Goal: Task Accomplishment & Management: Complete application form

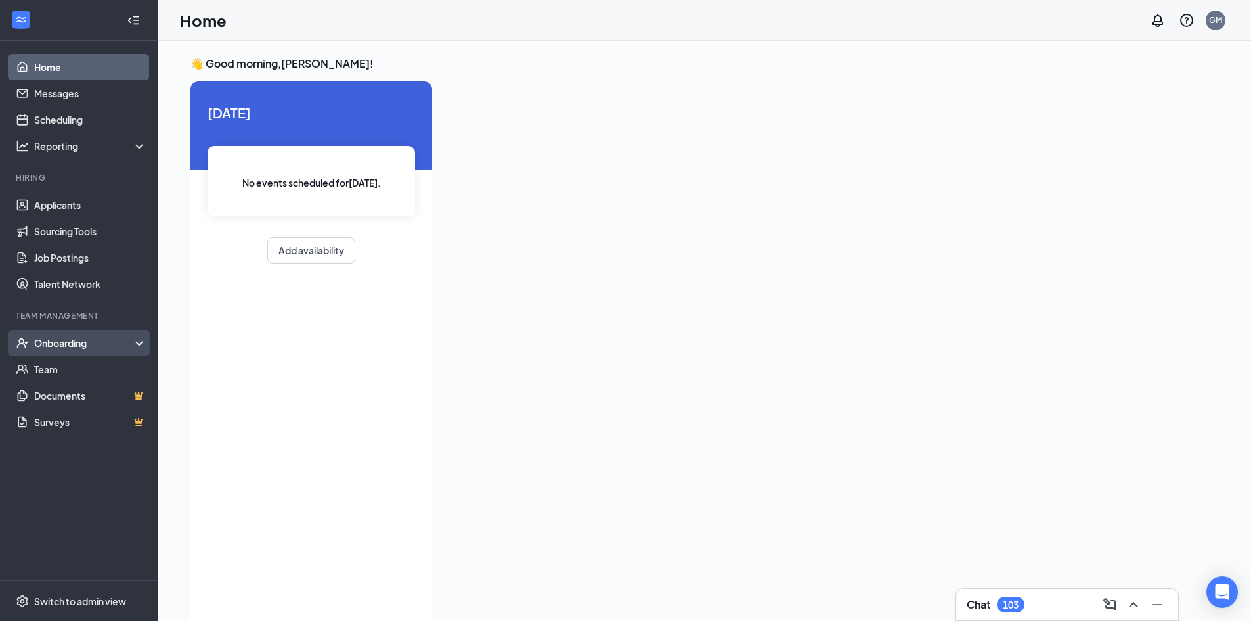
click at [69, 343] on div "Onboarding" at bounding box center [84, 342] width 101 height 13
click at [65, 338] on div "Onboarding" at bounding box center [84, 342] width 101 height 13
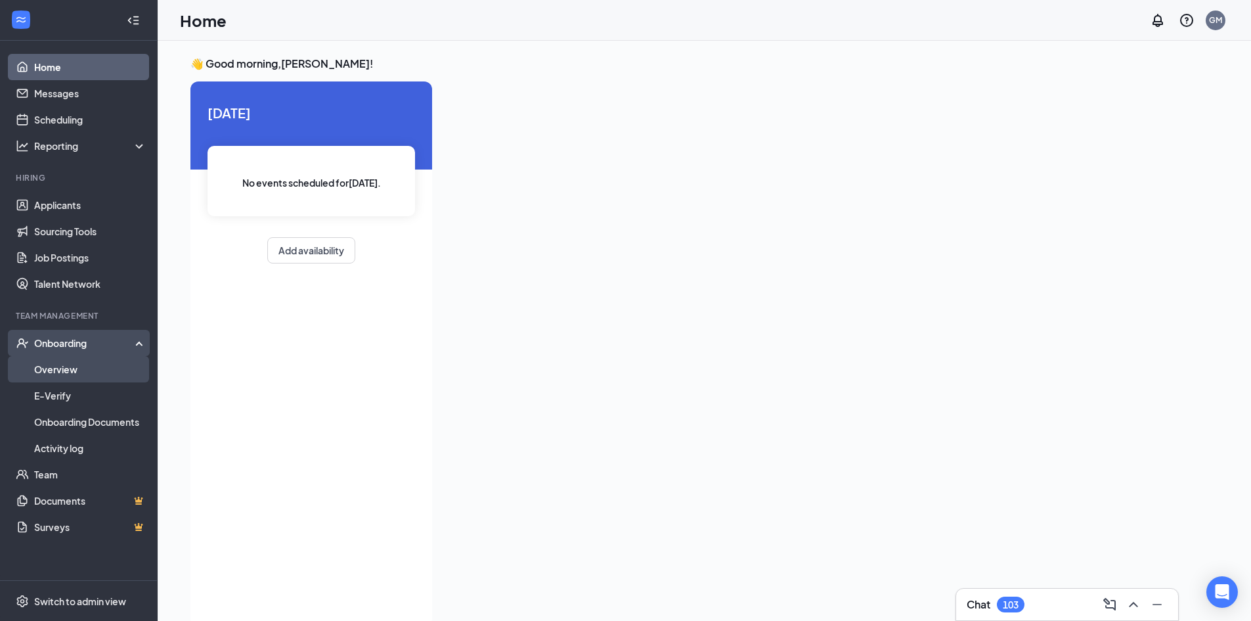
click at [76, 372] on link "Overview" at bounding box center [90, 369] width 112 height 26
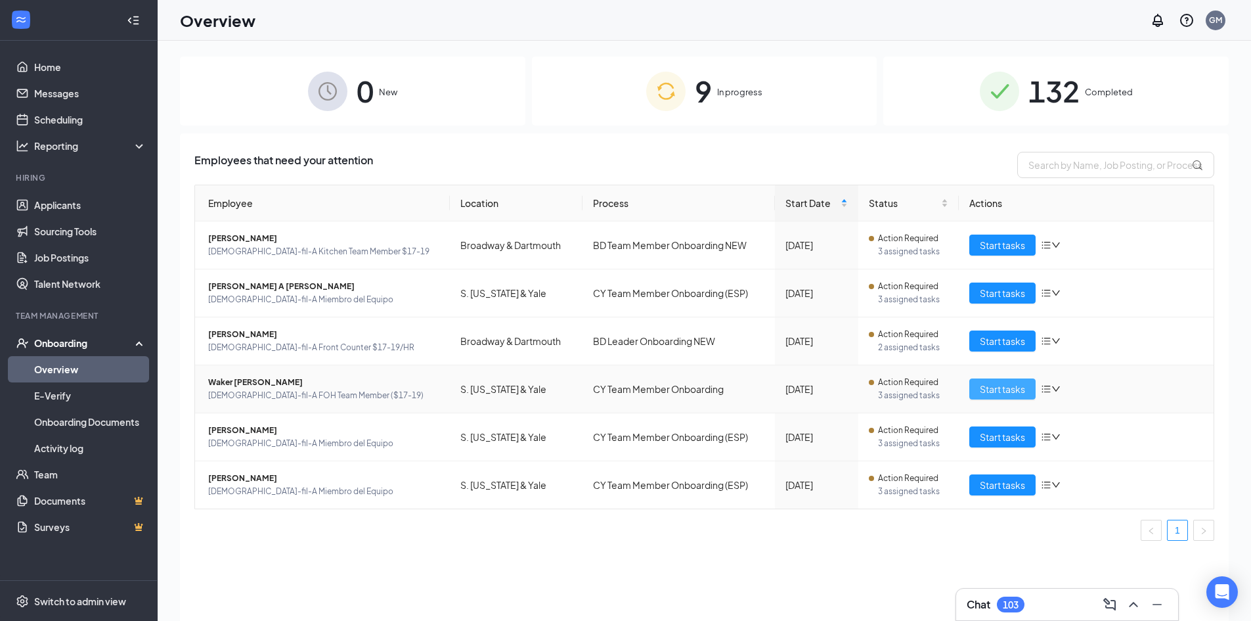
click at [1012, 390] on span "Start tasks" at bounding box center [1002, 389] width 45 height 14
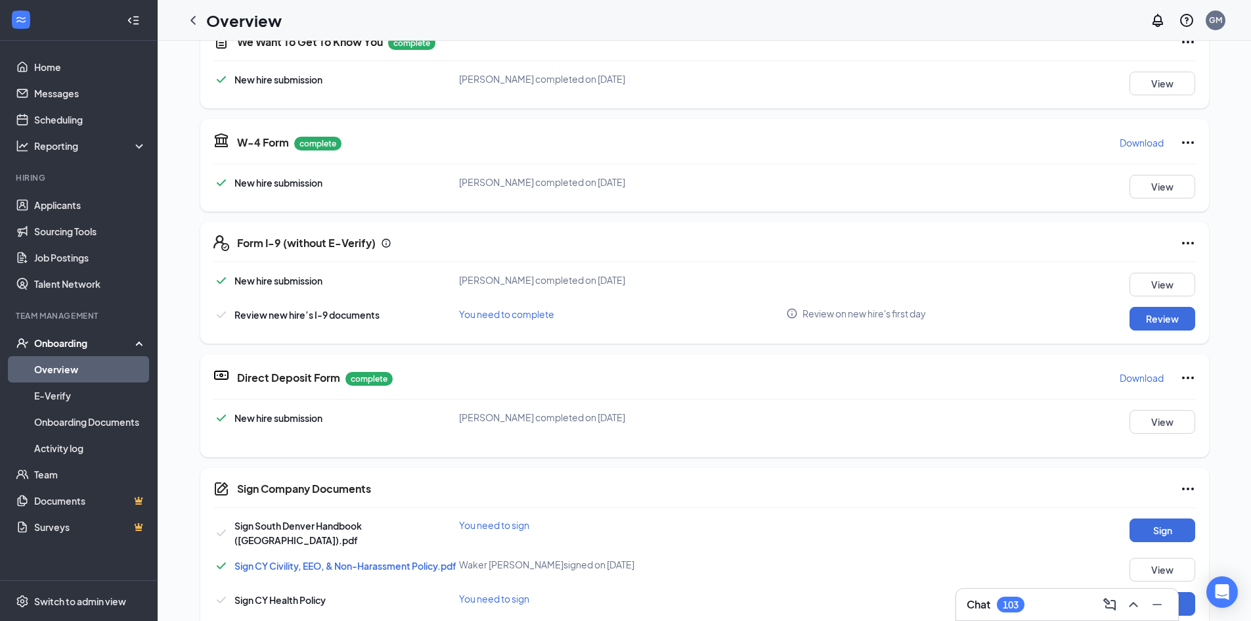
scroll to position [328, 0]
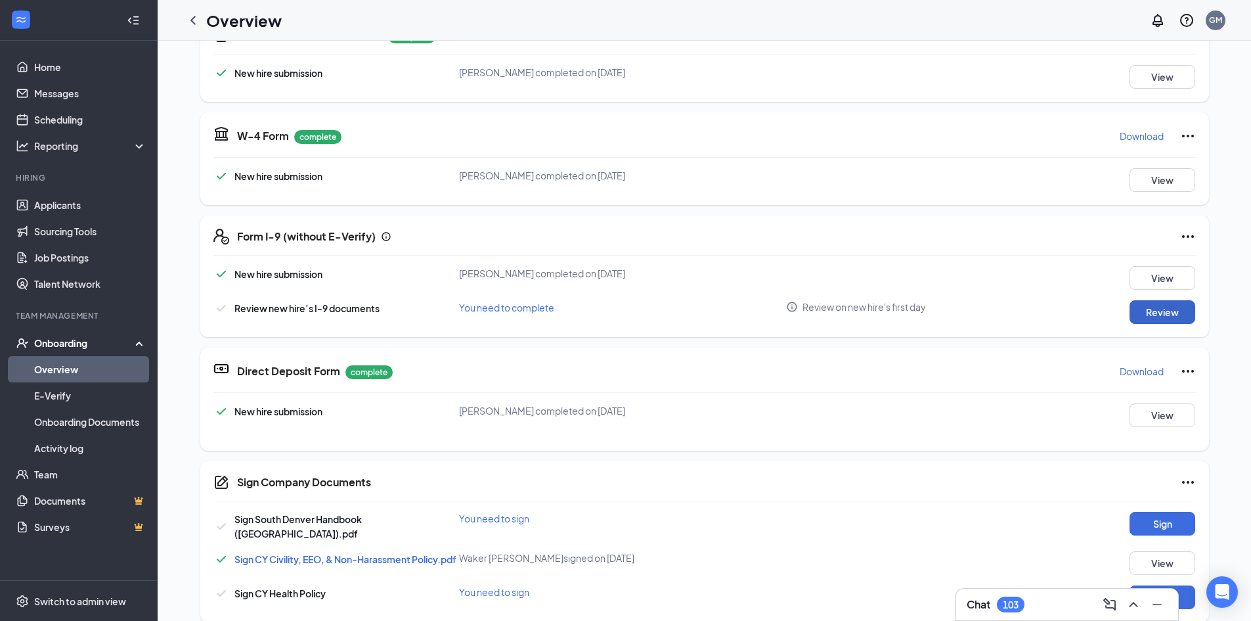
click at [1163, 313] on button "Review" at bounding box center [1163, 312] width 66 height 24
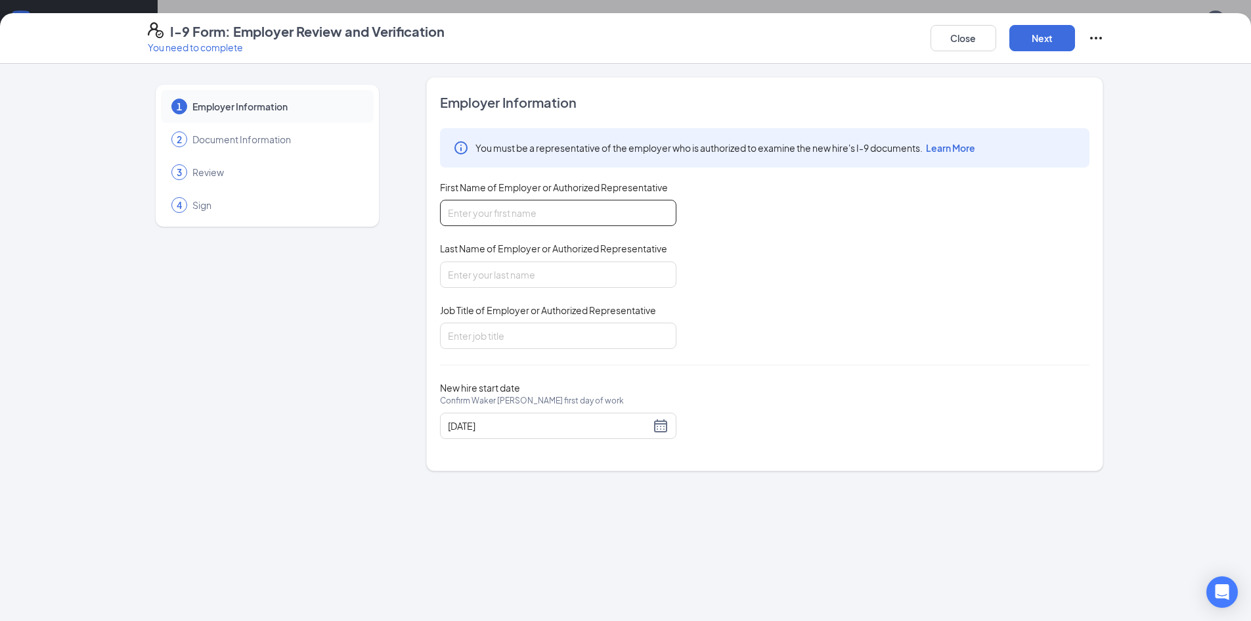
click at [540, 207] on input "First Name of Employer or Authorized Representative" at bounding box center [558, 213] width 236 height 26
type input "Waker"
type input "Craven"
click at [518, 328] on input "Job Title of Employer or Authorized Representative" at bounding box center [558, 335] width 236 height 26
click at [552, 210] on input "Waker" at bounding box center [558, 213] width 236 height 26
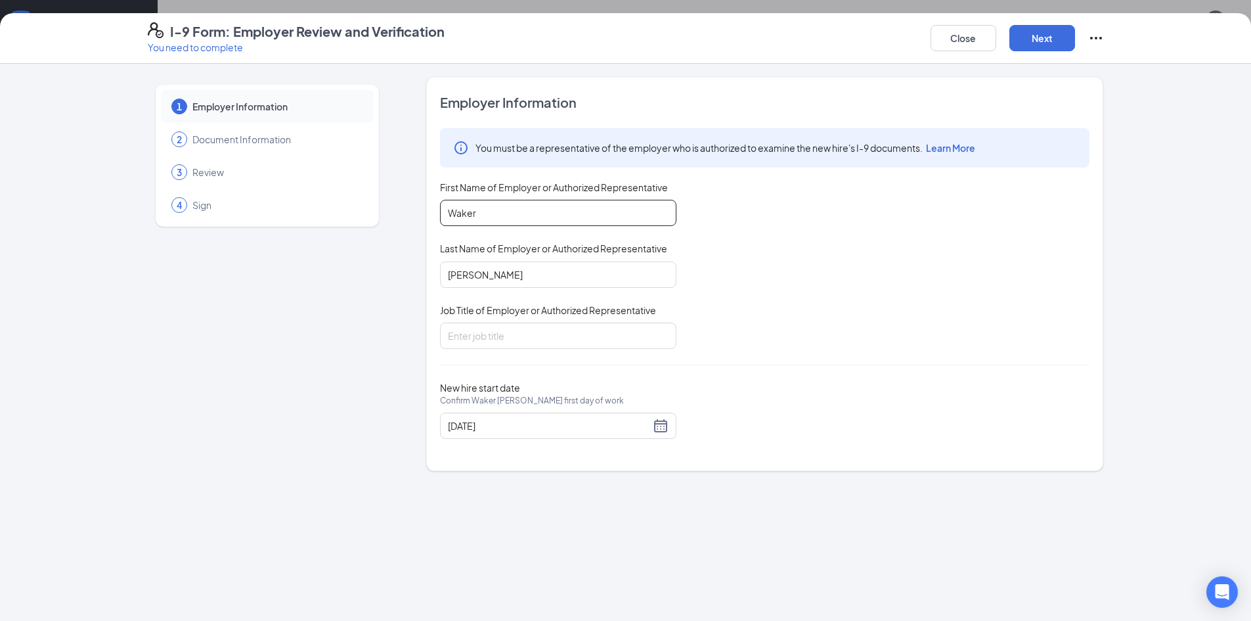
click at [552, 210] on input "Waker" at bounding box center [558, 213] width 236 height 26
type input "[PERSON_NAME]"
type input "Manager"
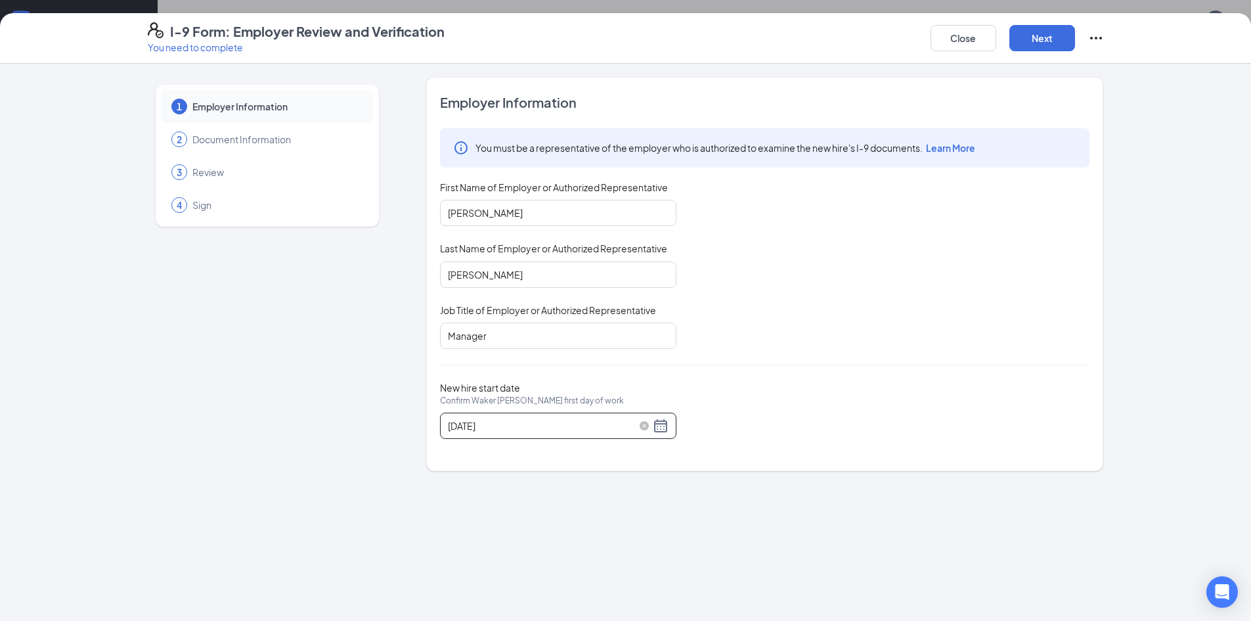
click at [665, 426] on div "[DATE]" at bounding box center [558, 426] width 221 height 16
click at [530, 557] on div "25" at bounding box center [531, 562] width 16 height 16
click at [662, 420] on div "[DATE]" at bounding box center [558, 426] width 221 height 16
click at [477, 583] on div "30" at bounding box center [483, 582] width 16 height 16
click at [753, 387] on div "New hire start date Confirm Waker S Craven's first day of work 06/30/2025" at bounding box center [764, 410] width 649 height 57
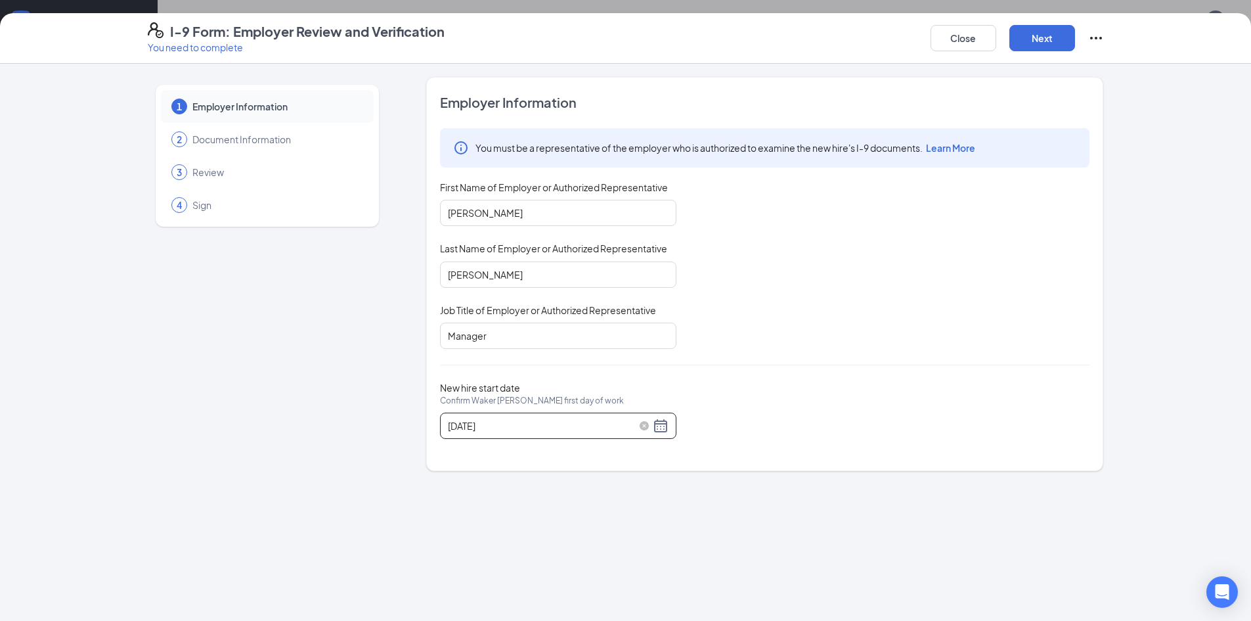
click at [658, 431] on div "06/30/2025" at bounding box center [558, 426] width 221 height 16
click at [591, 460] on button "button" at bounding box center [596, 454] width 14 height 26
click at [591, 459] on button "button" at bounding box center [596, 454] width 14 height 26
click at [483, 495] on table "Su Mo Tu We Th Fr Sa 31 1 2 3 4 5 6 7 8 9 10 11 12 13 14 15 16 17 18 19 20 21 2…" at bounding box center [530, 542] width 165 height 138
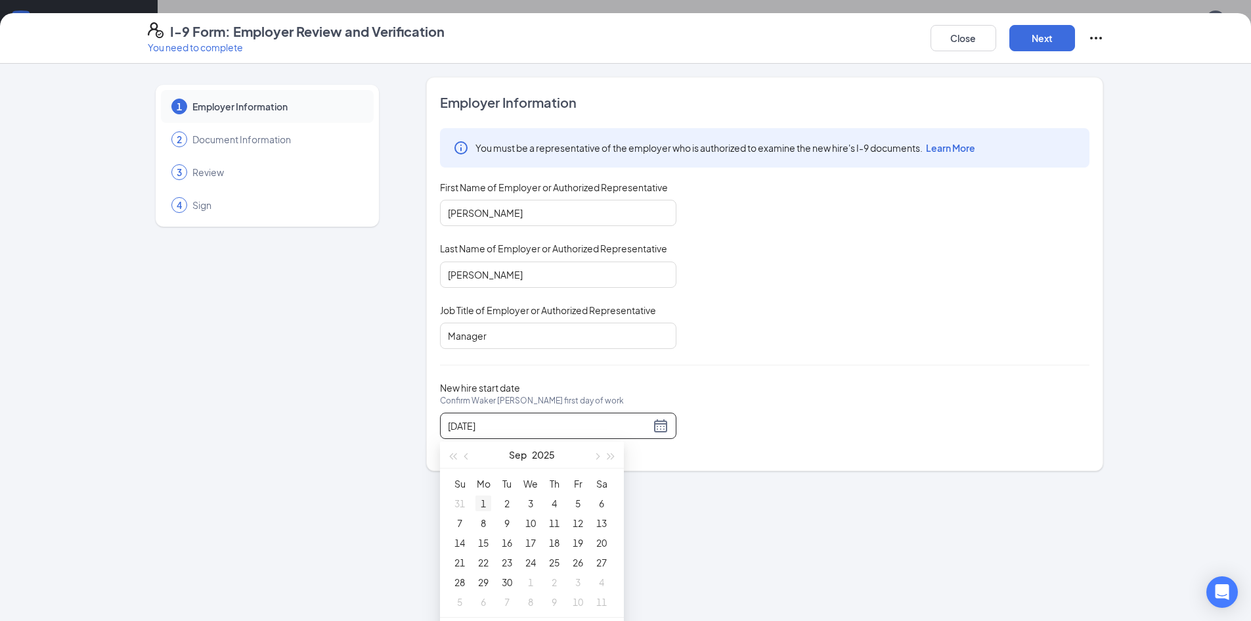
type input "[DATE]"
click at [482, 500] on div "1" at bounding box center [483, 503] width 16 height 16
click at [884, 309] on div "You must be a representative of the employer who is authorized to examine the n…" at bounding box center [764, 238] width 649 height 221
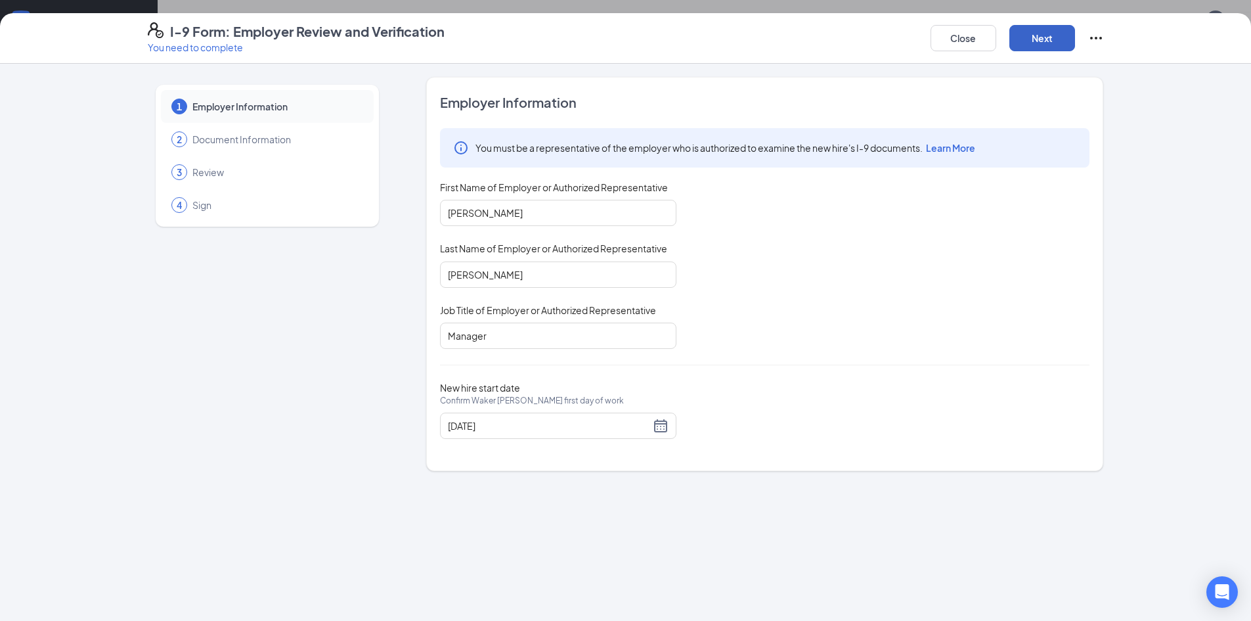
click at [1068, 49] on button "Next" at bounding box center [1042, 38] width 66 height 26
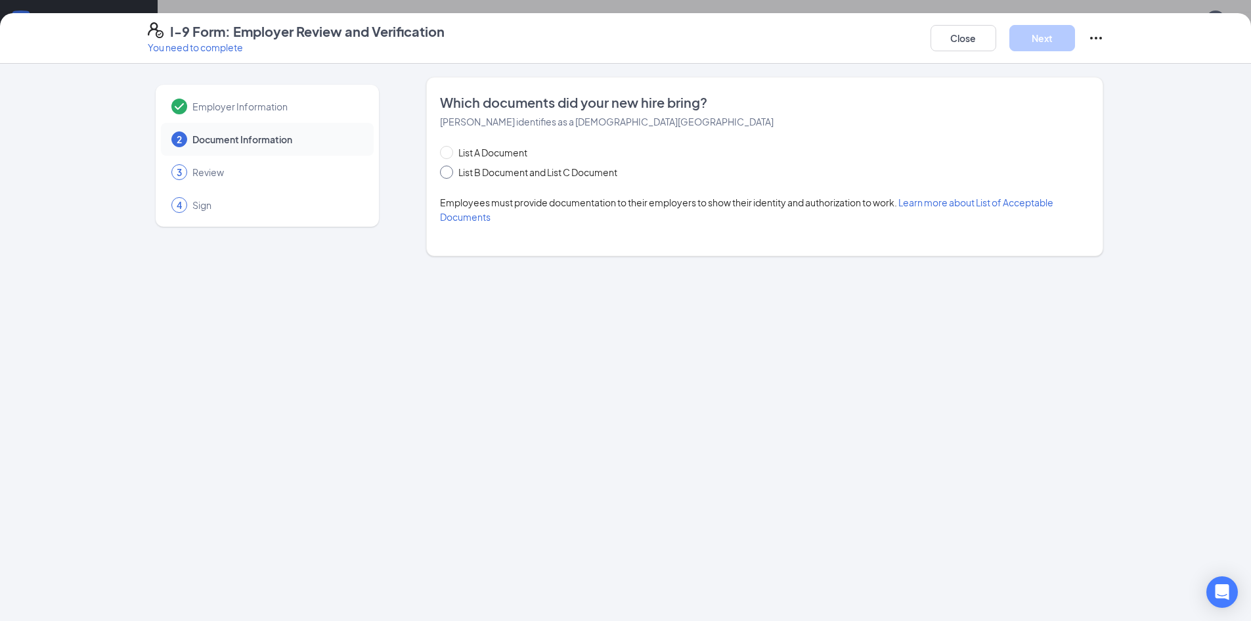
click at [502, 169] on span "List B Document and List C Document" at bounding box center [537, 172] width 169 height 14
click at [449, 169] on input "List B Document and List C Document" at bounding box center [444, 169] width 9 height 9
radio input "true"
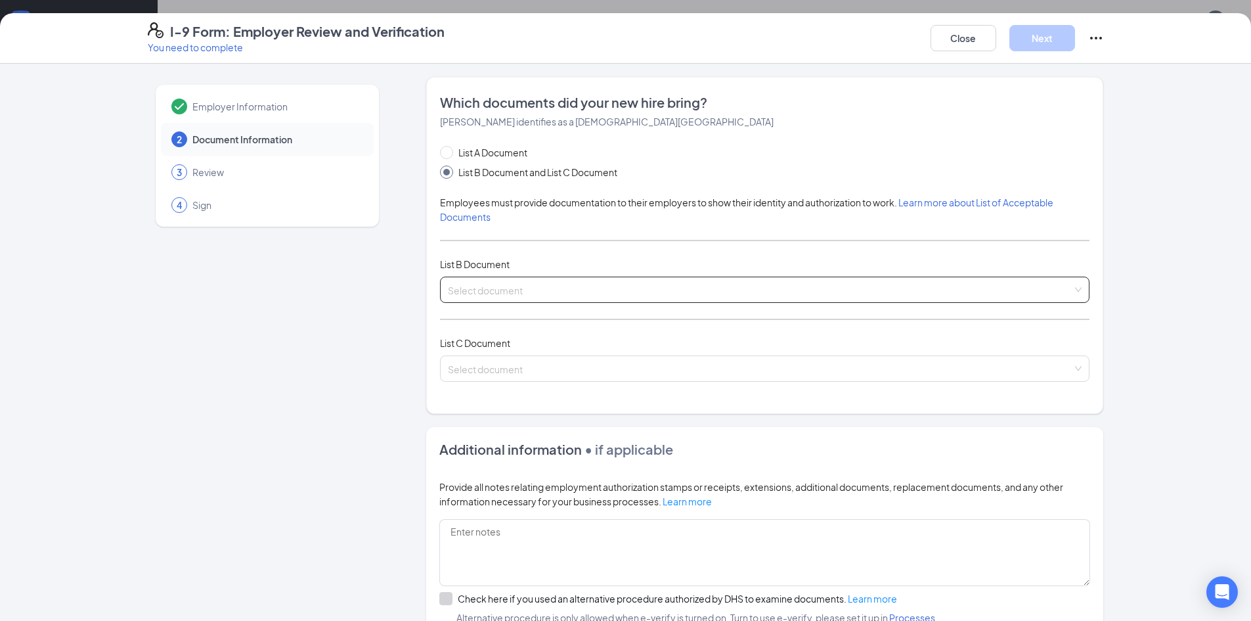
click at [506, 296] on input "search" at bounding box center [760, 287] width 625 height 20
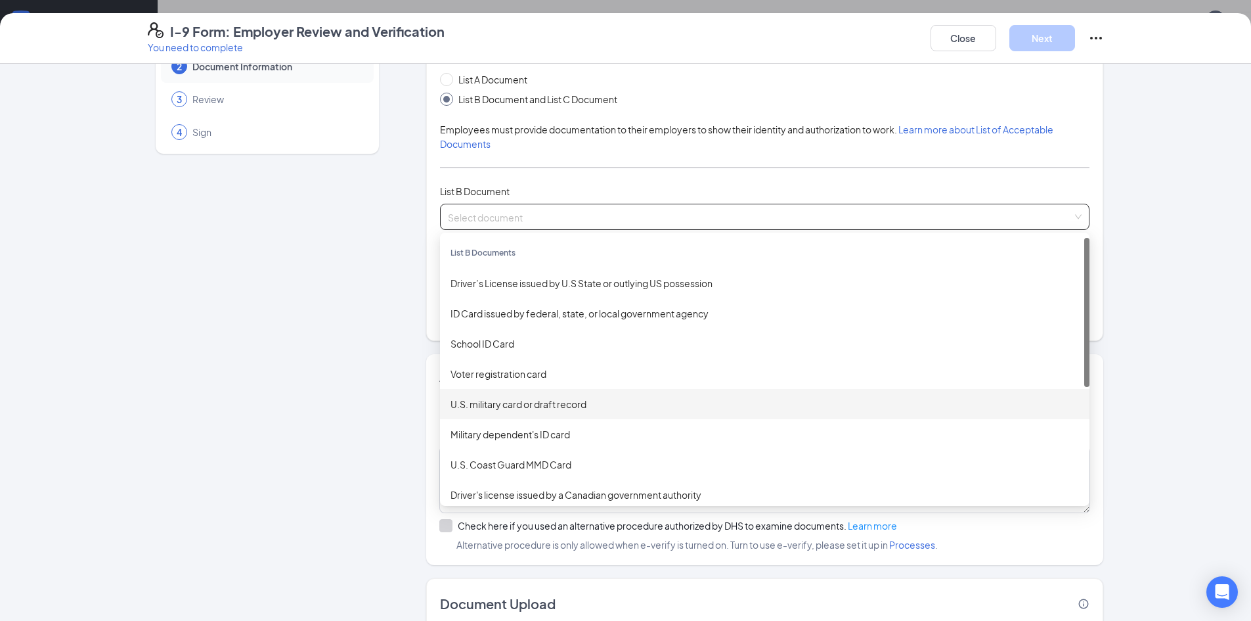
scroll to position [0, 0]
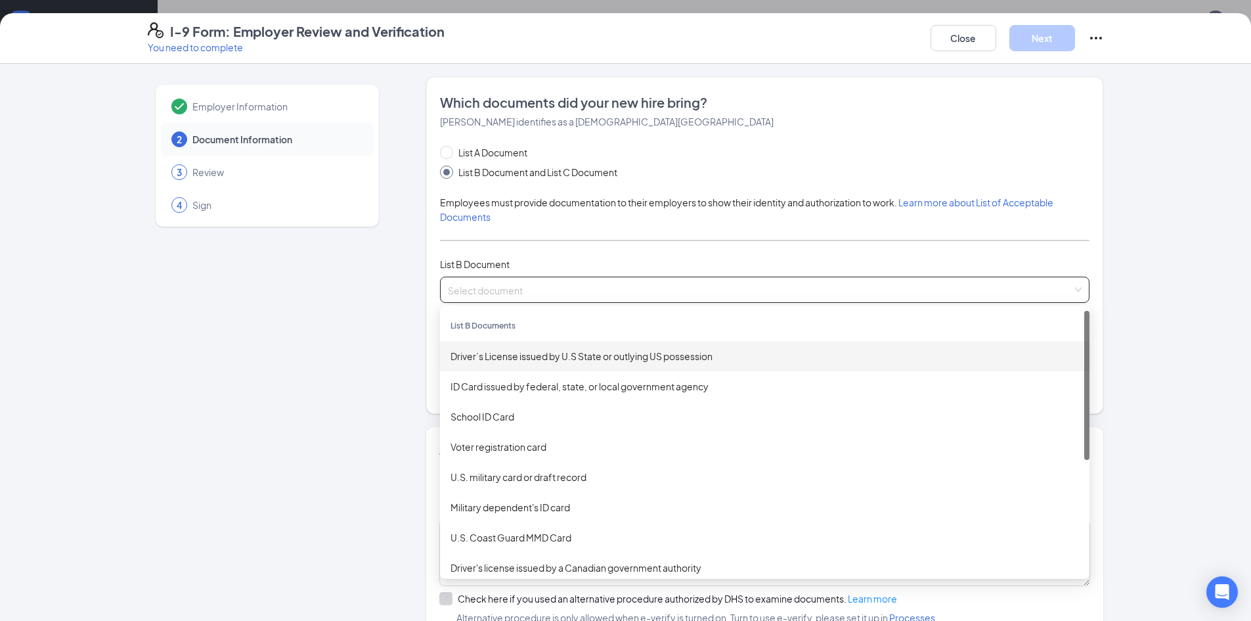
click at [533, 279] on input "search" at bounding box center [760, 287] width 625 height 20
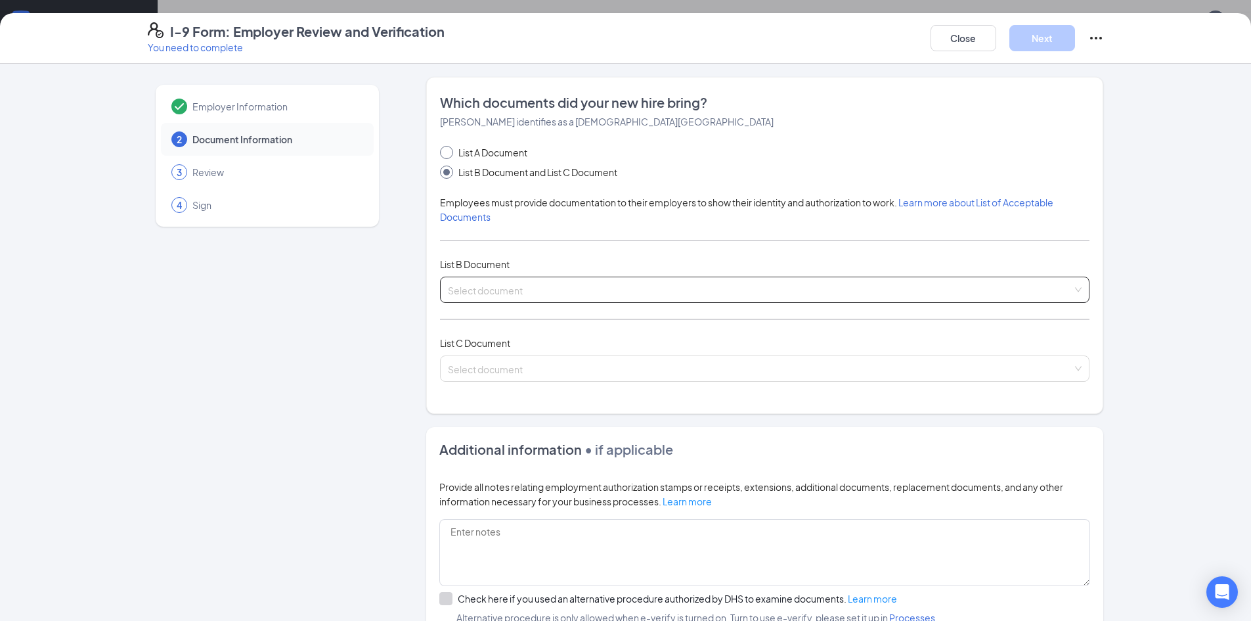
click at [496, 147] on span "List A Document" at bounding box center [492, 152] width 79 height 14
click at [449, 147] on input "List A Document" at bounding box center [444, 150] width 9 height 9
radio input "true"
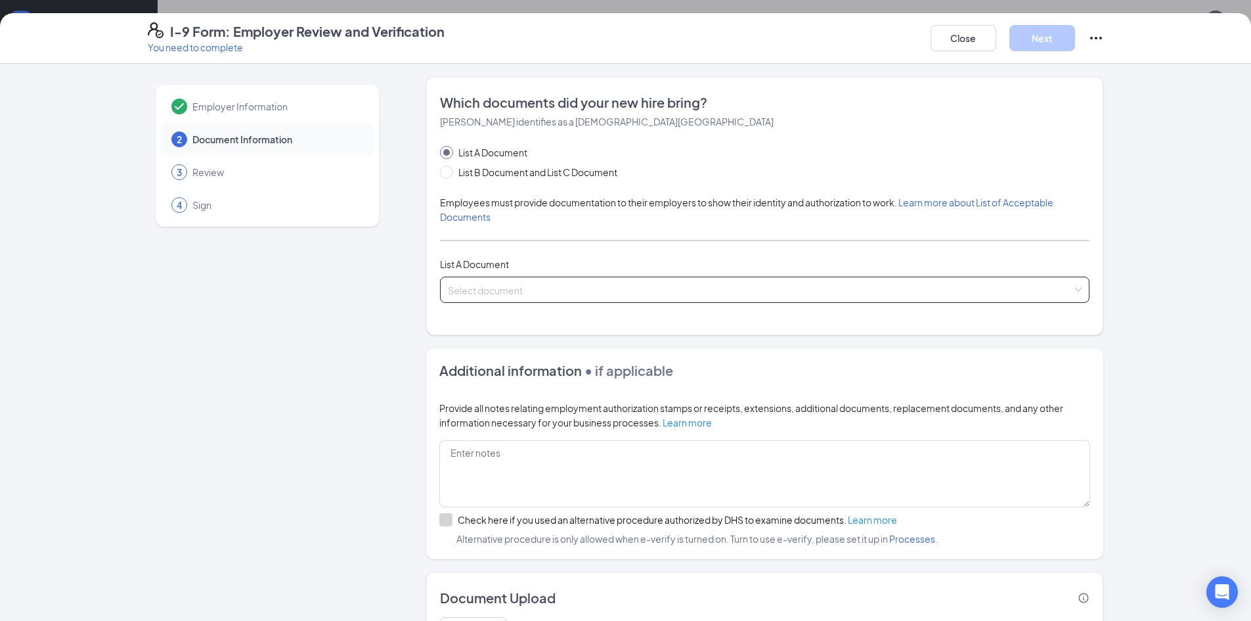
click at [517, 286] on input "search" at bounding box center [760, 287] width 625 height 20
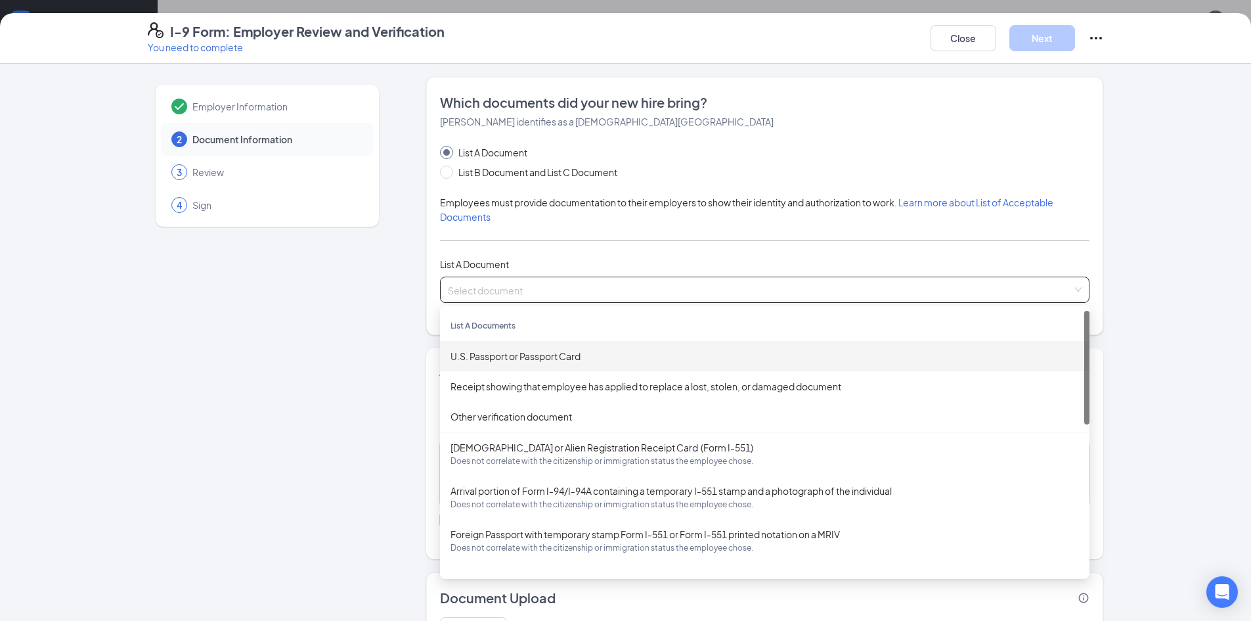
click at [523, 280] on input "search" at bounding box center [760, 287] width 625 height 20
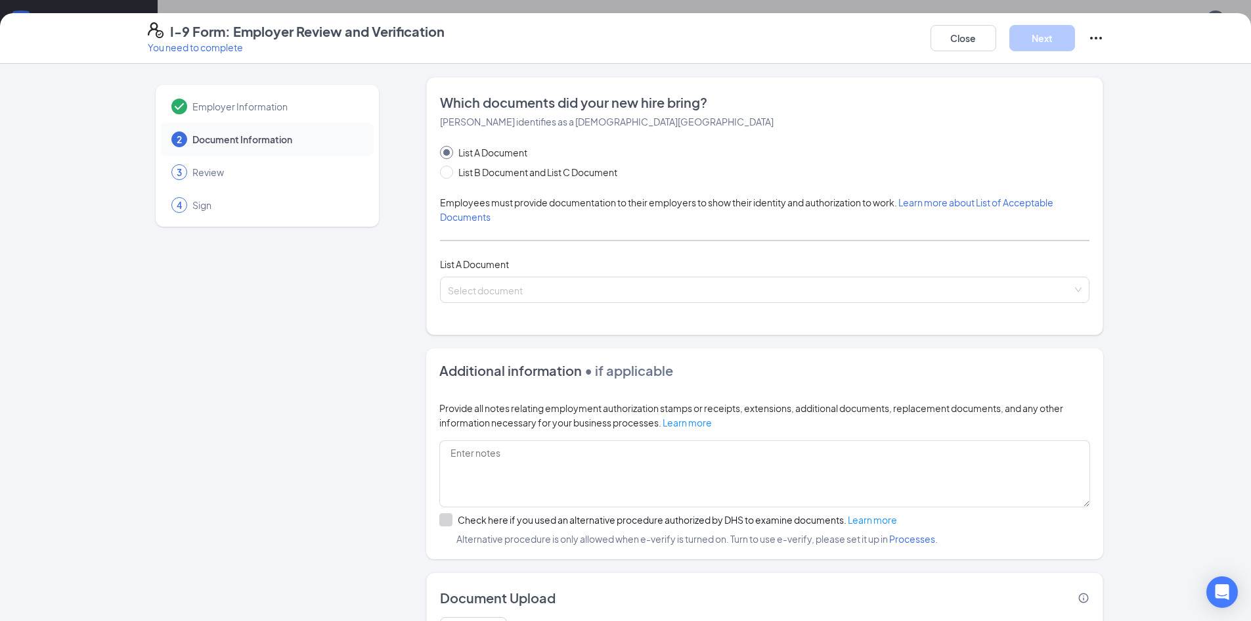
click at [536, 258] on div "List A Document" at bounding box center [764, 264] width 649 height 14
click at [453, 171] on span "List B Document and List C Document" at bounding box center [537, 172] width 169 height 14
click at [449, 171] on input "List B Document and List C Document" at bounding box center [444, 169] width 9 height 9
radio input "true"
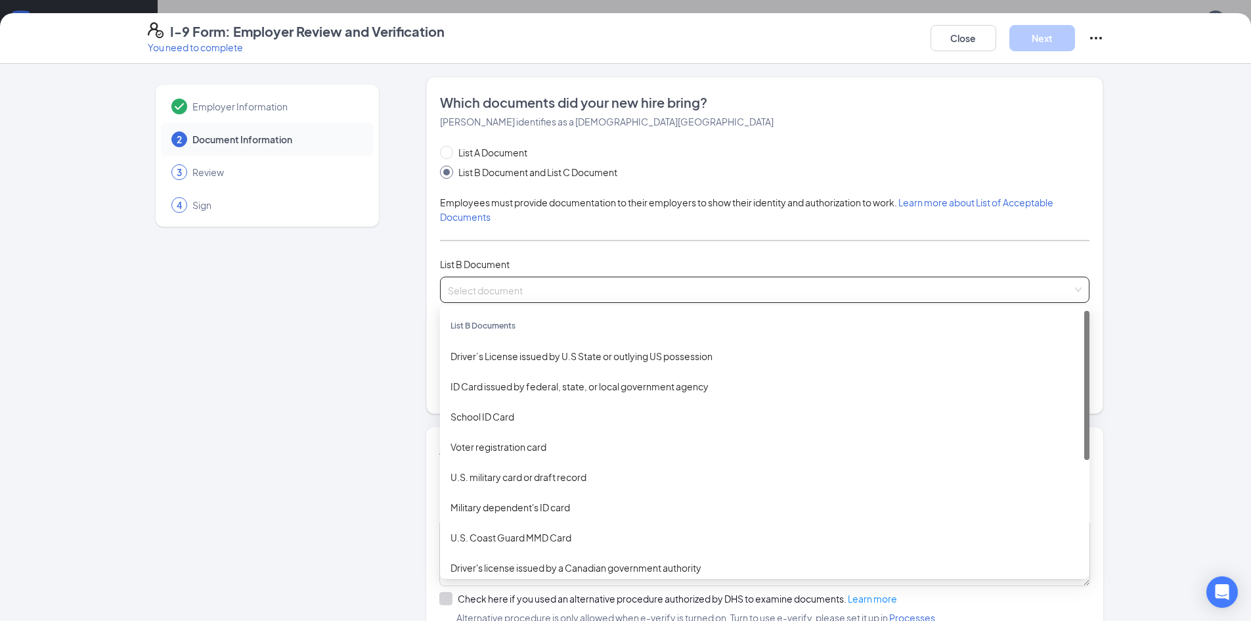
drag, startPoint x: 519, startPoint y: 297, endPoint x: 525, endPoint y: 292, distance: 7.9
click at [521, 296] on span at bounding box center [760, 289] width 625 height 25
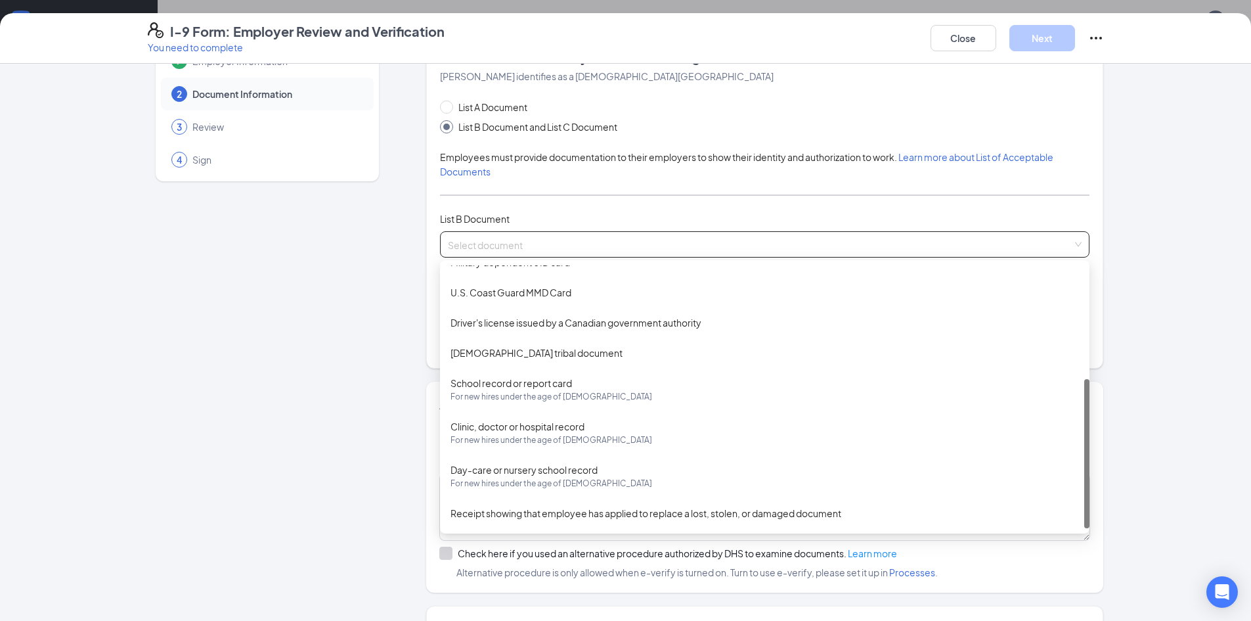
scroll to position [66, 0]
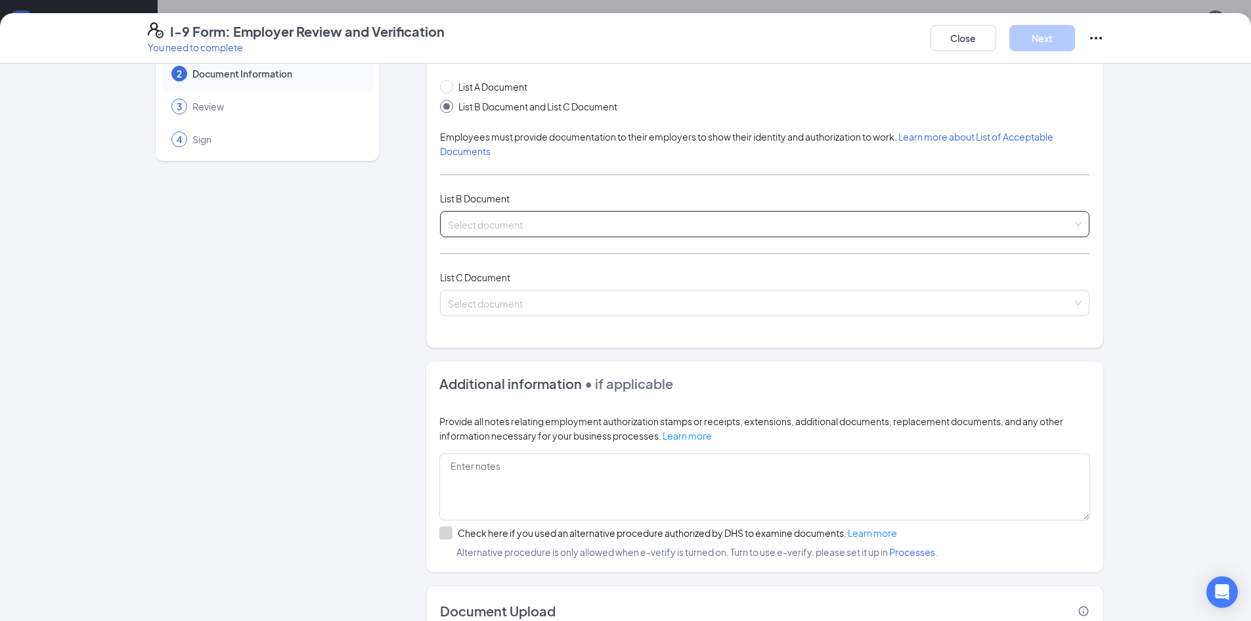
click at [518, 213] on input "search" at bounding box center [760, 221] width 625 height 20
click at [373, 256] on div "Employer Information 2 Document Information 3 Review 4 Sign" at bounding box center [267, 354] width 239 height 686
click at [485, 86] on span "List A Document" at bounding box center [492, 86] width 79 height 14
click at [449, 86] on input "List A Document" at bounding box center [444, 84] width 9 height 9
radio input "true"
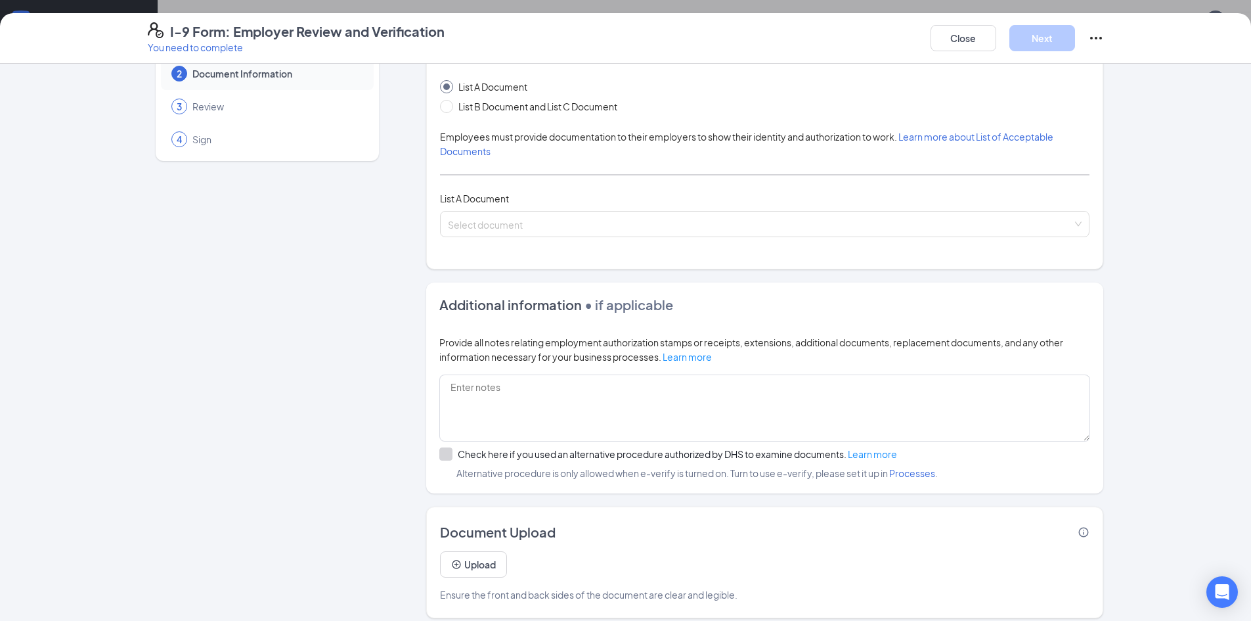
radio input "false"
click at [541, 217] on input "search" at bounding box center [760, 221] width 625 height 20
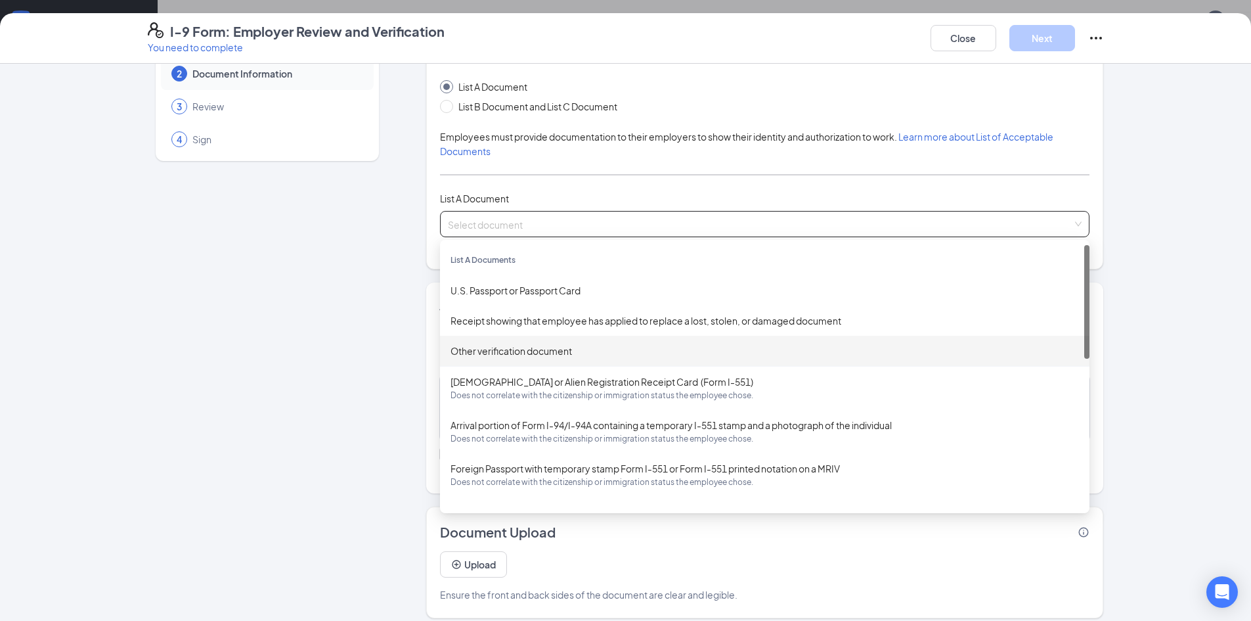
click at [563, 355] on div "Other verification document" at bounding box center [765, 350] width 628 height 14
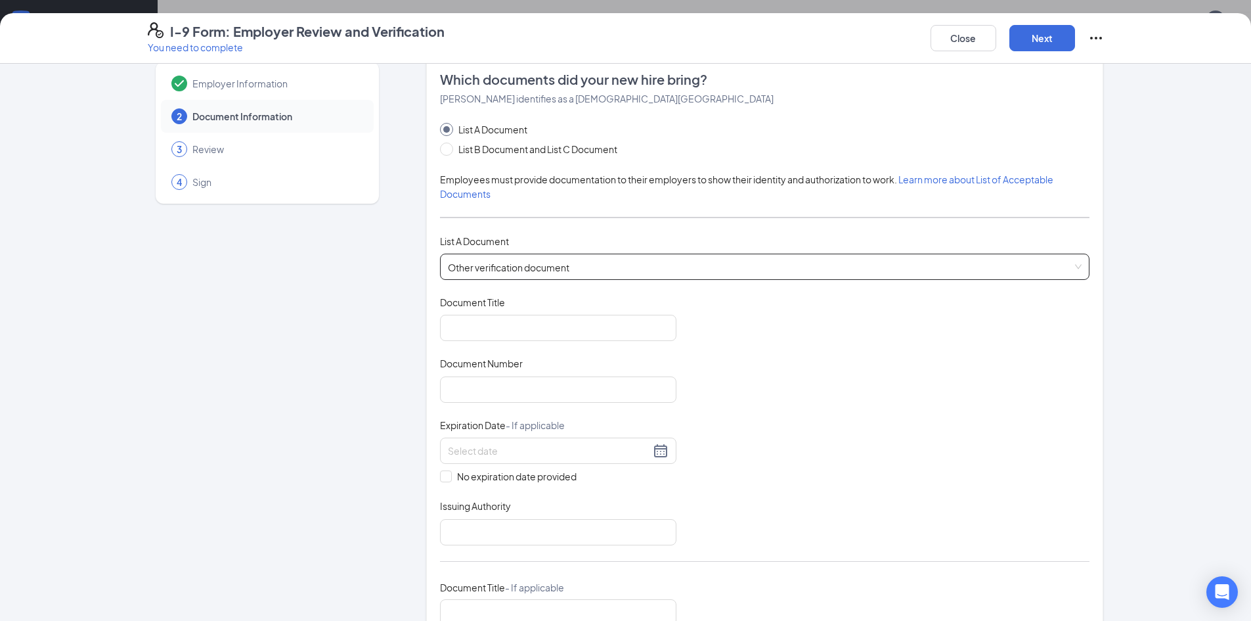
scroll to position [0, 0]
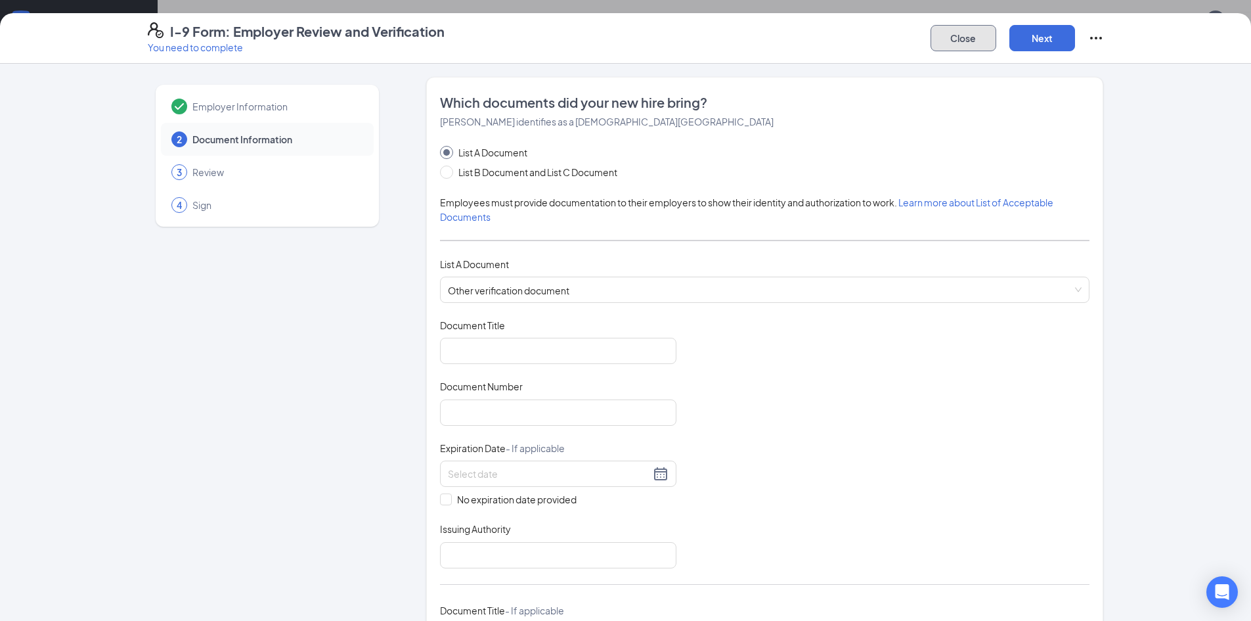
click at [956, 40] on button "Close" at bounding box center [964, 38] width 66 height 26
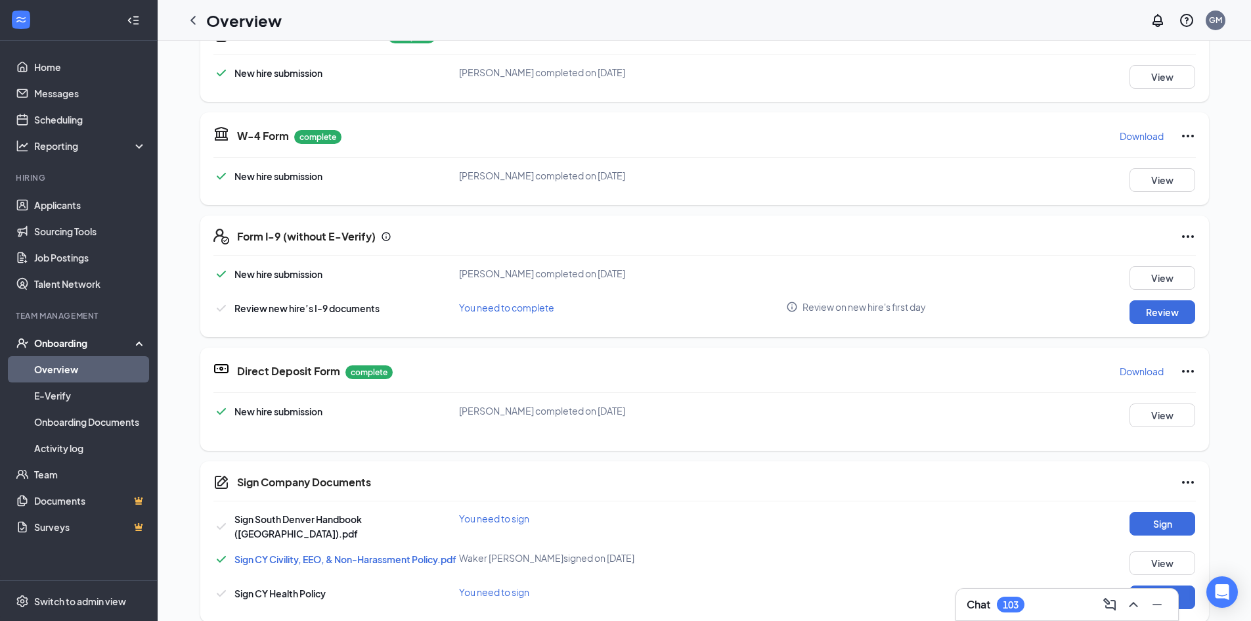
click at [63, 342] on div "Onboarding" at bounding box center [84, 342] width 101 height 13
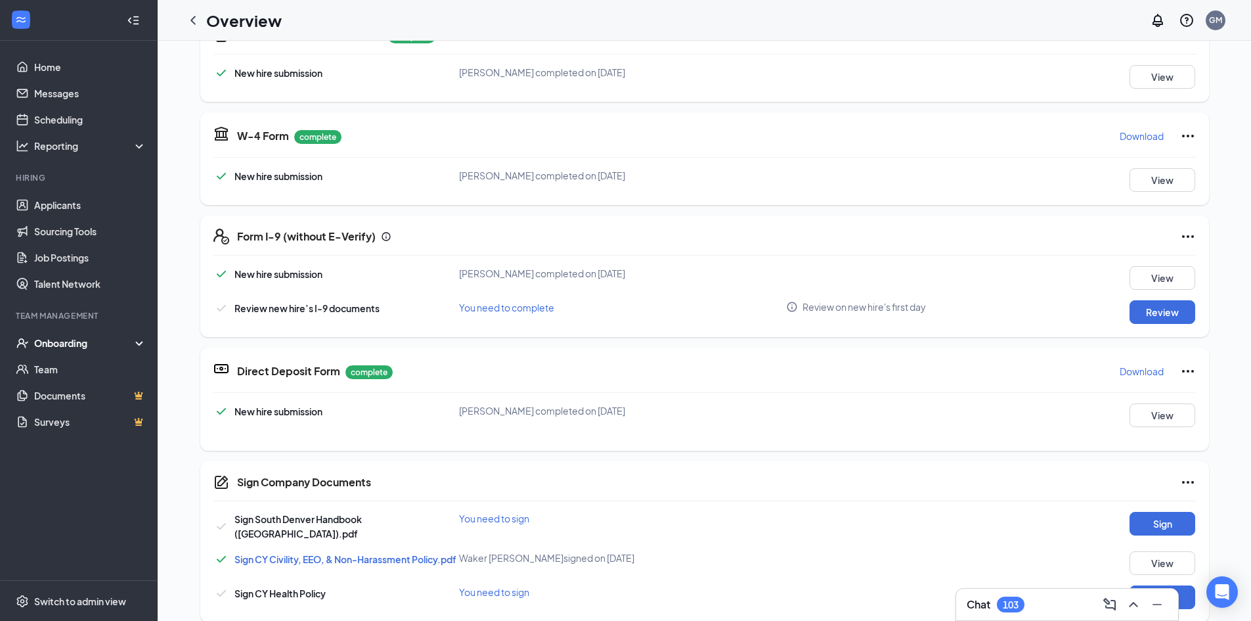
click at [63, 342] on div "Onboarding" at bounding box center [84, 342] width 101 height 13
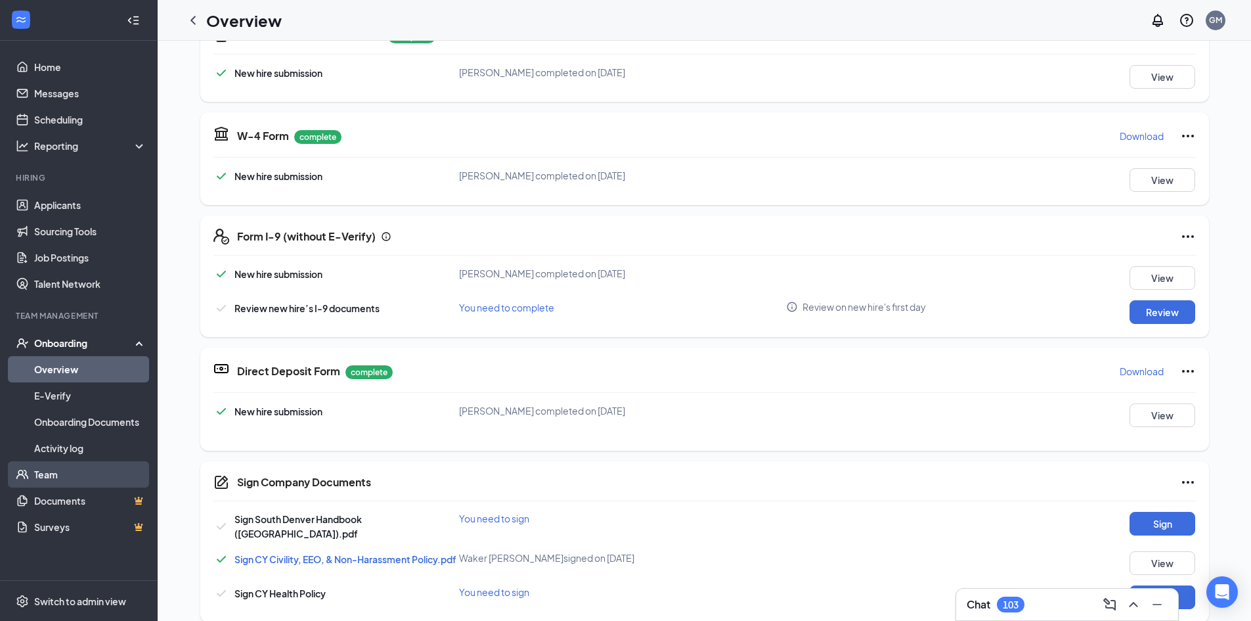
click at [55, 473] on link "Team" at bounding box center [90, 474] width 112 height 26
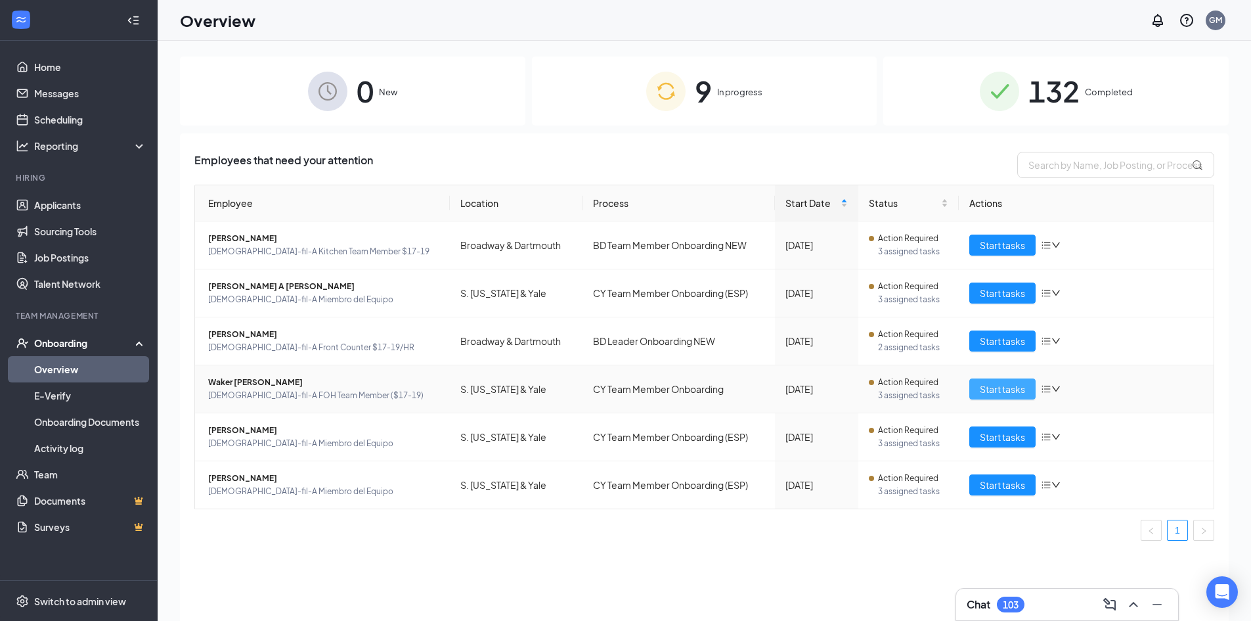
click at [1010, 382] on span "Start tasks" at bounding box center [1002, 389] width 45 height 14
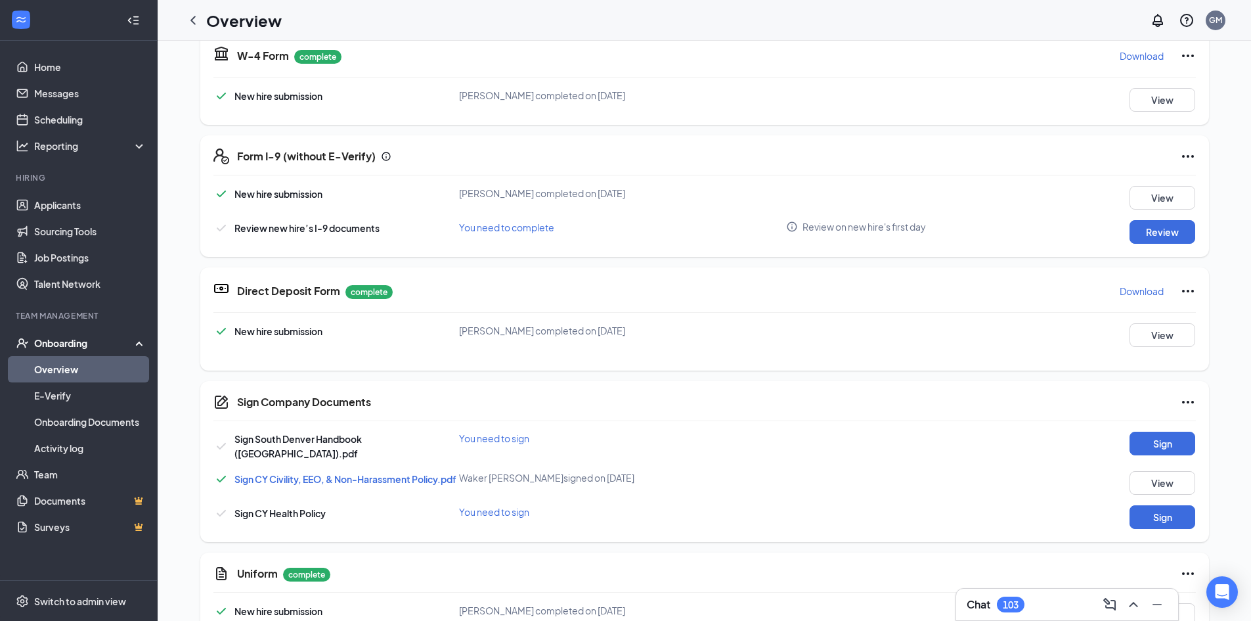
scroll to position [413, 0]
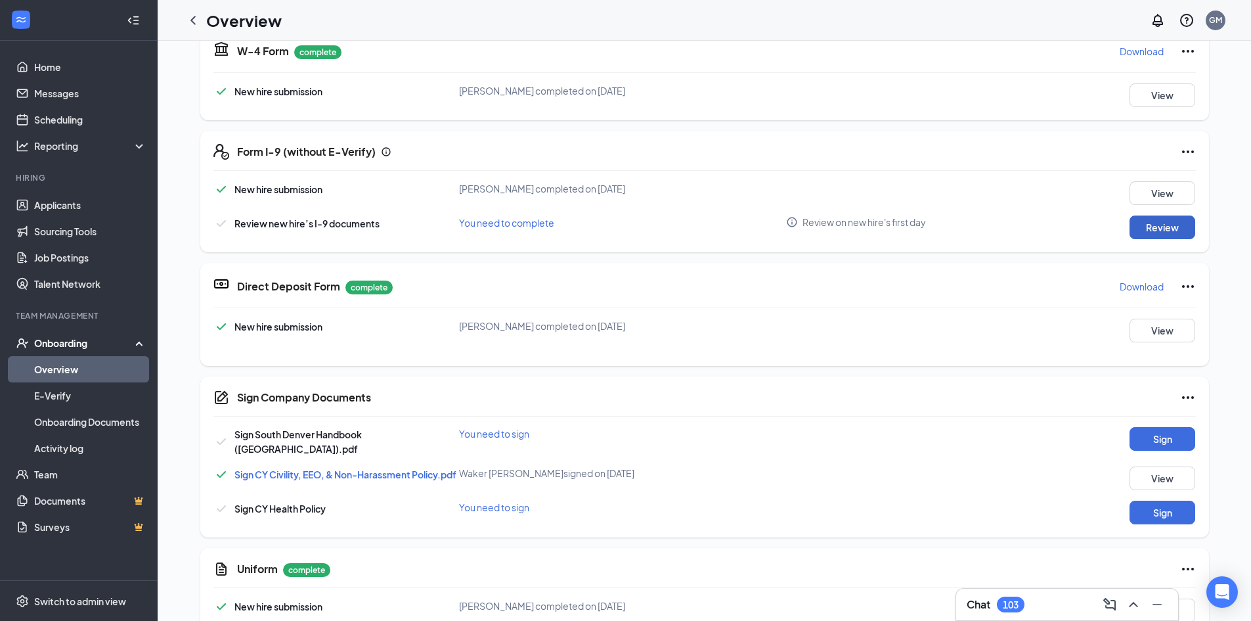
click at [1146, 230] on button "Review" at bounding box center [1163, 227] width 66 height 24
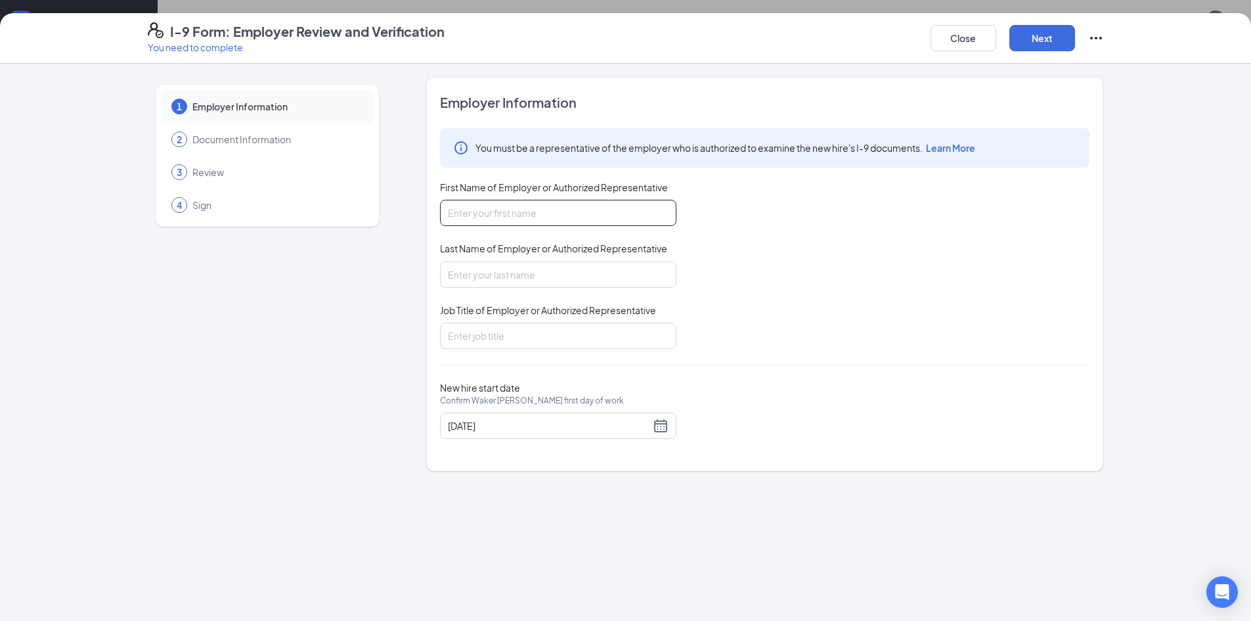
click at [603, 218] on input "First Name of Employer or Authorized Representative" at bounding box center [558, 213] width 236 height 26
click at [603, 218] on input "[PERSON_NAME]" at bounding box center [558, 213] width 236 height 26
type input "[PERSON_NAME]"
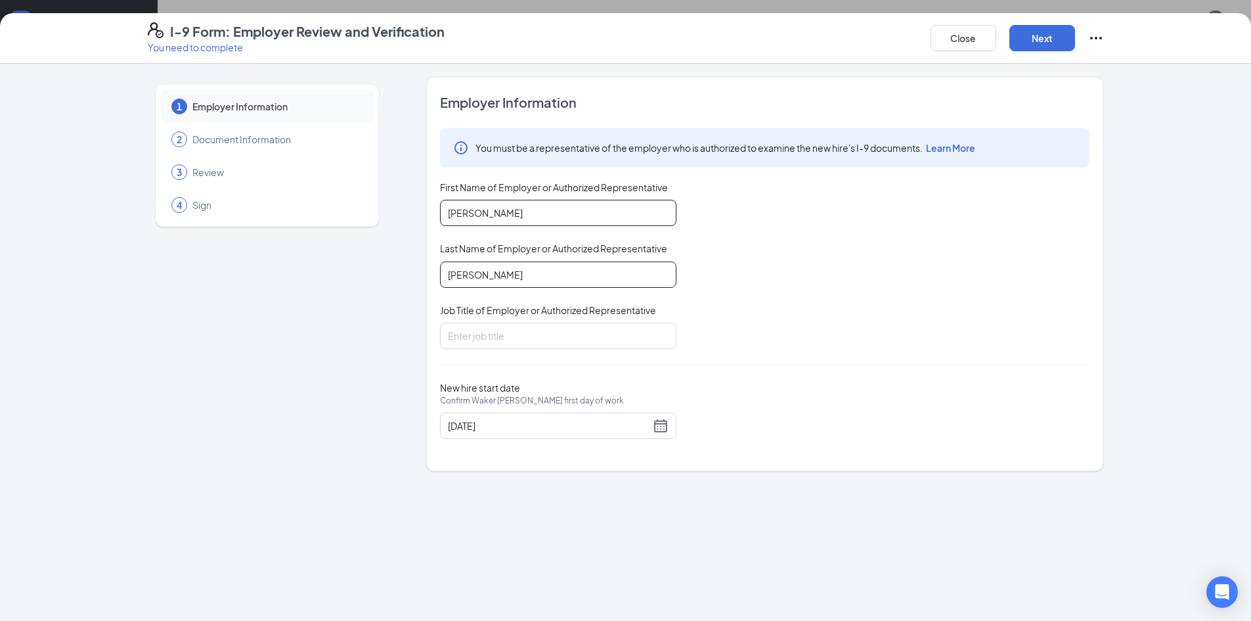
type input "[PERSON_NAME]"
type input "Manager"
click at [663, 430] on div "[DATE]" at bounding box center [558, 426] width 221 height 16
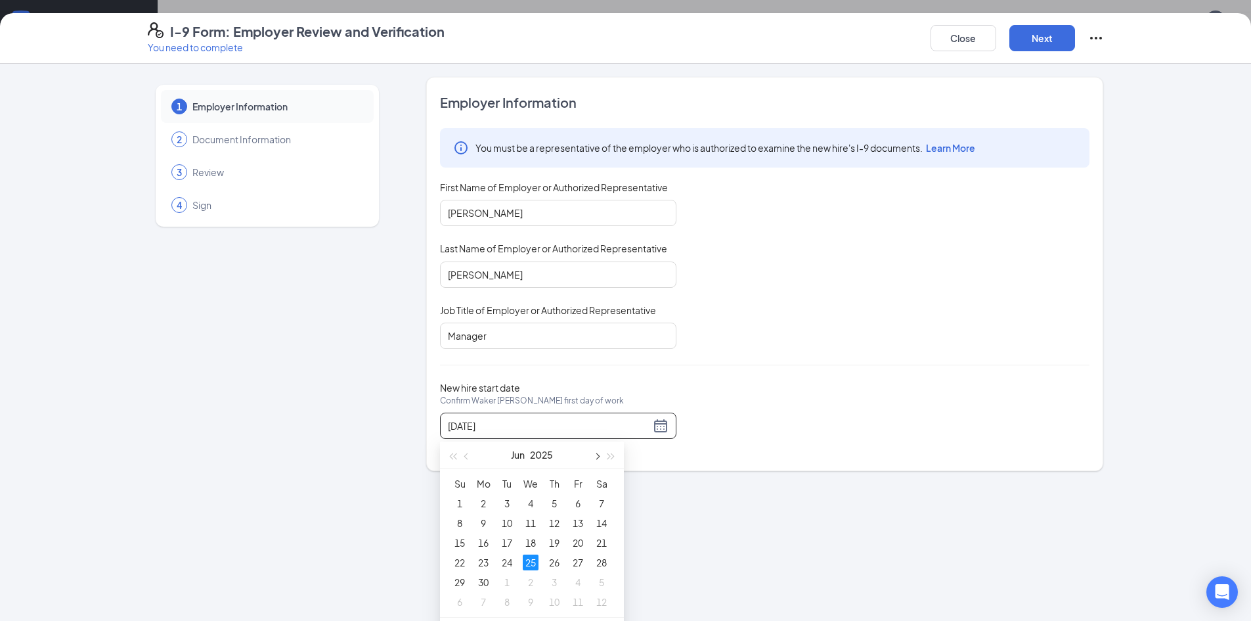
click at [592, 455] on button "button" at bounding box center [596, 454] width 14 height 26
click at [592, 456] on button "button" at bounding box center [596, 454] width 14 height 26
click at [461, 456] on button "button" at bounding box center [467, 454] width 14 height 26
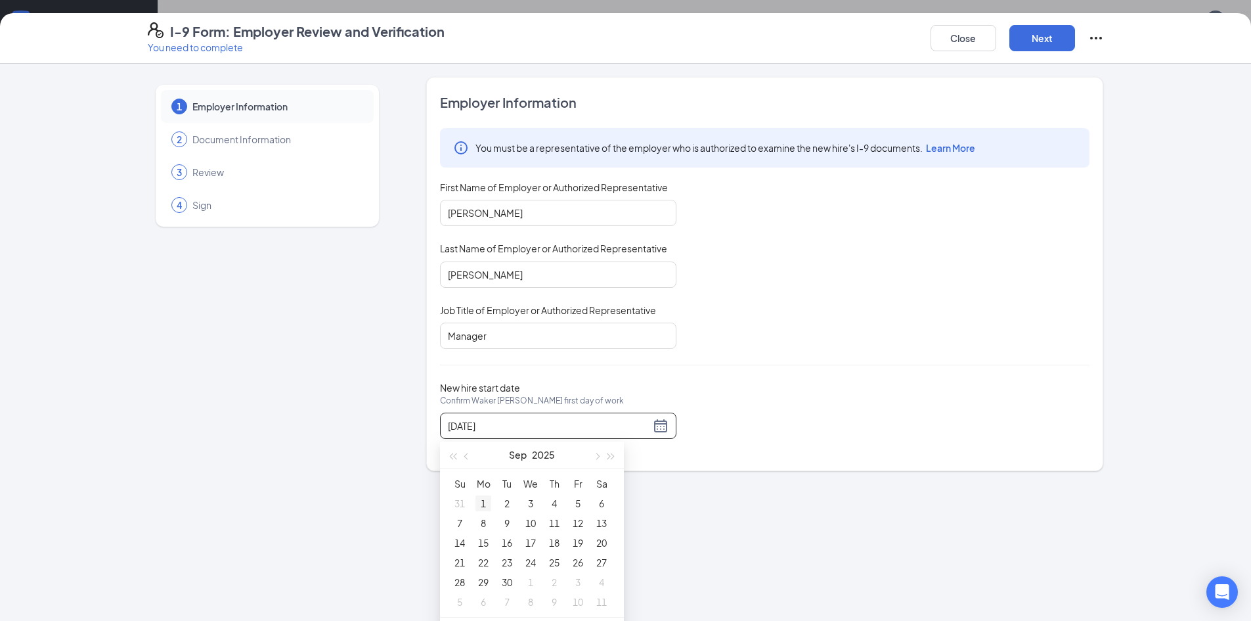
type input "[DATE]"
drag, startPoint x: 483, startPoint y: 505, endPoint x: 481, endPoint y: 494, distance: 11.2
click at [483, 504] on div "1" at bounding box center [483, 503] width 16 height 16
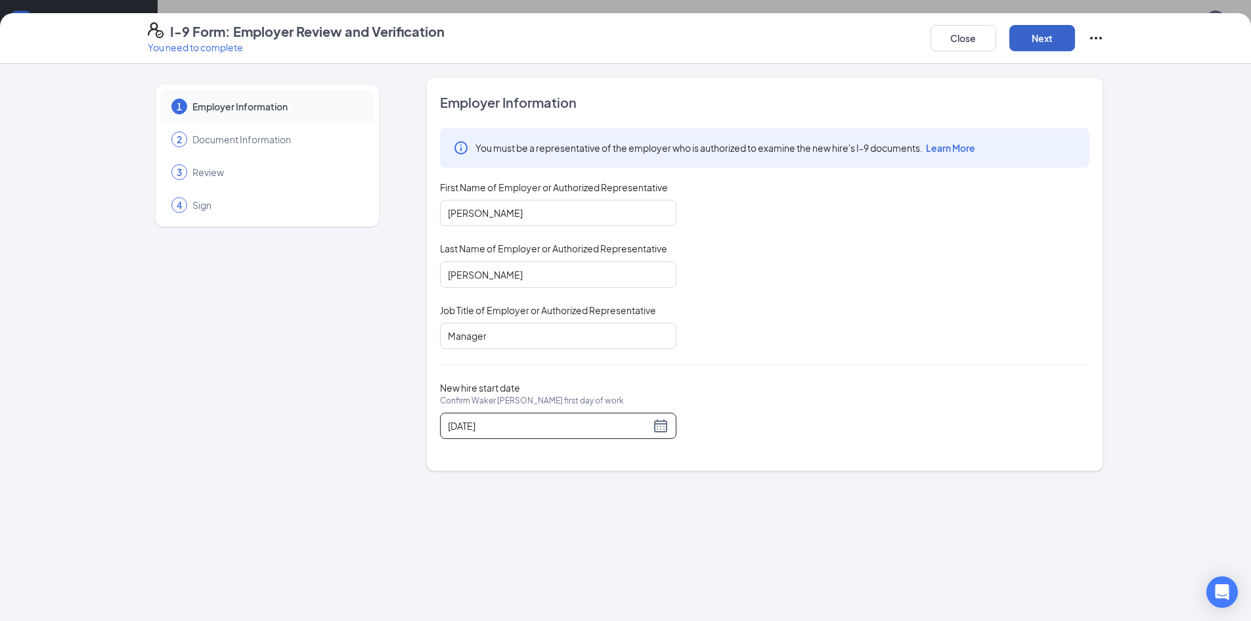
click at [1048, 44] on button "Next" at bounding box center [1042, 38] width 66 height 26
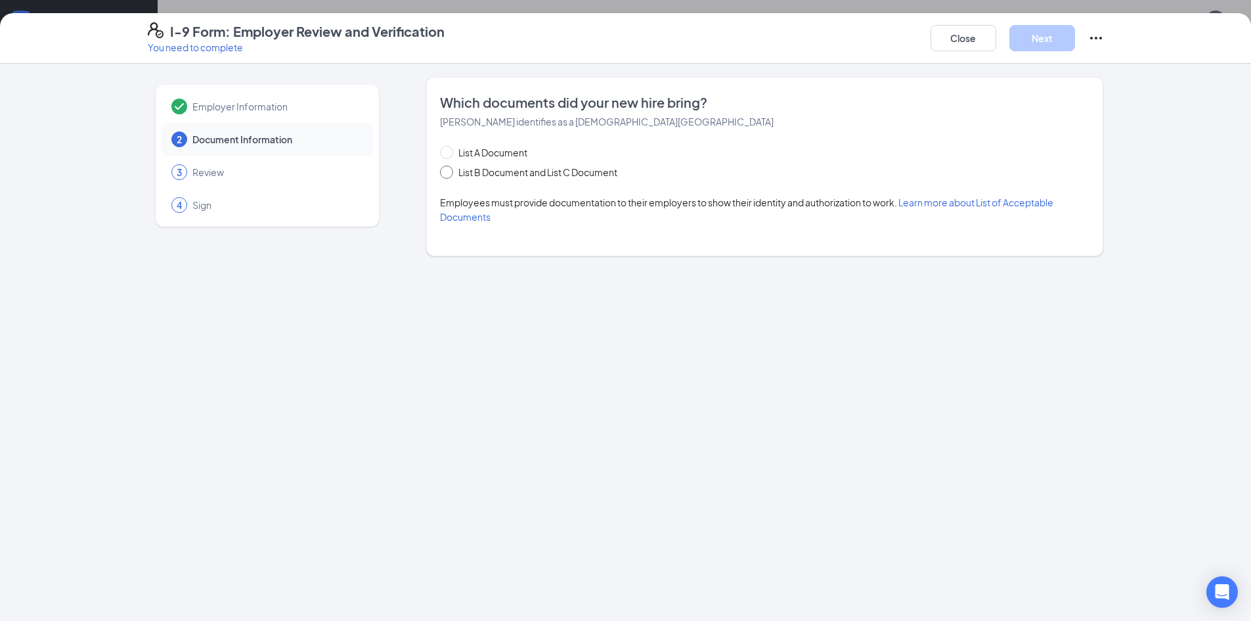
click at [554, 165] on span "List B Document and List C Document" at bounding box center [537, 172] width 169 height 14
click at [449, 165] on input "List B Document and List C Document" at bounding box center [444, 169] width 9 height 9
radio input "true"
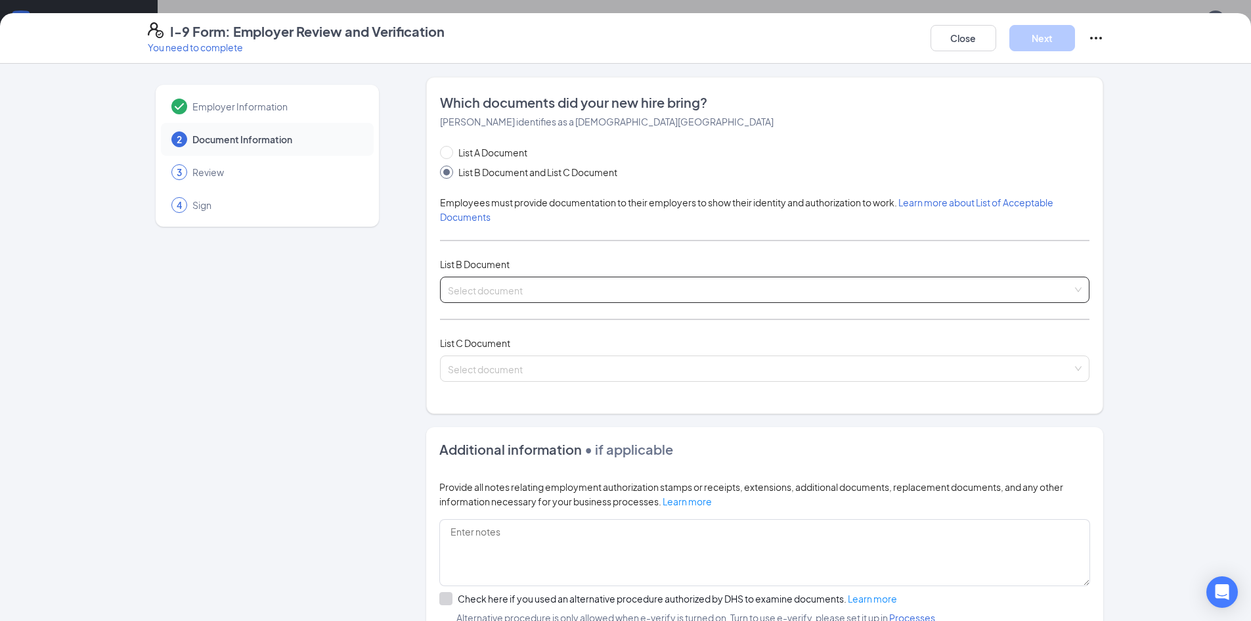
click at [533, 284] on input "search" at bounding box center [760, 287] width 625 height 20
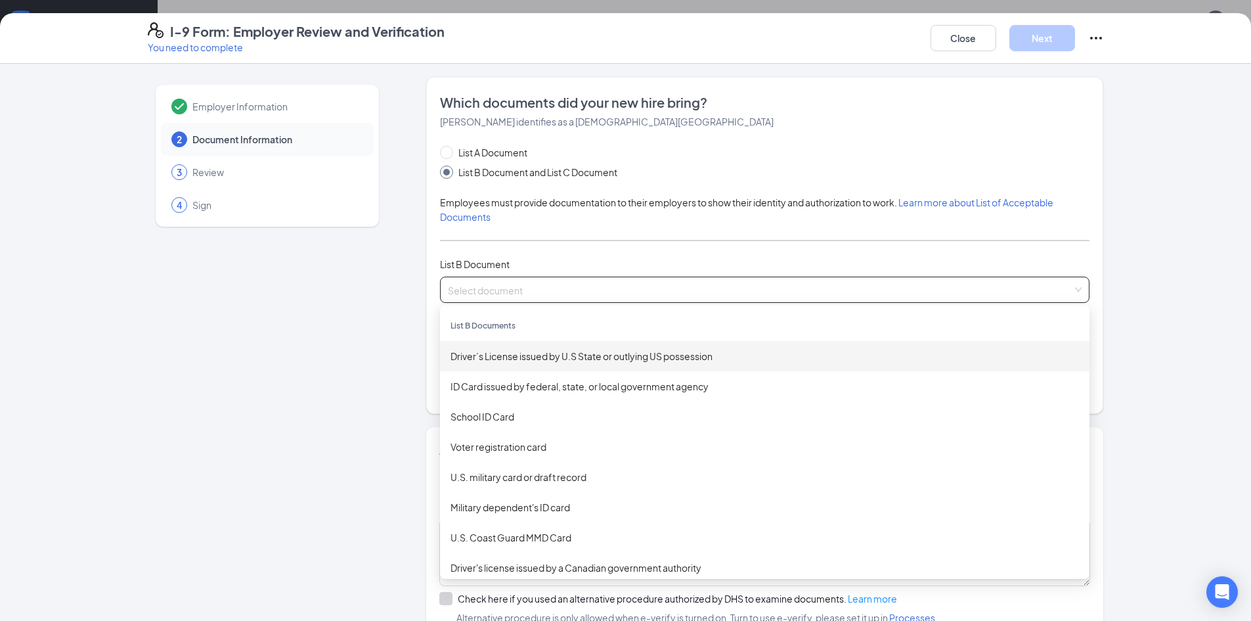
click at [374, 331] on div "Employer Information 2 Document Information 3 Review 4 Sign" at bounding box center [267, 420] width 239 height 686
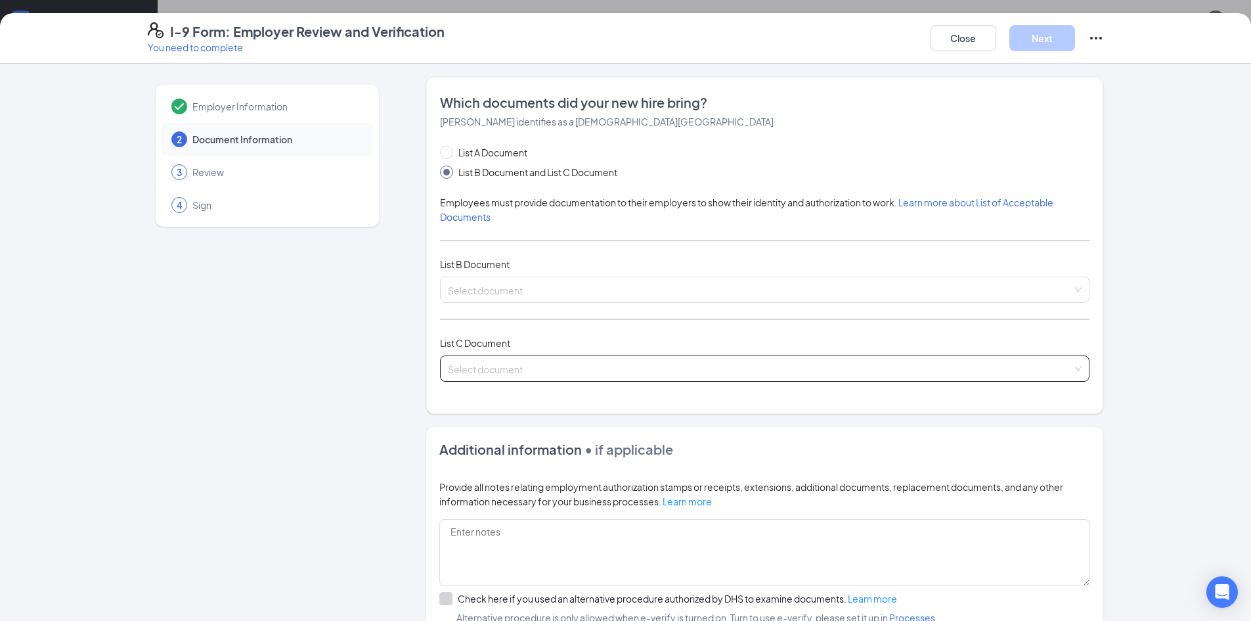
click at [527, 372] on input "search" at bounding box center [760, 366] width 625 height 20
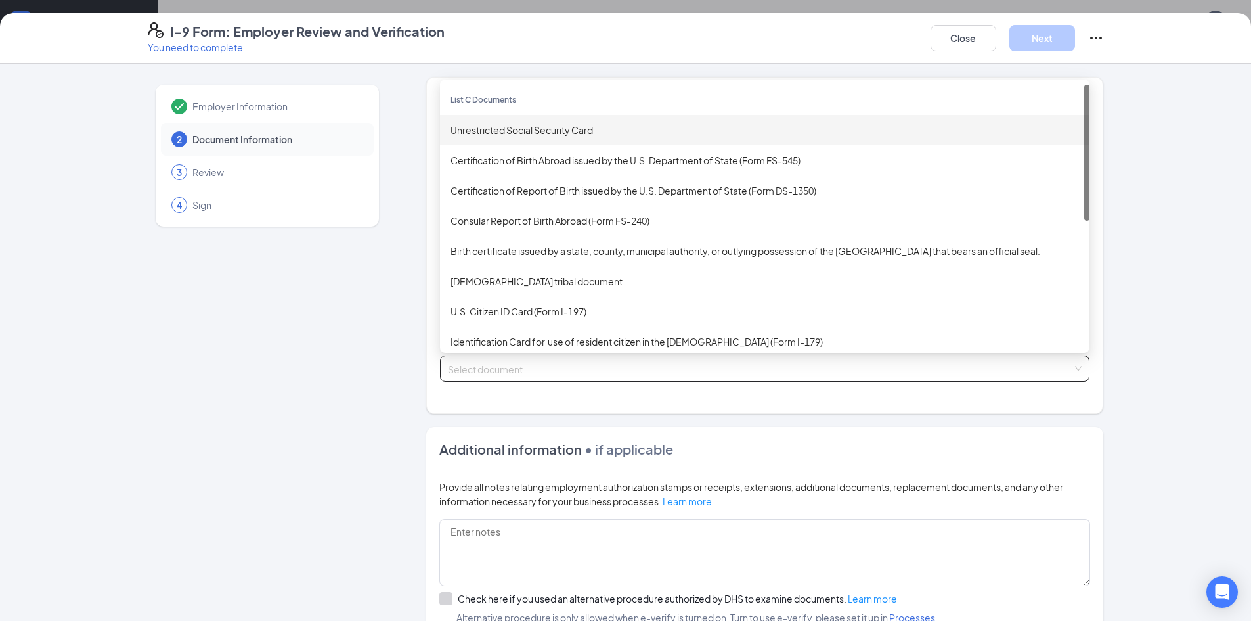
click at [546, 131] on div "Unrestricted Social Security Card" at bounding box center [765, 130] width 628 height 14
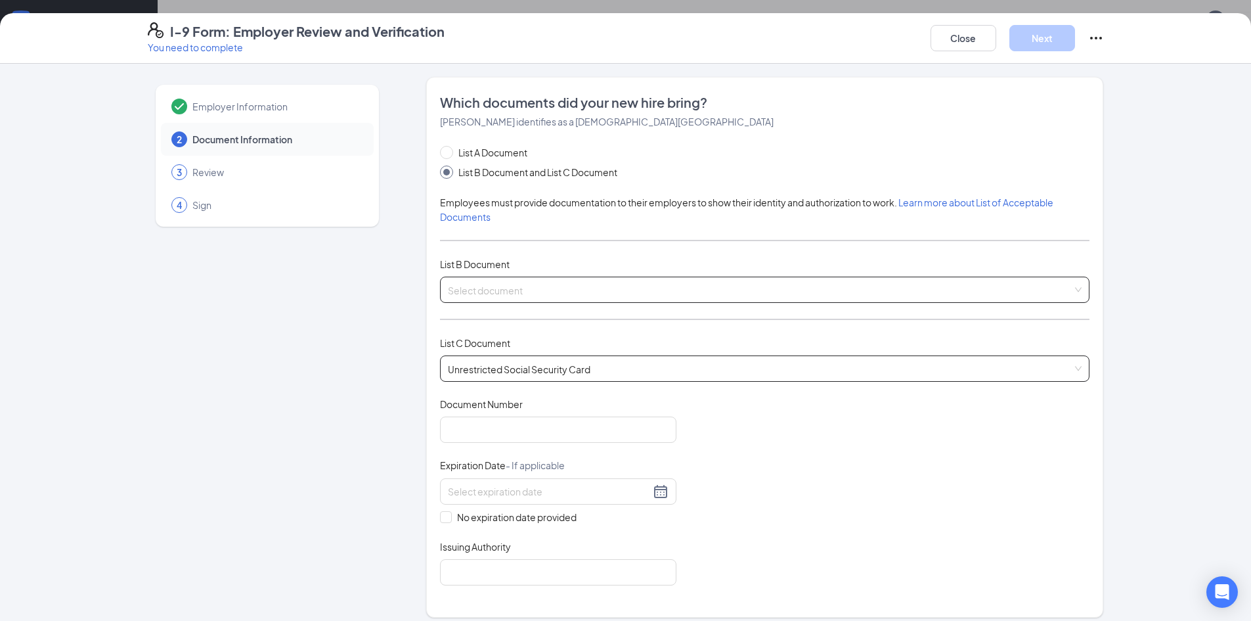
click at [491, 297] on span at bounding box center [760, 289] width 625 height 25
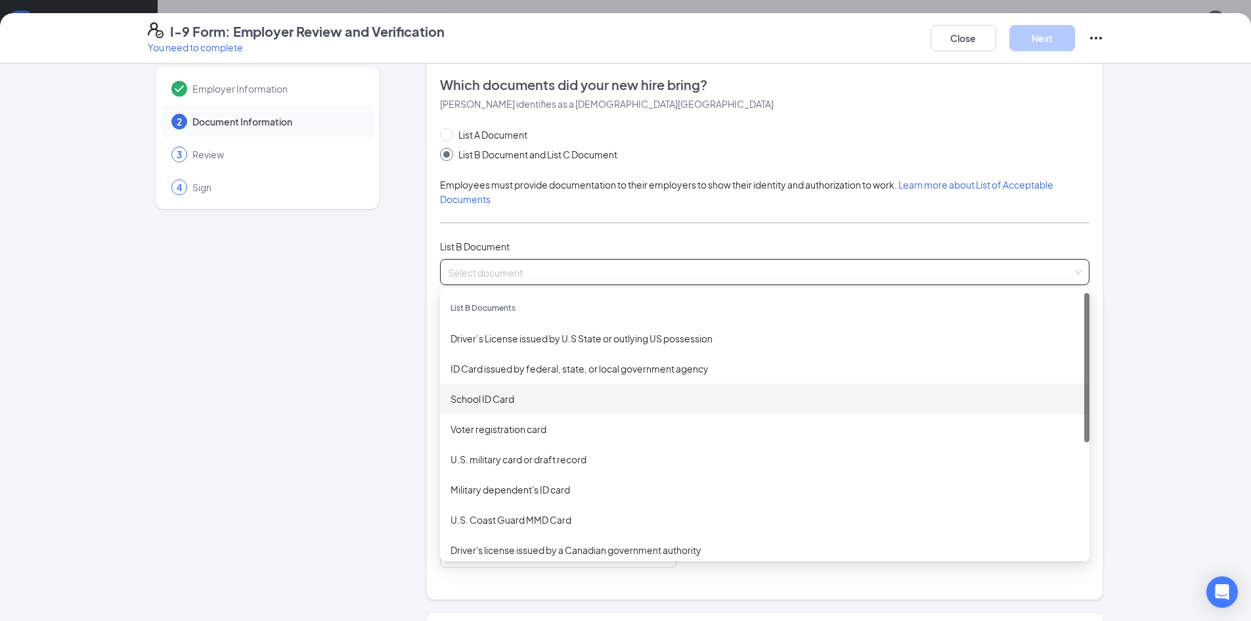
scroll to position [0, 0]
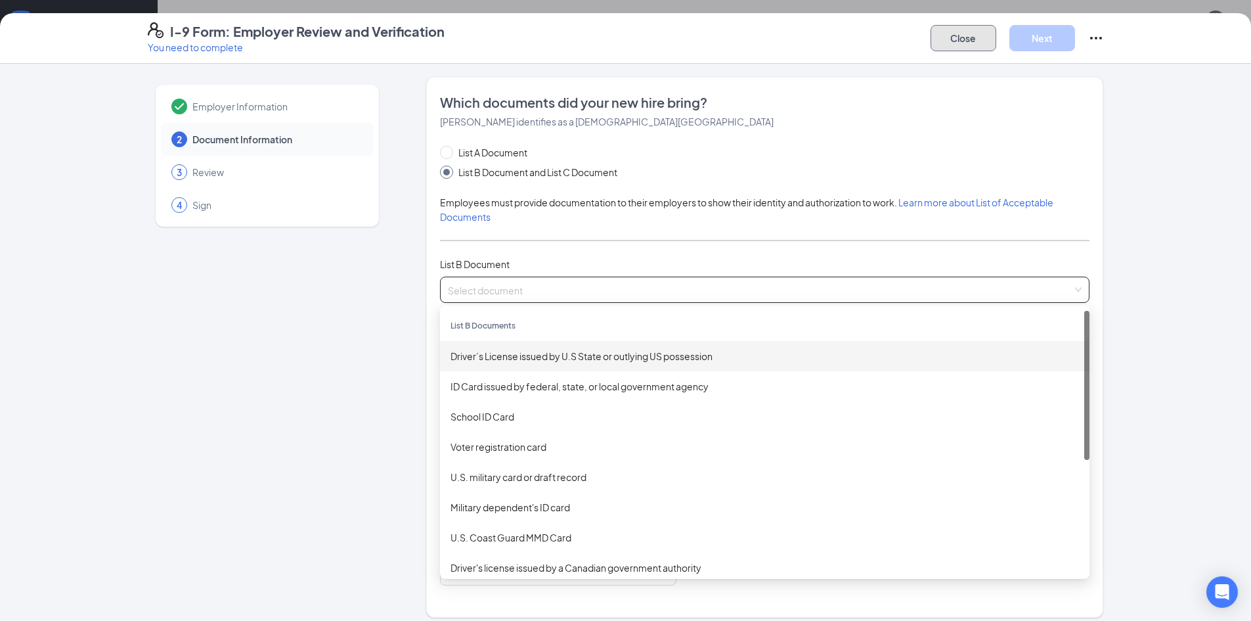
click at [984, 35] on button "Close" at bounding box center [964, 38] width 66 height 26
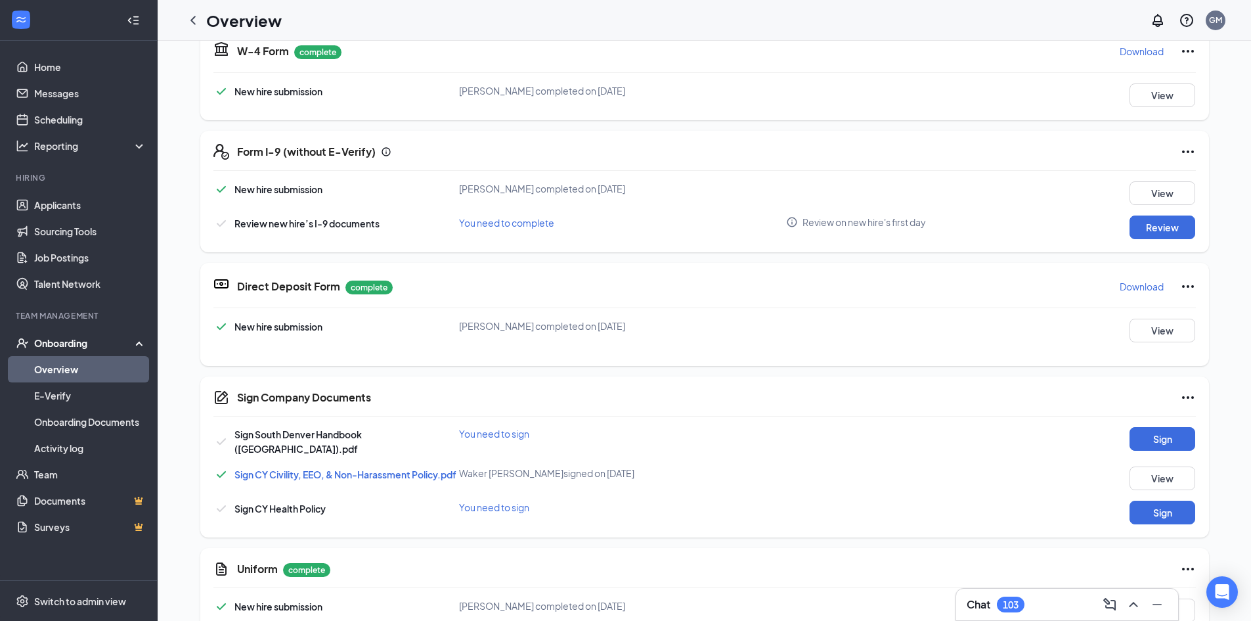
click at [102, 340] on div "Onboarding" at bounding box center [84, 342] width 101 height 13
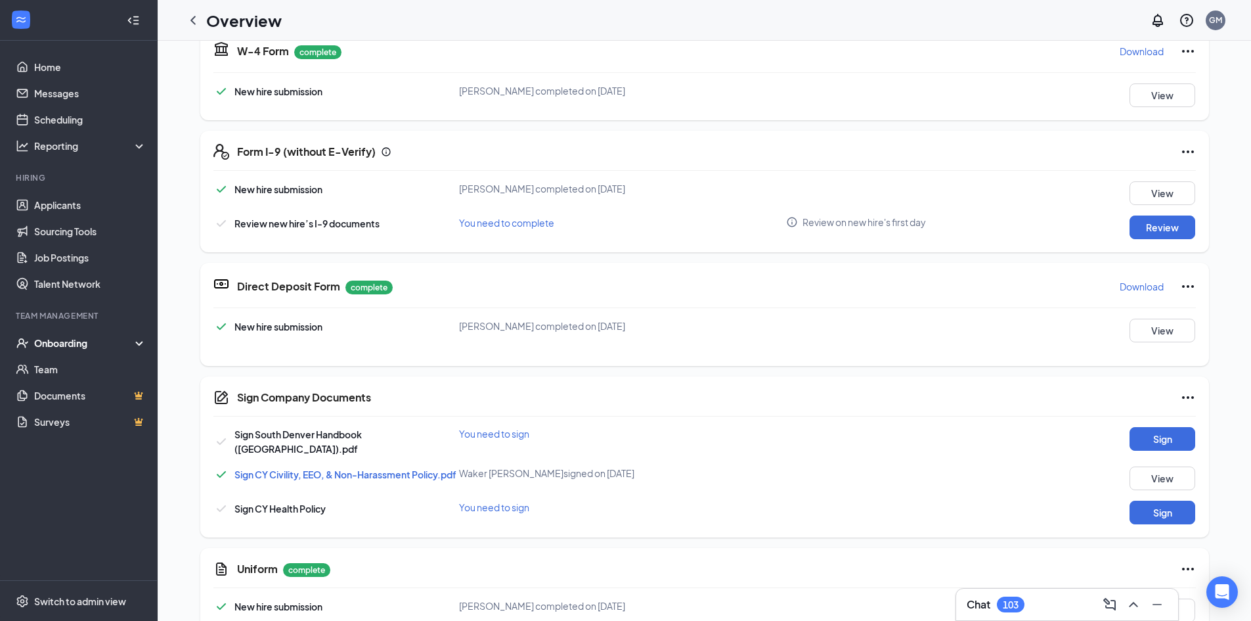
click at [102, 340] on div "Onboarding" at bounding box center [84, 342] width 101 height 13
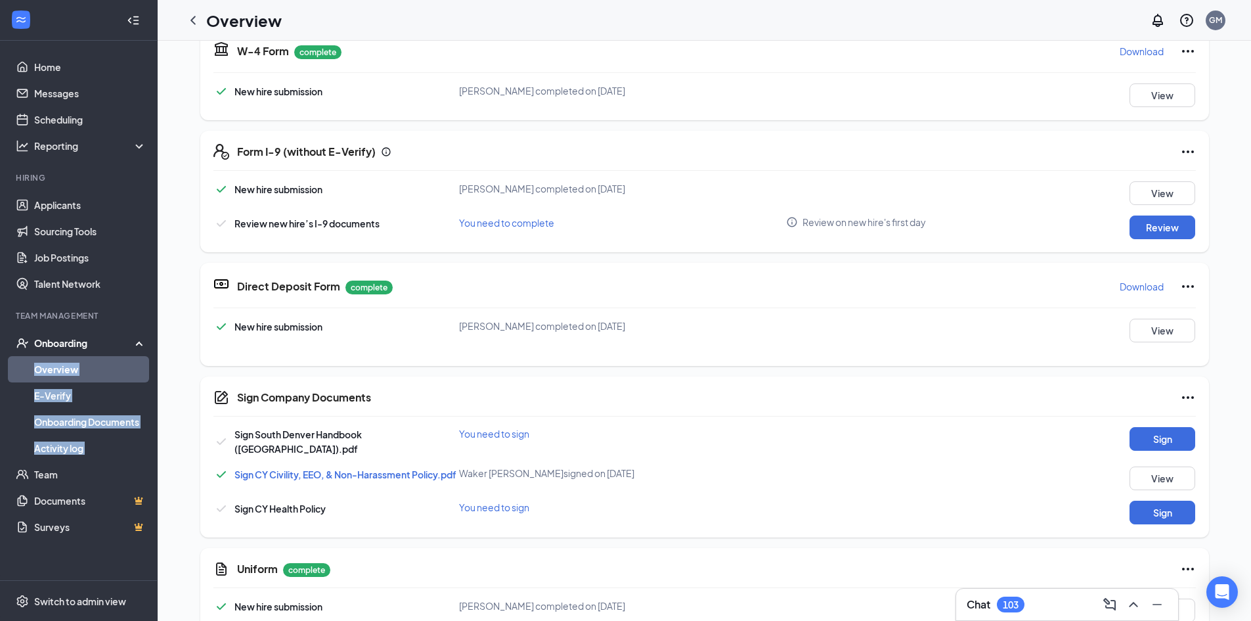
click at [66, 366] on link "Overview" at bounding box center [90, 369] width 112 height 26
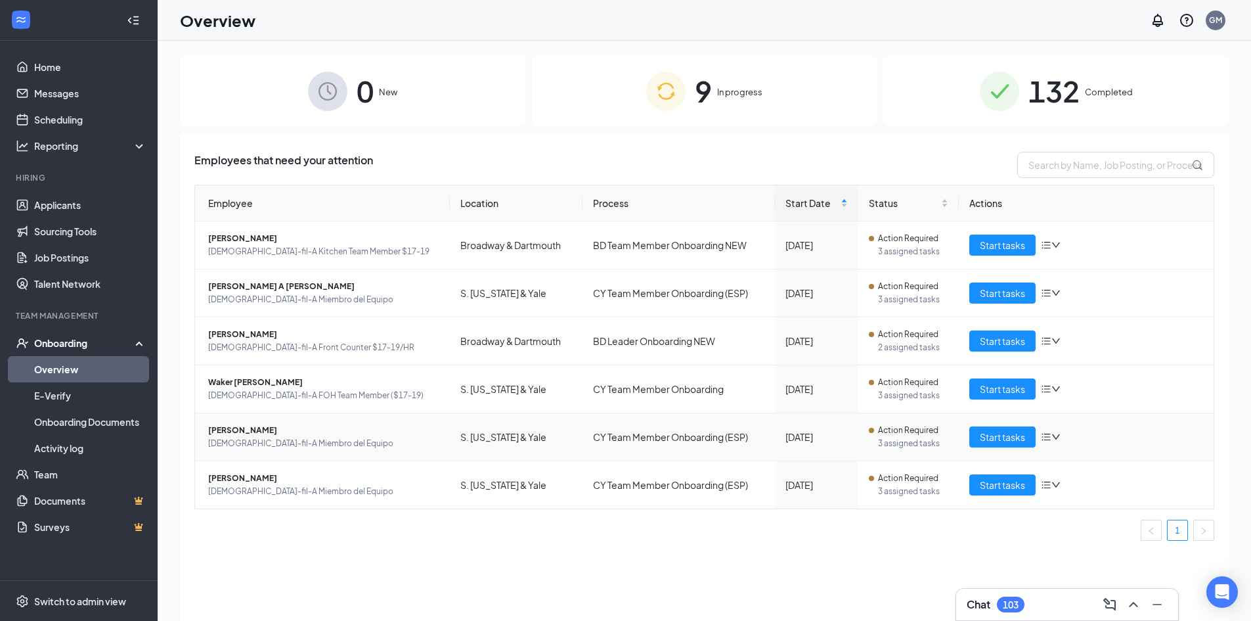
click at [1003, 418] on td "Start tasks" at bounding box center [1086, 437] width 255 height 48
click at [989, 435] on span "Start tasks" at bounding box center [1002, 436] width 45 height 14
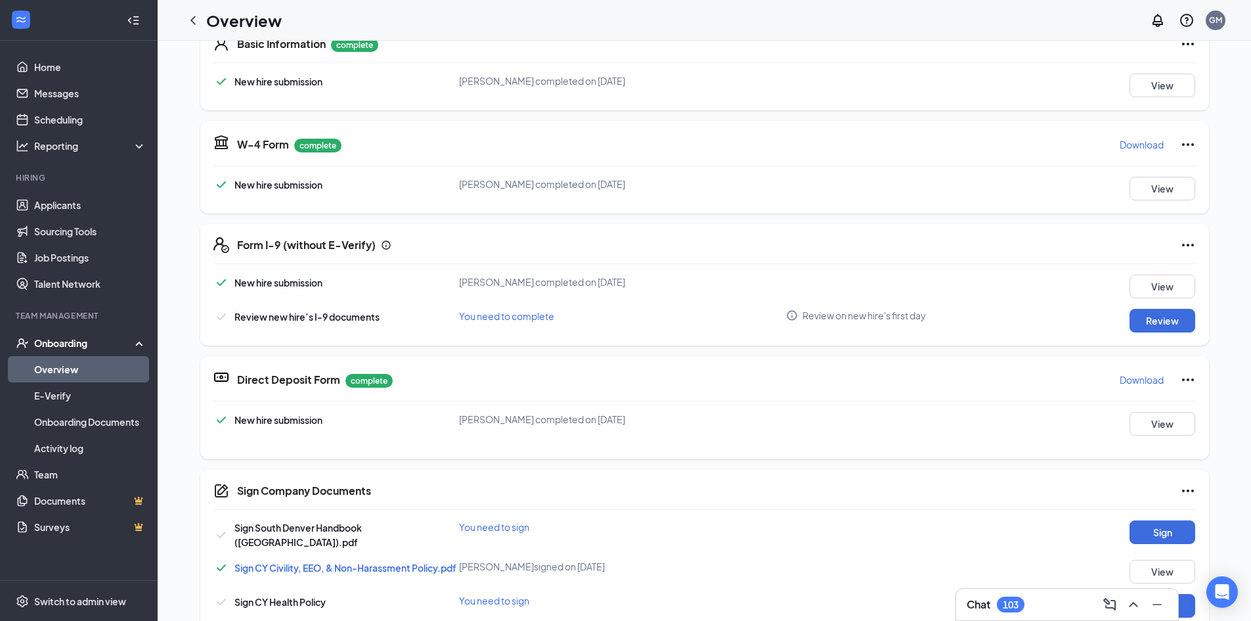
scroll to position [216, 0]
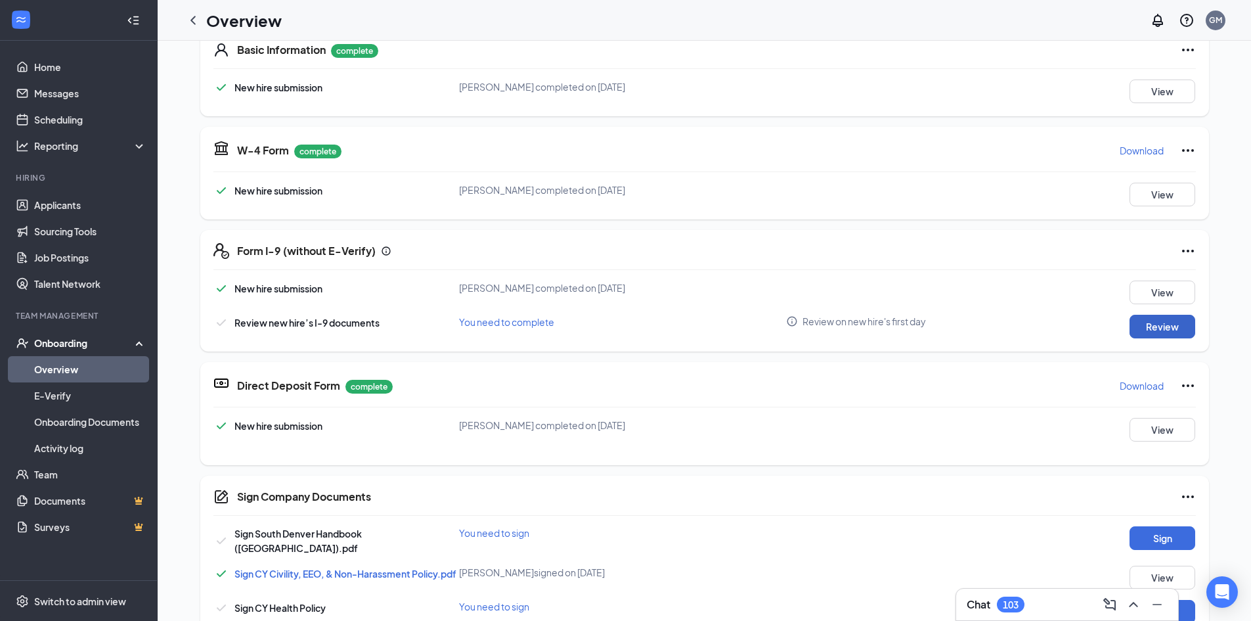
click at [1153, 327] on button "Review" at bounding box center [1163, 327] width 66 height 24
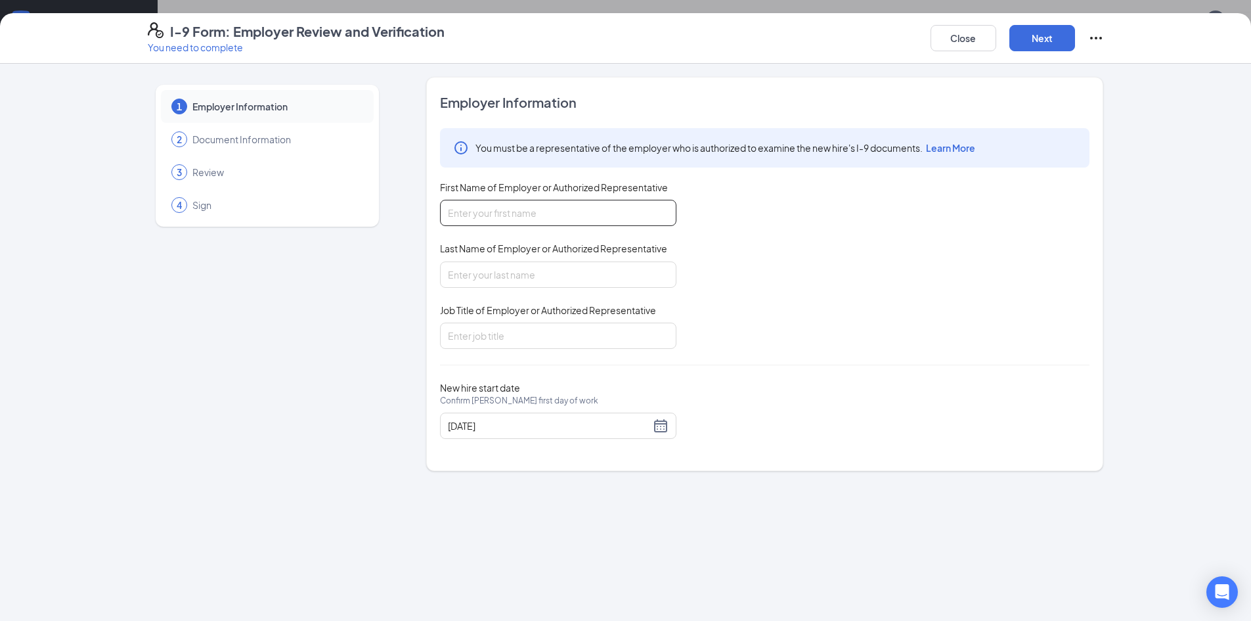
drag, startPoint x: 554, startPoint y: 227, endPoint x: 560, endPoint y: 220, distance: 8.4
click at [558, 223] on div "You must be a representative of the employer who is authorized to examine the n…" at bounding box center [764, 238] width 649 height 221
click at [560, 220] on input "First Name of Employer or Authorized Representative" at bounding box center [558, 213] width 236 height 26
type input "[PERSON_NAME]"
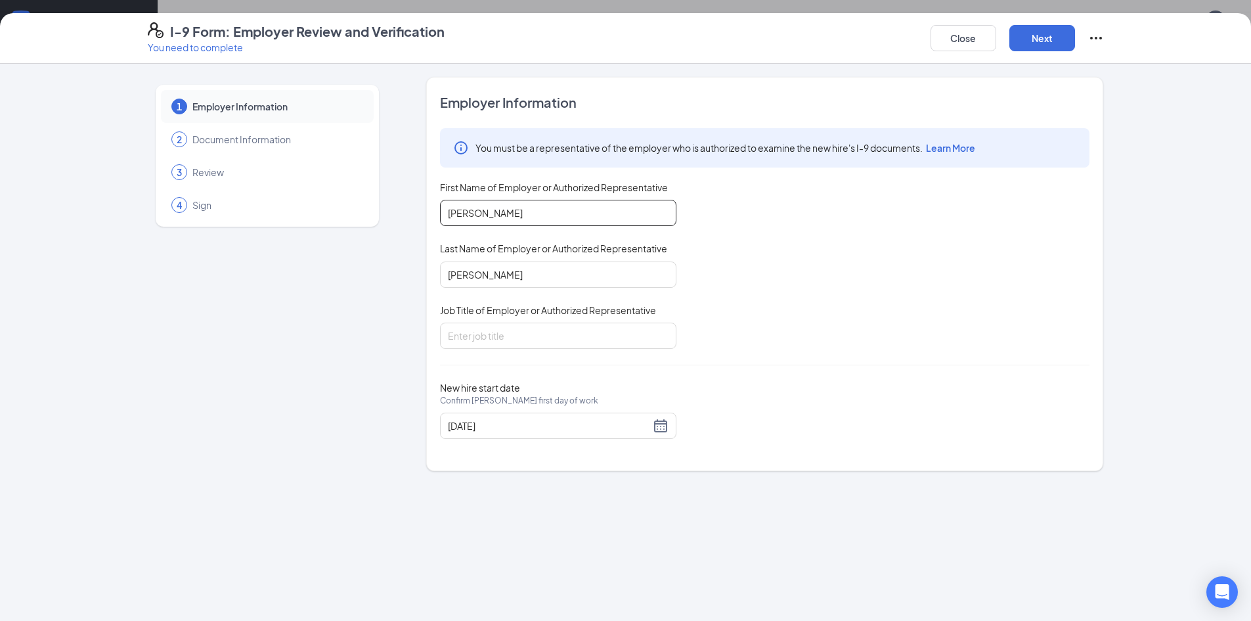
click at [560, 220] on input "[PERSON_NAME]" at bounding box center [558, 213] width 236 height 26
type input "[PERSON_NAME]"
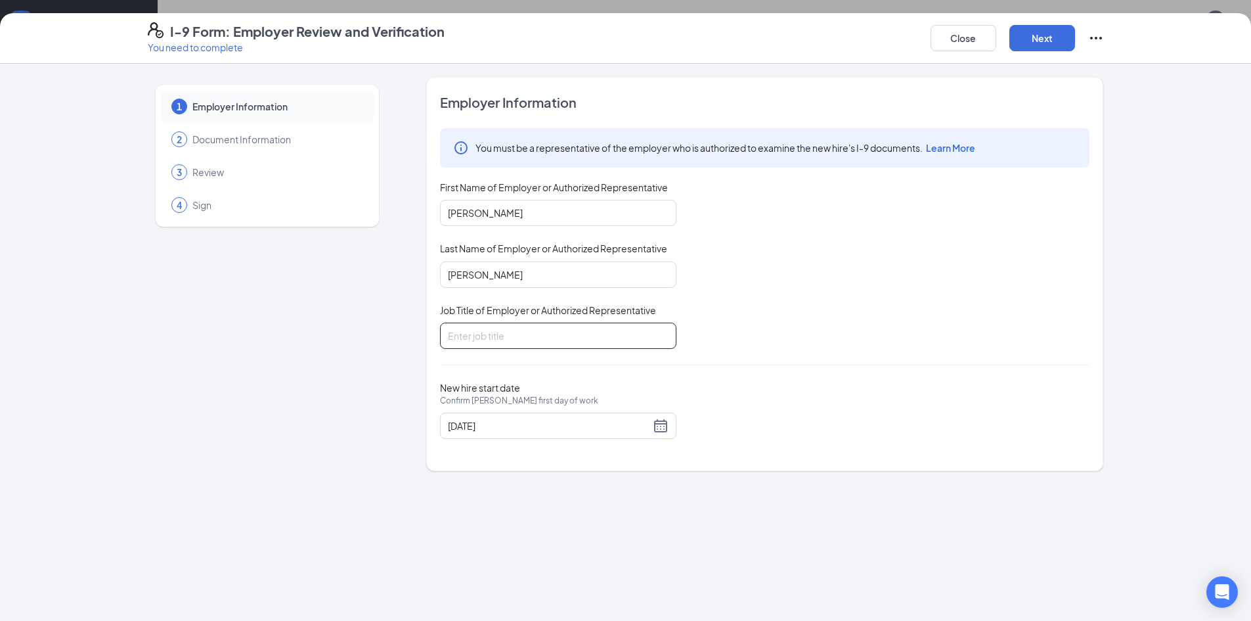
click at [589, 345] on input "Job Title of Employer or Authorized Representative" at bounding box center [558, 335] width 236 height 26
type input "Manager"
click at [658, 429] on div "[DATE]" at bounding box center [558, 426] width 221 height 16
type input "[DATE]"
click at [485, 605] on div "1" at bounding box center [483, 602] width 16 height 16
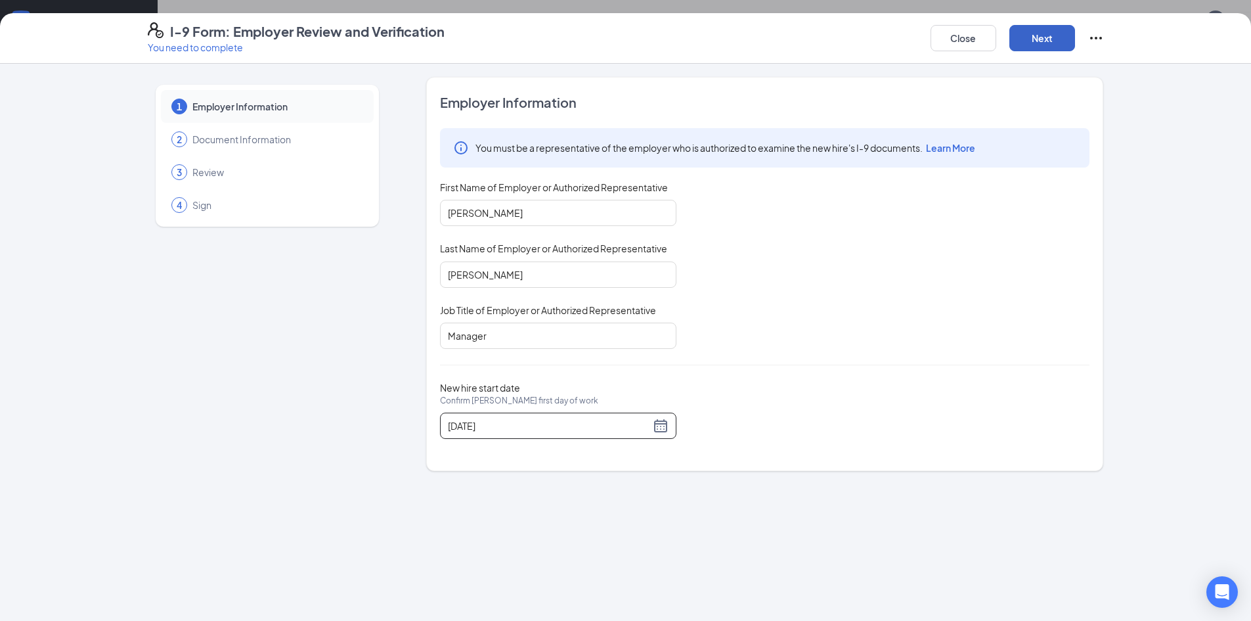
click at [1046, 40] on button "Next" at bounding box center [1042, 38] width 66 height 26
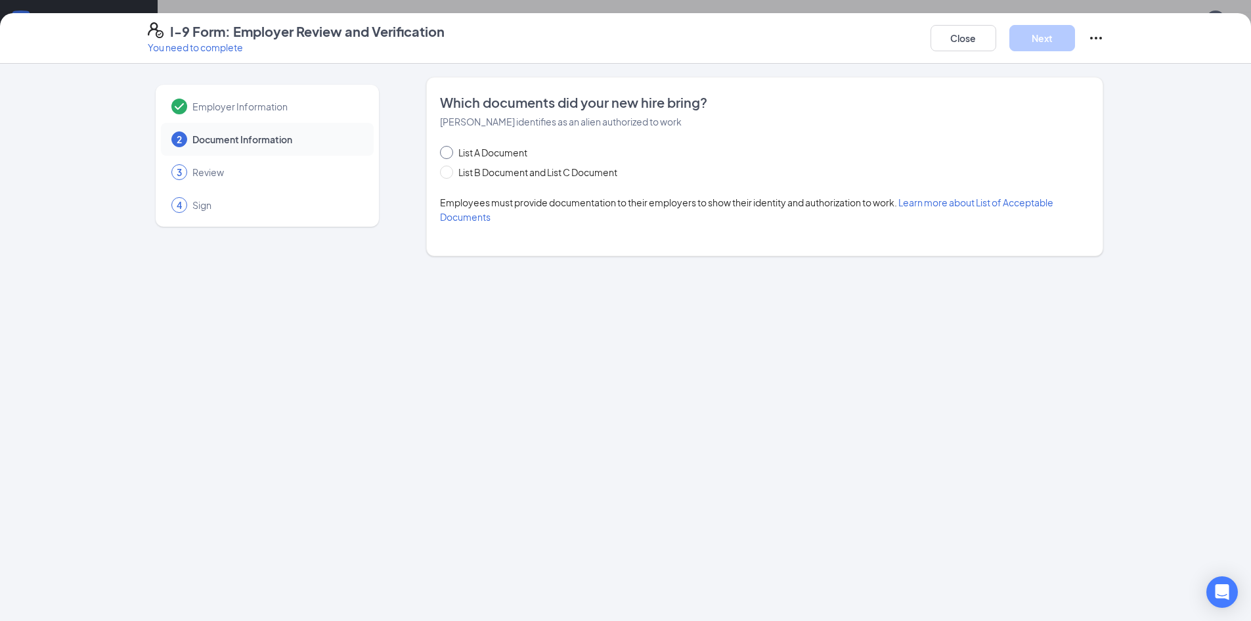
click at [516, 152] on span "List A Document" at bounding box center [492, 152] width 79 height 14
click at [449, 152] on input "List A Document" at bounding box center [444, 150] width 9 height 9
radio input "true"
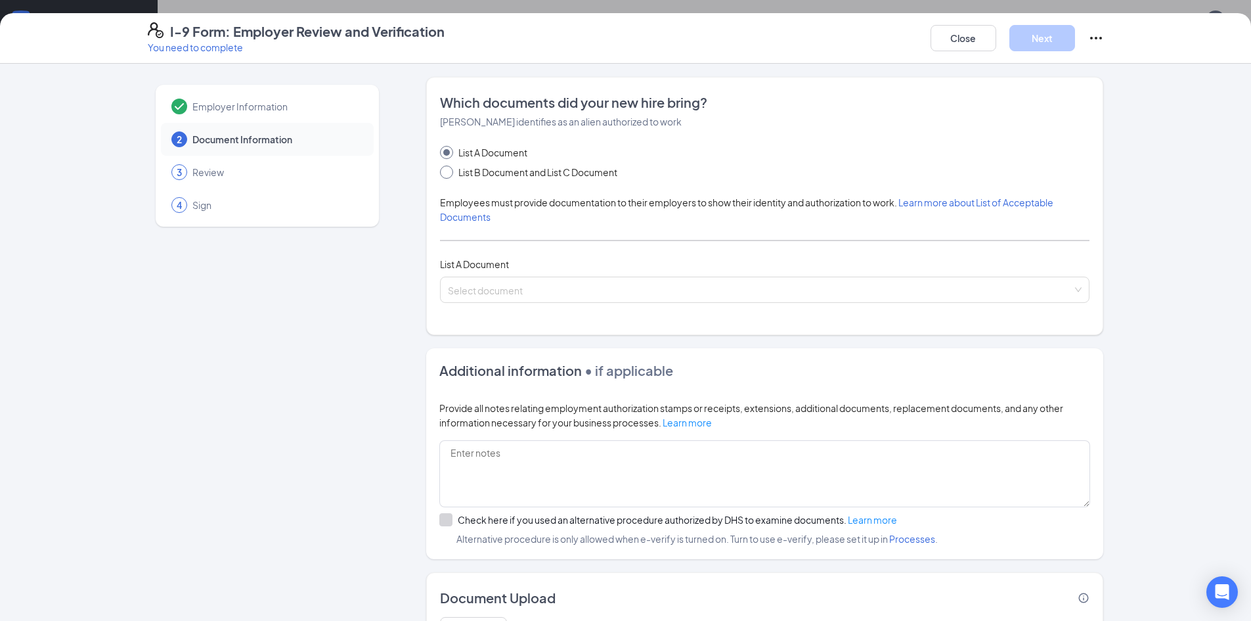
click at [504, 167] on span "List B Document and List C Document" at bounding box center [537, 172] width 169 height 14
click at [449, 167] on input "List B Document and List C Document" at bounding box center [444, 169] width 9 height 9
radio input "true"
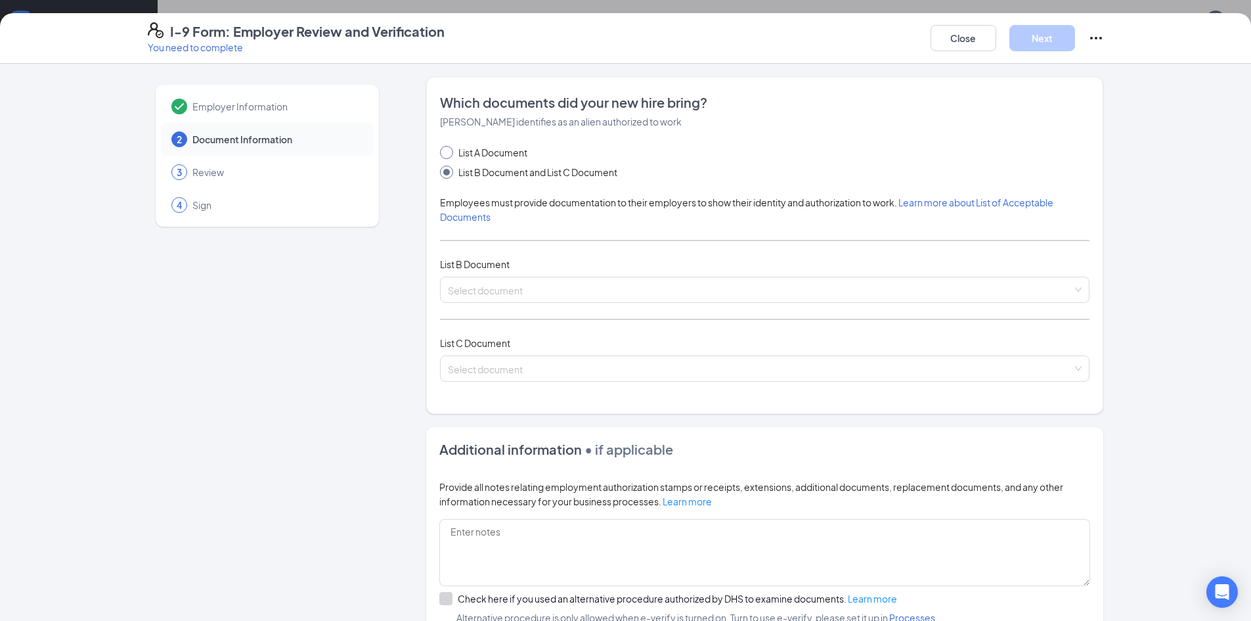
click at [487, 152] on span "List A Document" at bounding box center [492, 152] width 79 height 14
click at [449, 152] on input "List A Document" at bounding box center [444, 150] width 9 height 9
radio input "true"
radio input "false"
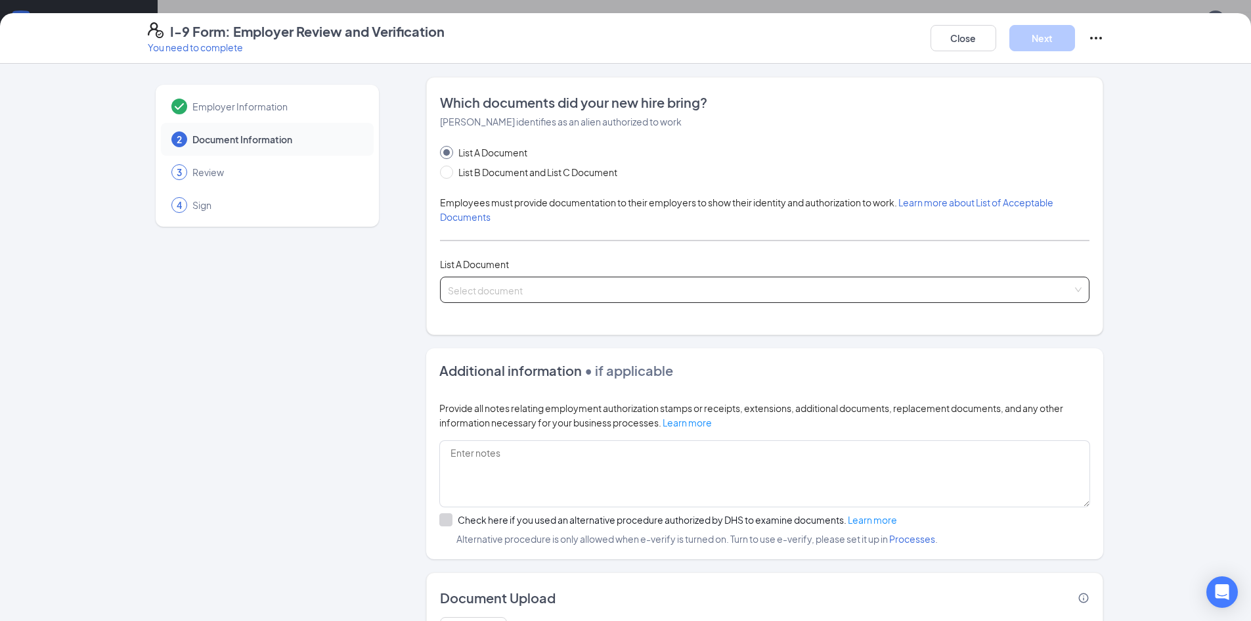
drag, startPoint x: 495, startPoint y: 294, endPoint x: 496, endPoint y: 284, distance: 9.4
click at [496, 288] on input "search" at bounding box center [760, 287] width 625 height 20
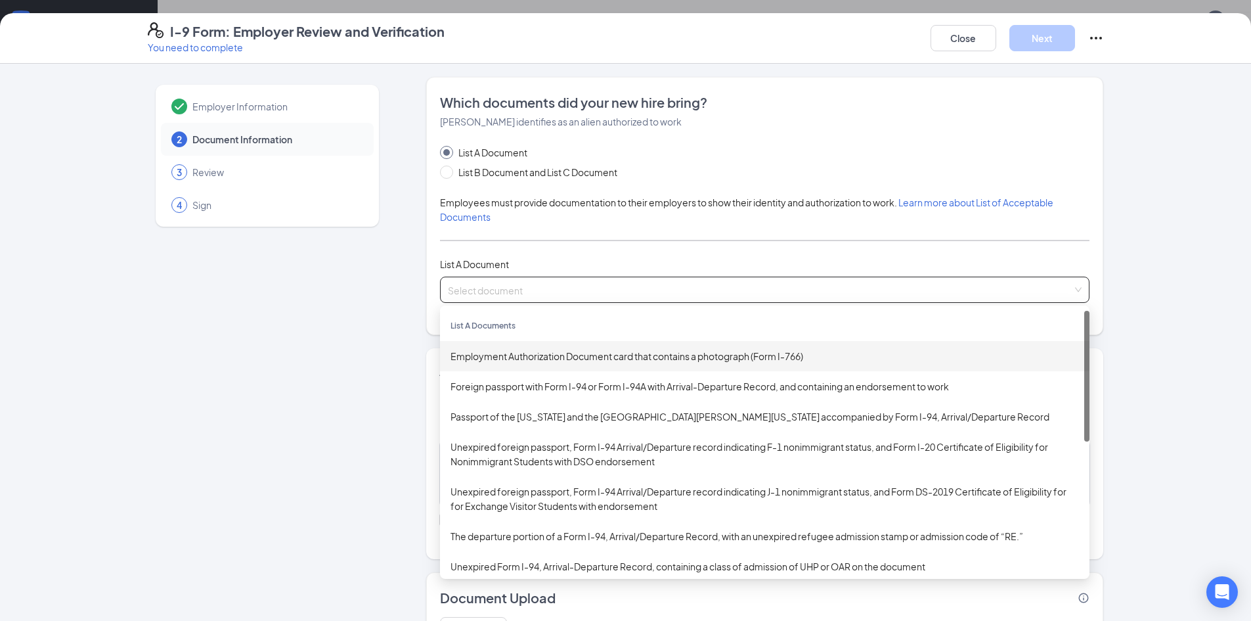
click at [582, 358] on div "Employment Authorization Document card that contains a photograph (Form I-766)" at bounding box center [765, 356] width 628 height 14
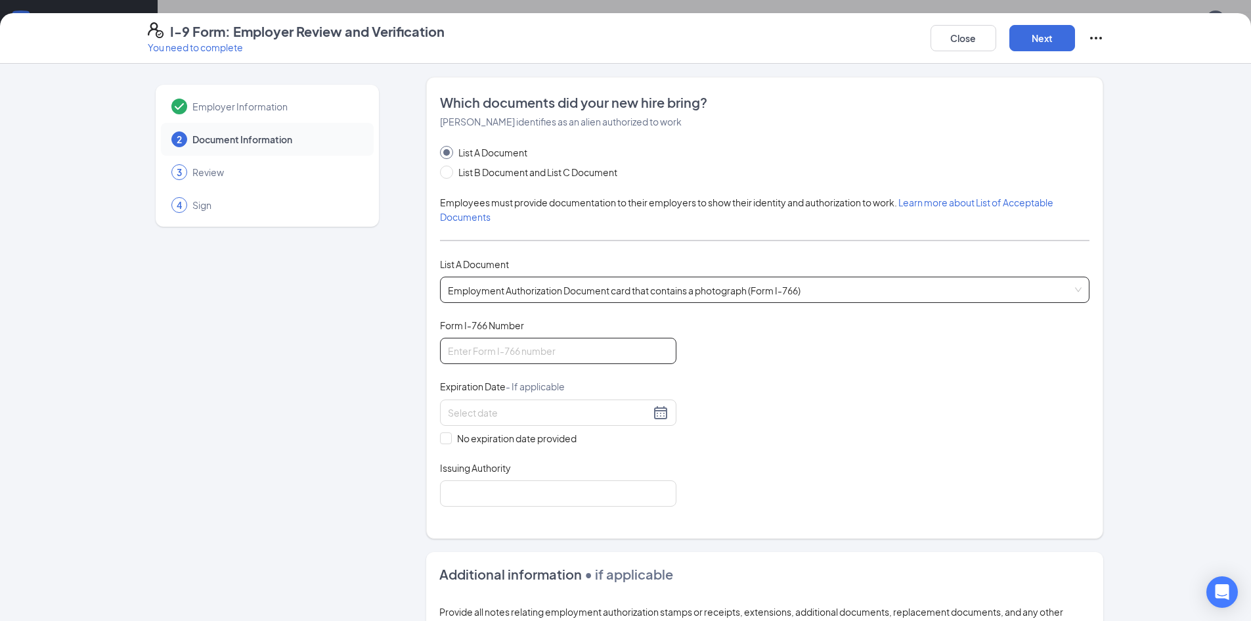
click at [580, 357] on input "Form I-766 Number" at bounding box center [558, 351] width 236 height 26
type input "IOE9756692834"
click at [538, 412] on input at bounding box center [549, 412] width 202 height 14
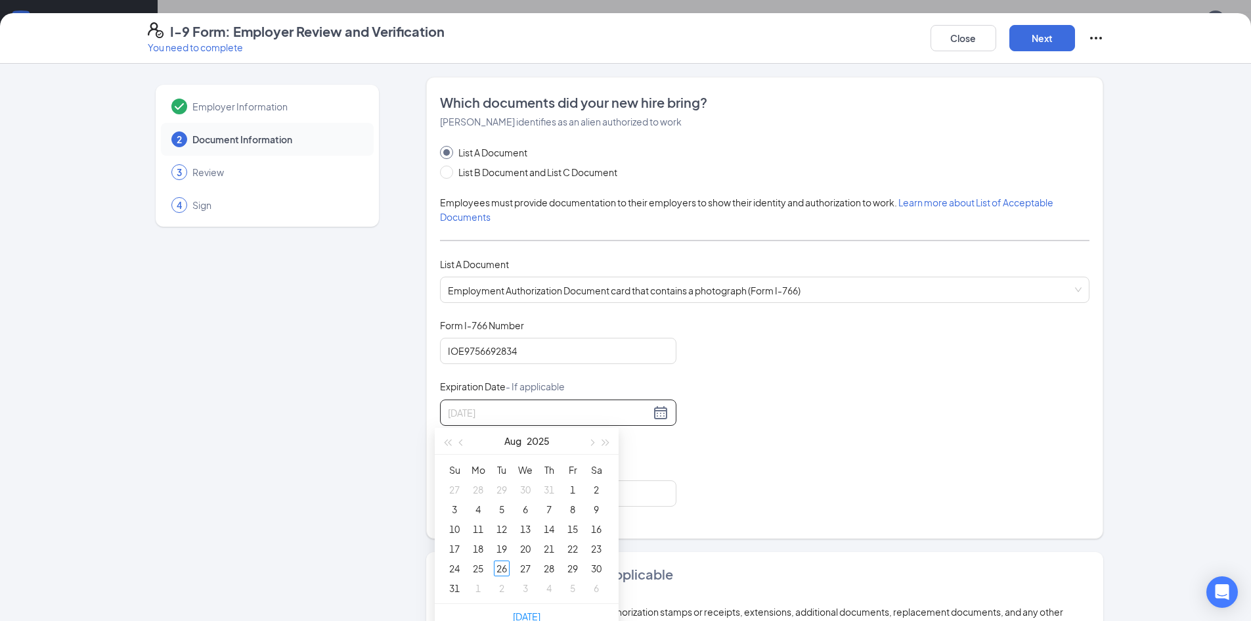
type input "[DATE]"
click at [479, 586] on div "1" at bounding box center [478, 588] width 16 height 16
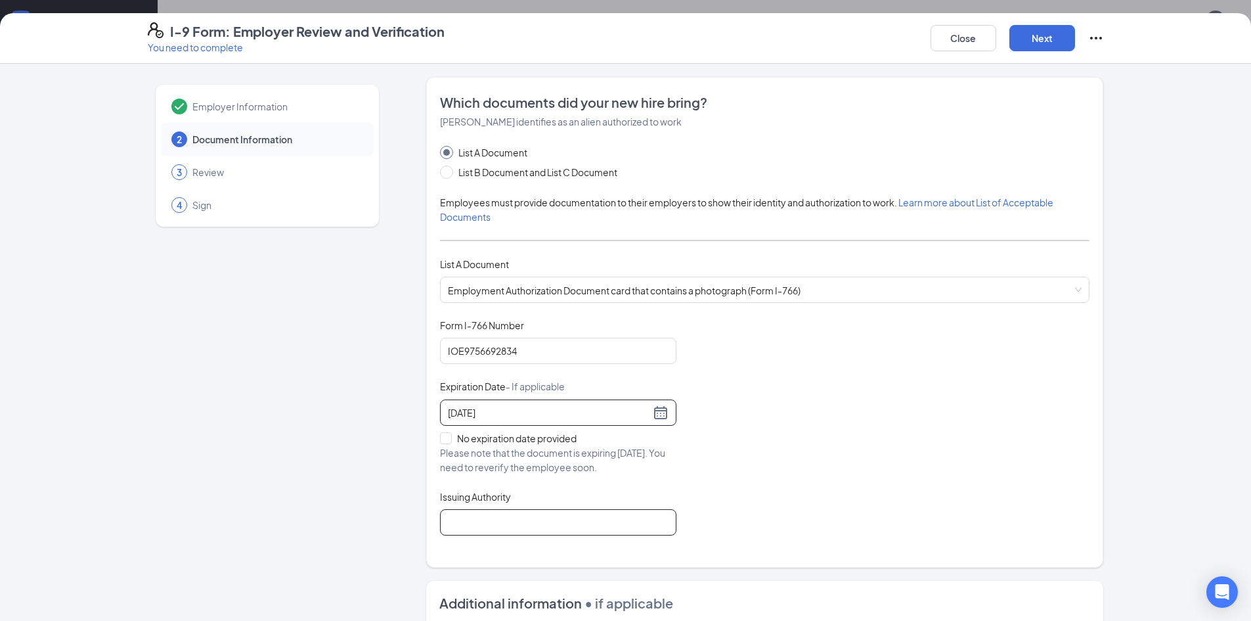
click at [525, 520] on input "Issuing Authority" at bounding box center [558, 522] width 236 height 26
type input "The [GEOGRAPHIC_DATA]"
click at [1028, 37] on button "Next" at bounding box center [1042, 38] width 66 height 26
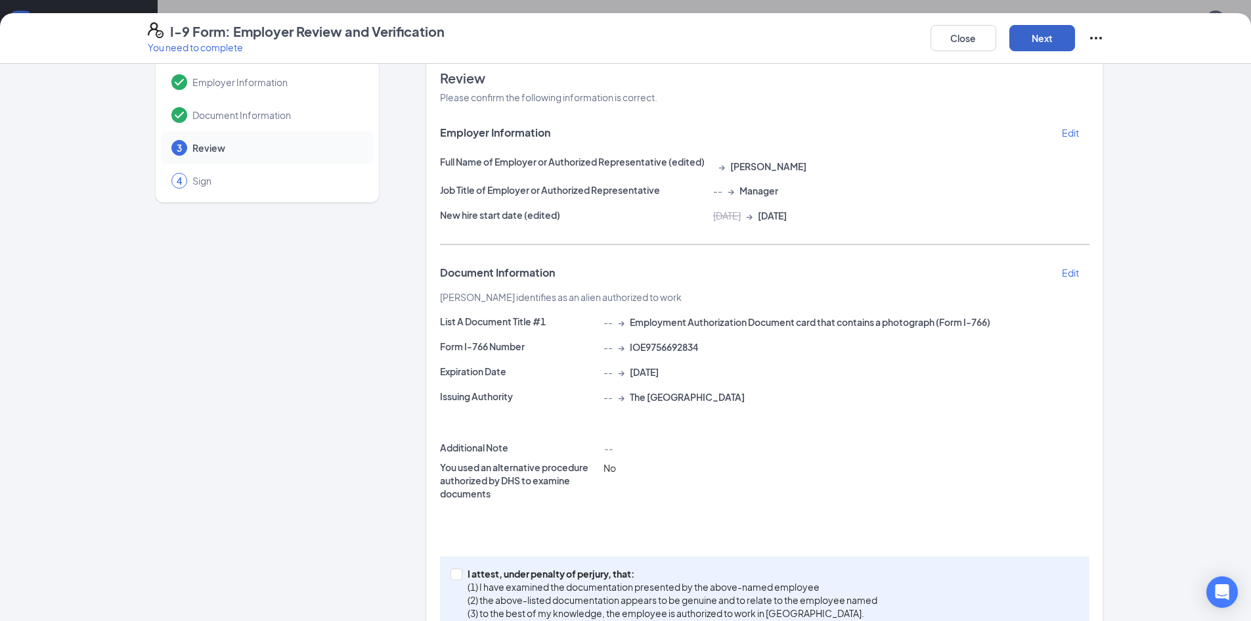
scroll to position [63, 0]
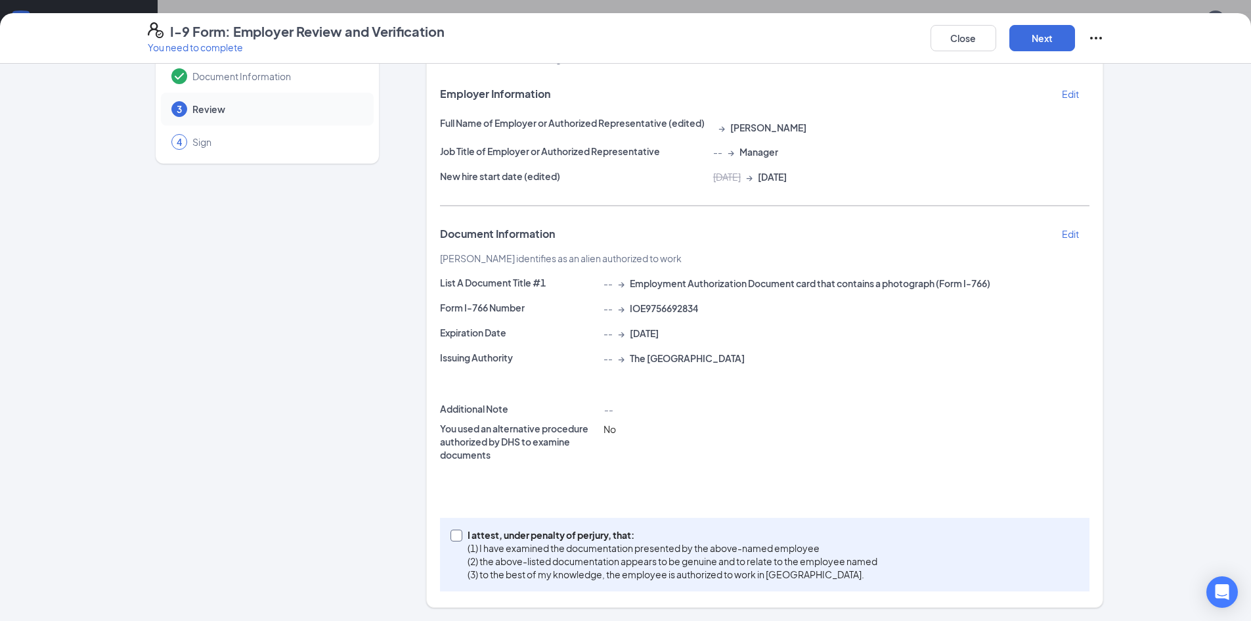
click at [453, 537] on input "I attest, under penalty of [PERSON_NAME], that: (1) I have examined the documen…" at bounding box center [455, 533] width 9 height 9
checkbox input "true"
click at [1040, 41] on button "Next" at bounding box center [1042, 38] width 66 height 26
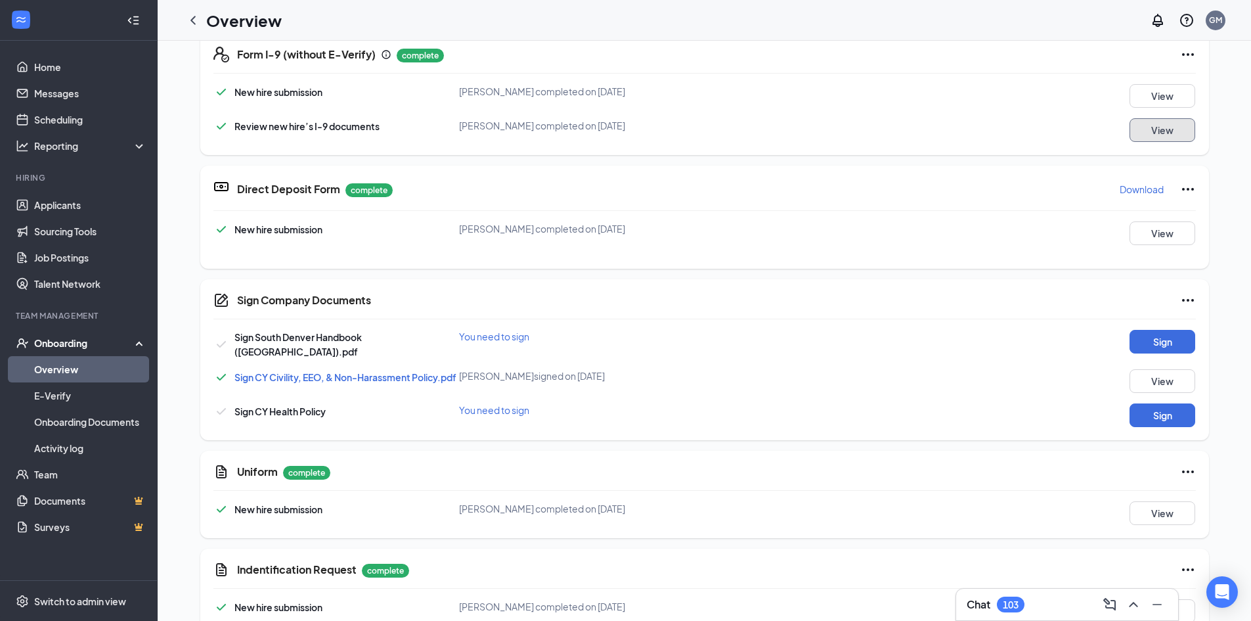
scroll to position [413, 0]
click at [1178, 335] on button "Sign" at bounding box center [1163, 341] width 66 height 24
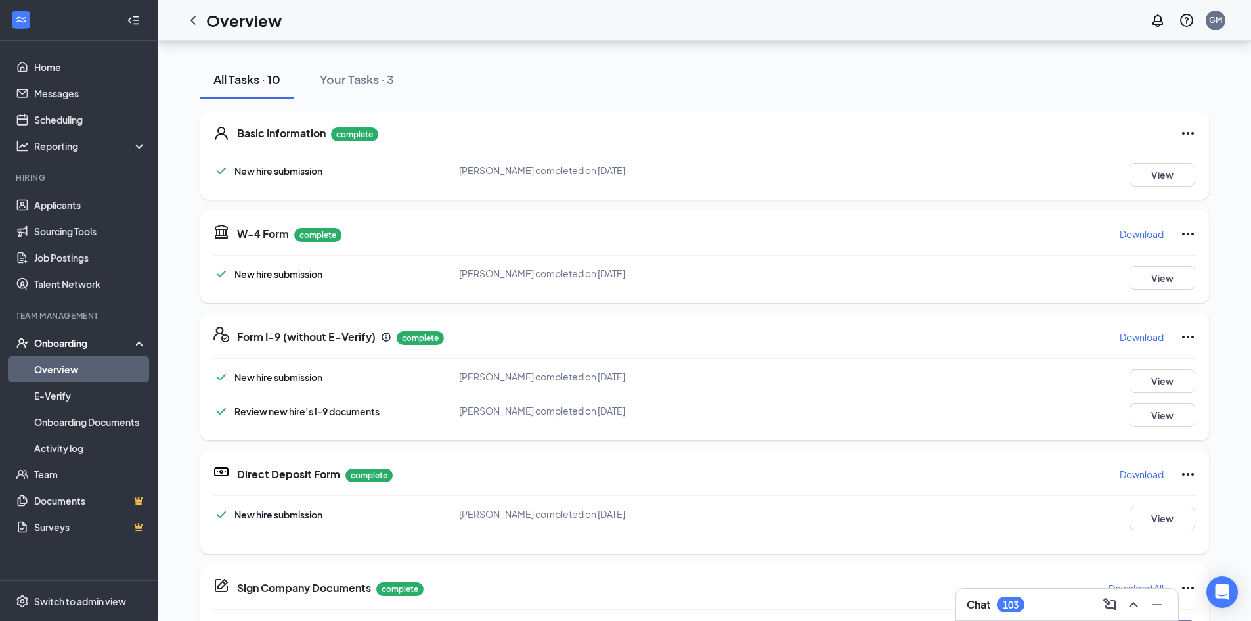
scroll to position [0, 0]
click at [69, 377] on link "Overview" at bounding box center [90, 369] width 112 height 26
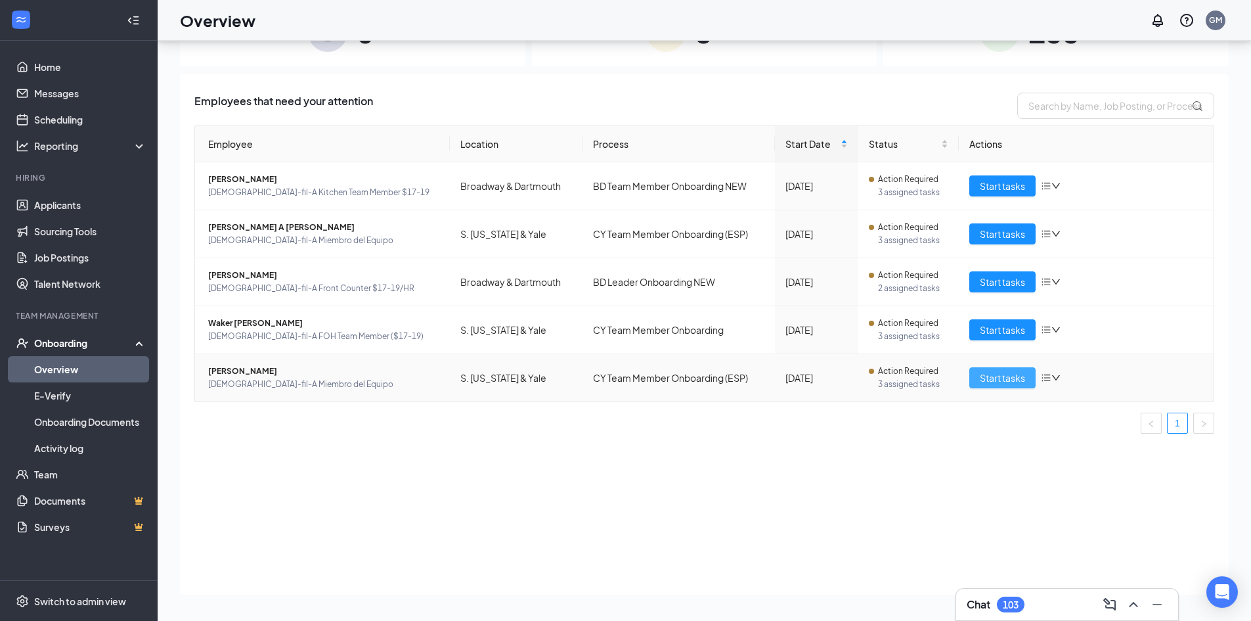
click at [1022, 378] on span "Start tasks" at bounding box center [1002, 377] width 45 height 14
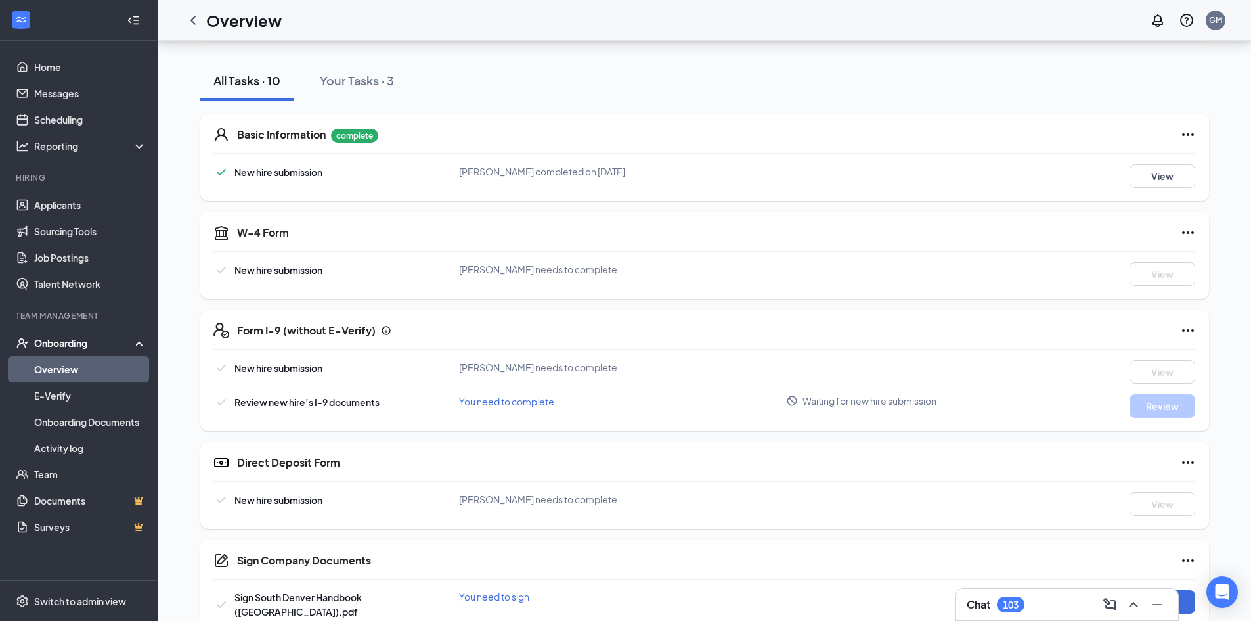
scroll to position [197, 0]
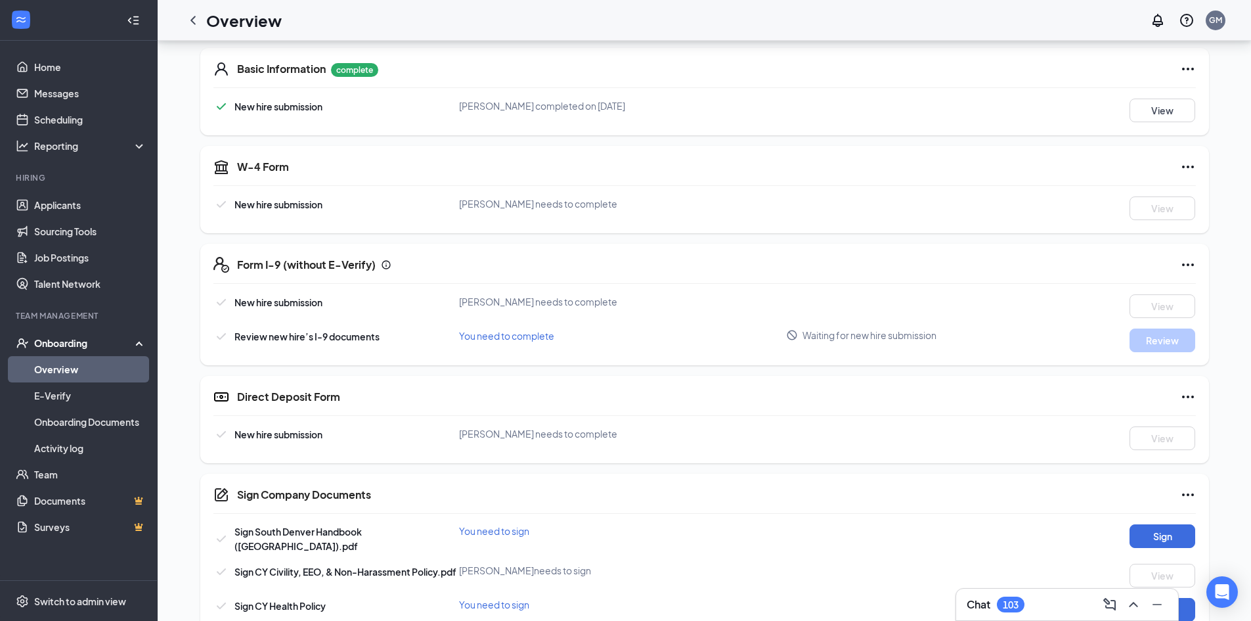
click at [809, 338] on span "Waiting for new hire submission" at bounding box center [870, 334] width 134 height 13
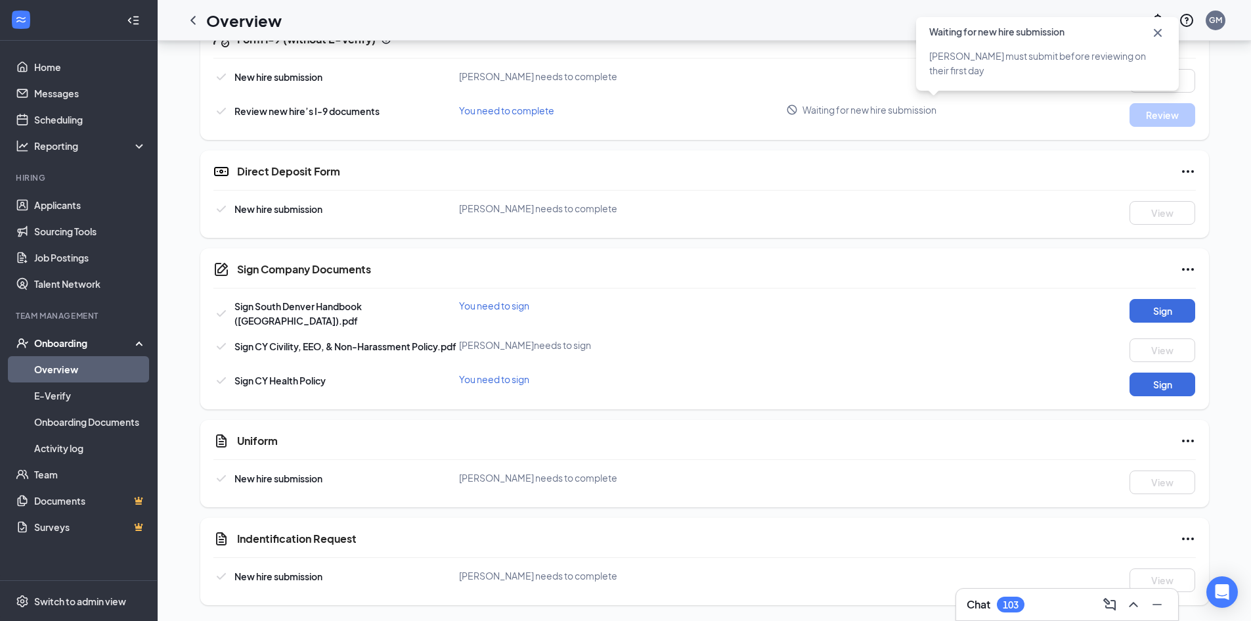
scroll to position [357, 0]
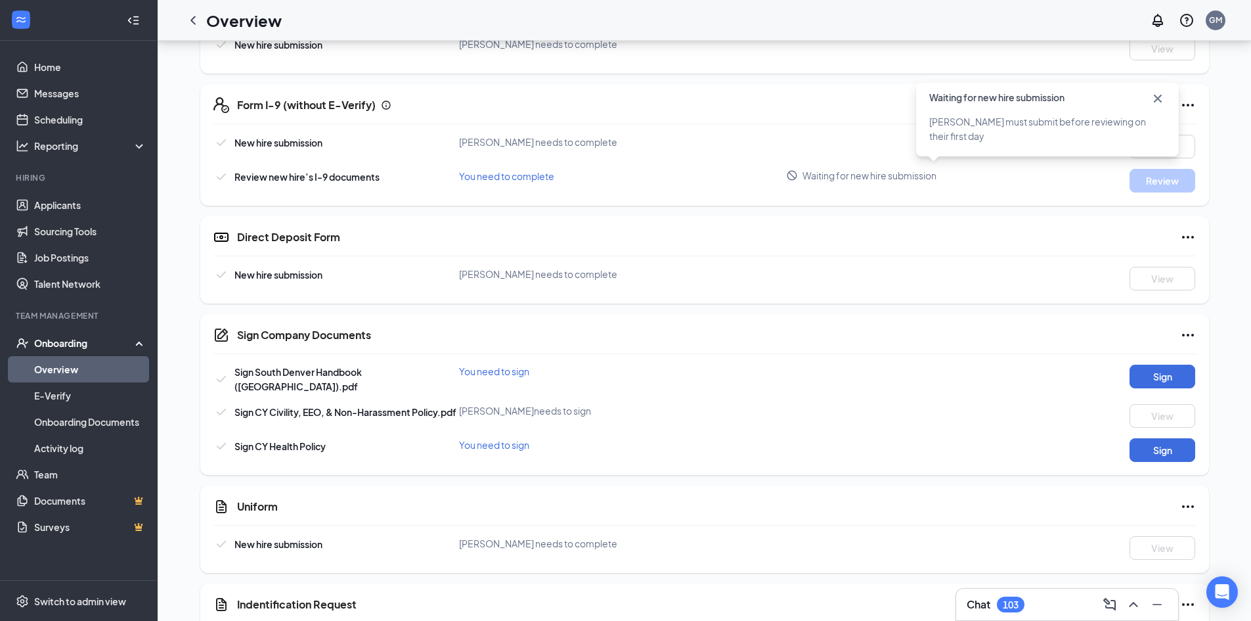
click at [1168, 95] on div "Waiting for new hire submission" at bounding box center [1047, 95] width 263 height 24
click at [1159, 97] on icon "Cross" at bounding box center [1158, 99] width 8 height 8
click at [1190, 105] on icon "Ellipses" at bounding box center [1188, 105] width 16 height 16
click at [960, 280] on div "New hire submission [PERSON_NAME] needs to complete View" at bounding box center [704, 279] width 982 height 24
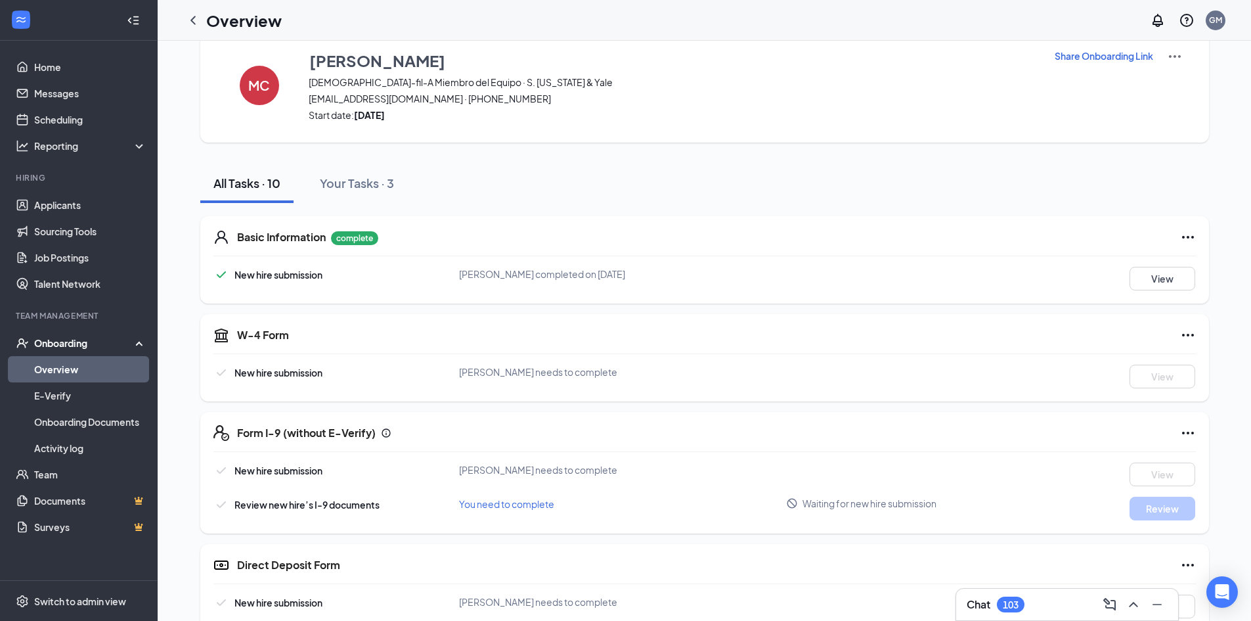
scroll to position [28, 0]
click at [81, 372] on link "Overview" at bounding box center [90, 369] width 112 height 26
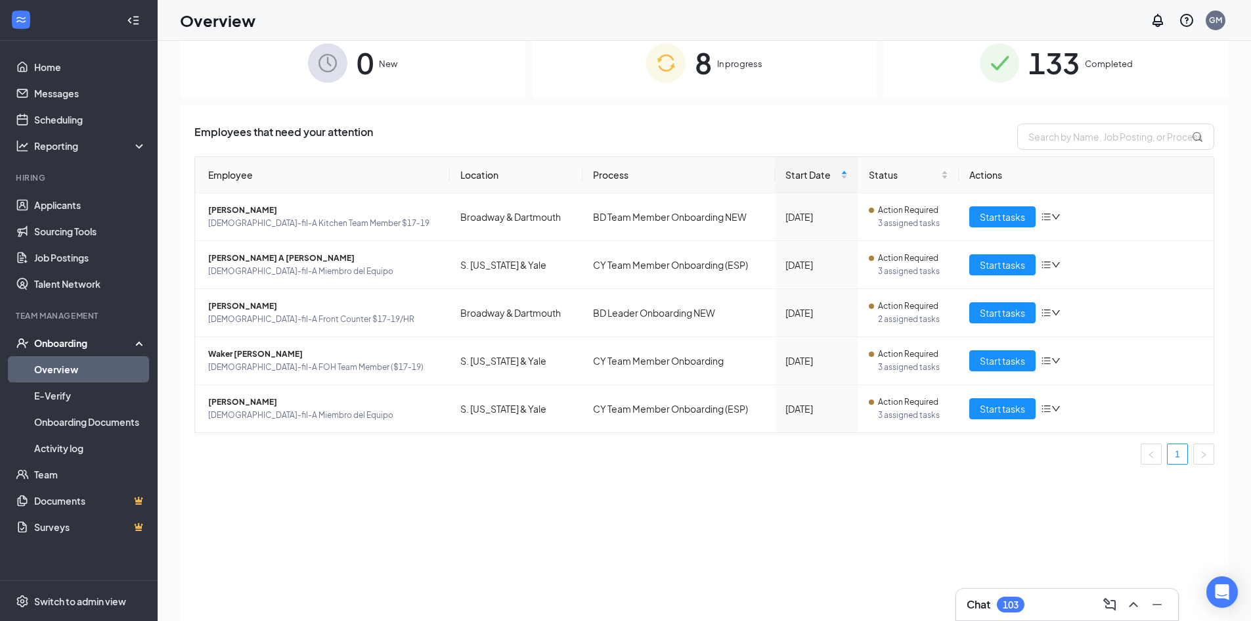
click at [1047, 68] on span "133" at bounding box center [1053, 62] width 51 height 45
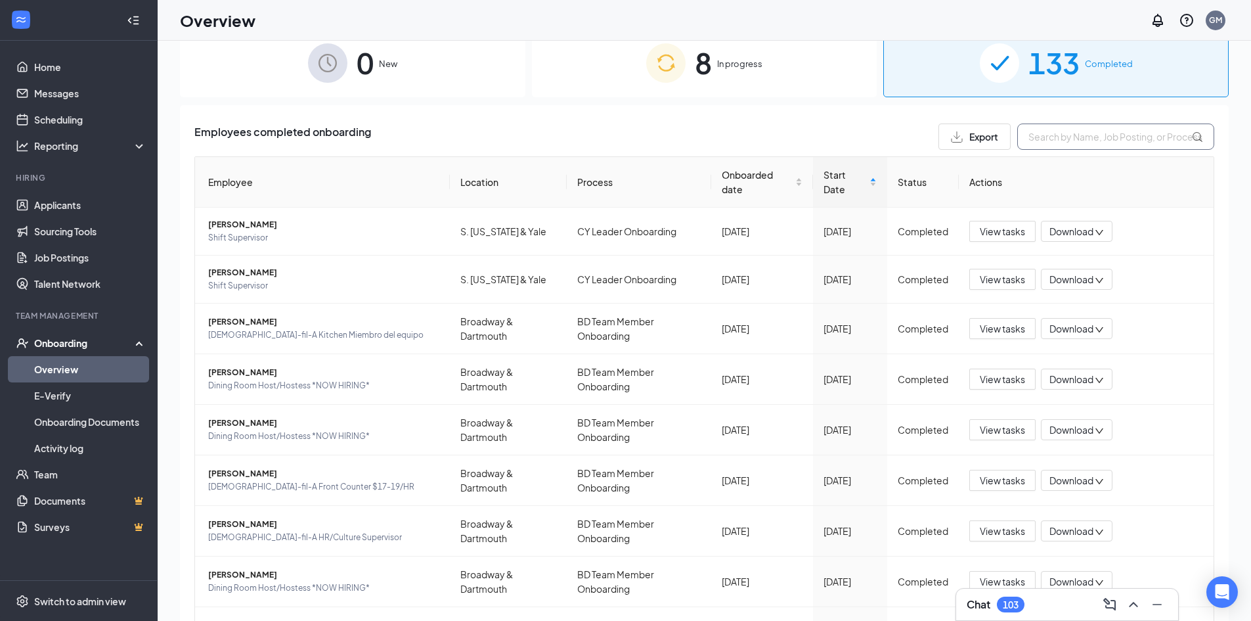
click at [1119, 139] on input "text" at bounding box center [1115, 136] width 197 height 26
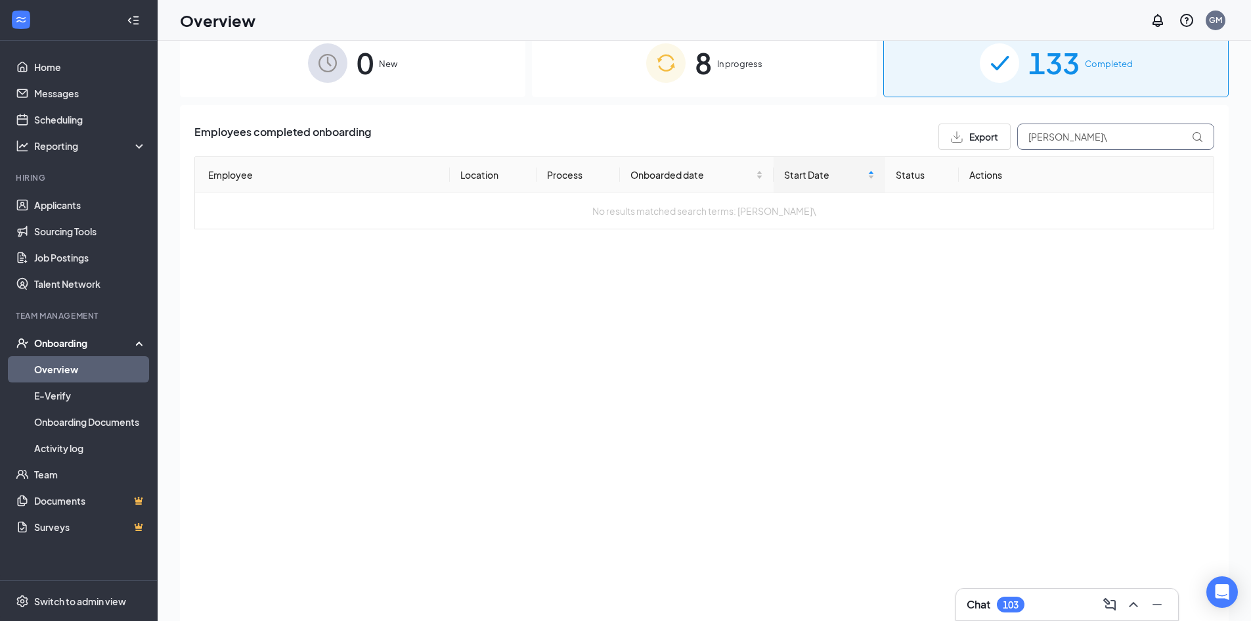
click at [1066, 137] on input "[PERSON_NAME]\" at bounding box center [1115, 136] width 197 height 26
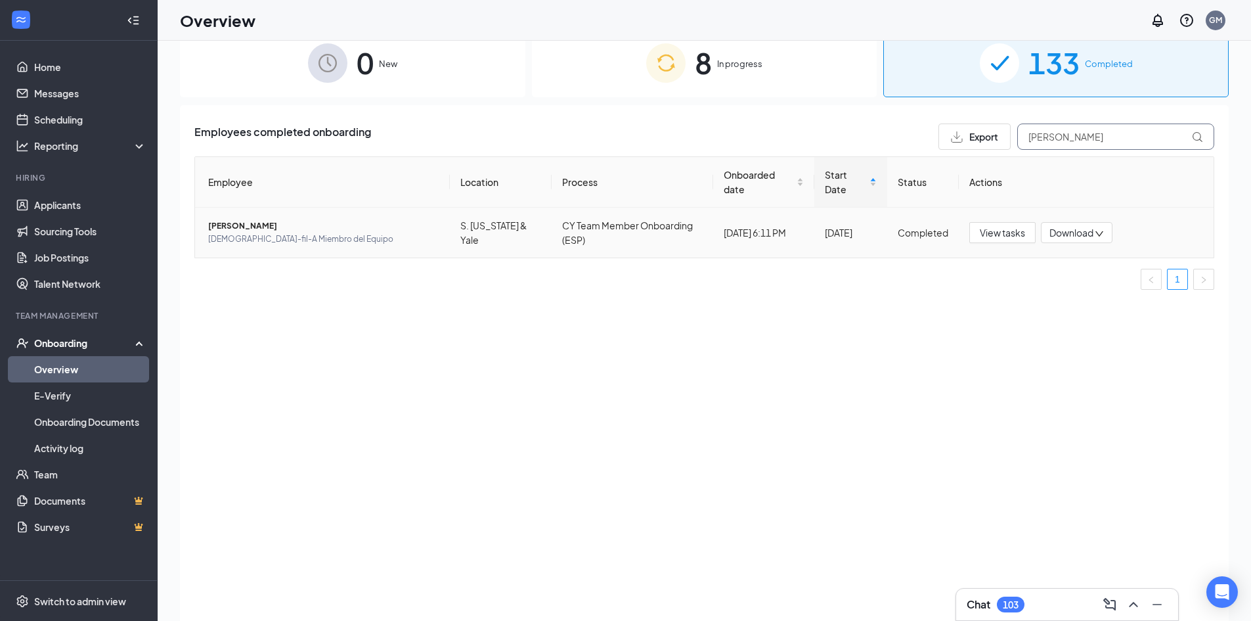
type input "[PERSON_NAME]"
click at [329, 252] on td "[PERSON_NAME][DEMOGRAPHIC_DATA]-fil-A Miembro del Equipo" at bounding box center [322, 233] width 255 height 50
click at [320, 229] on span "[PERSON_NAME]" at bounding box center [323, 225] width 231 height 13
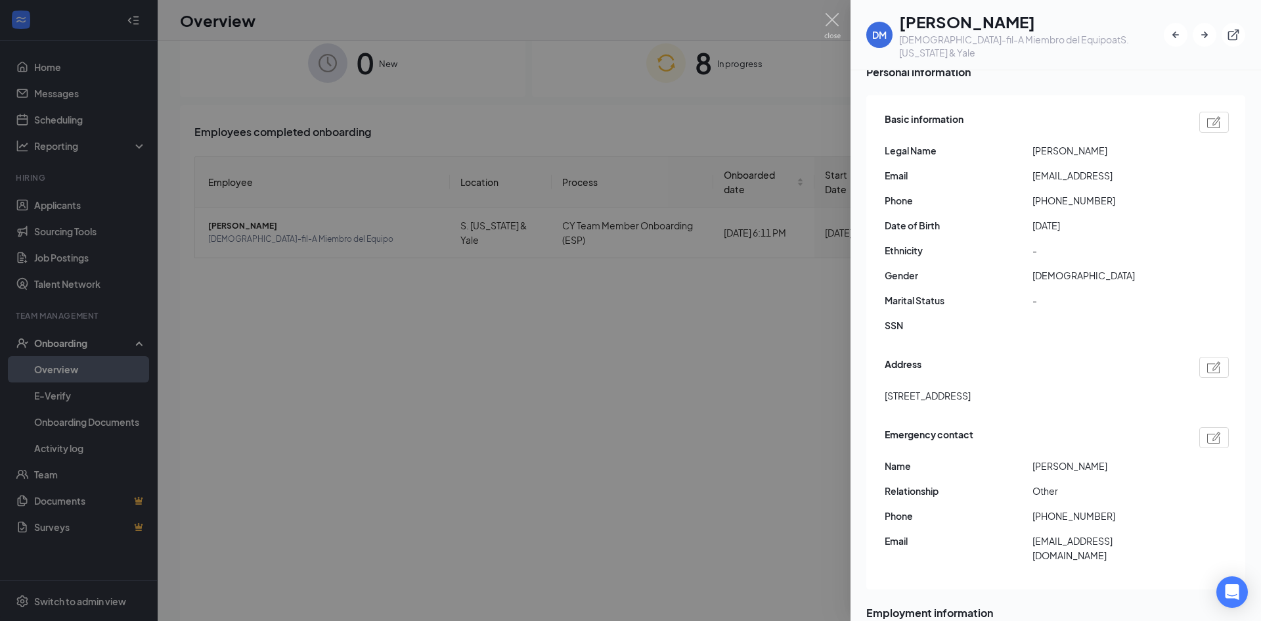
scroll to position [263, 0]
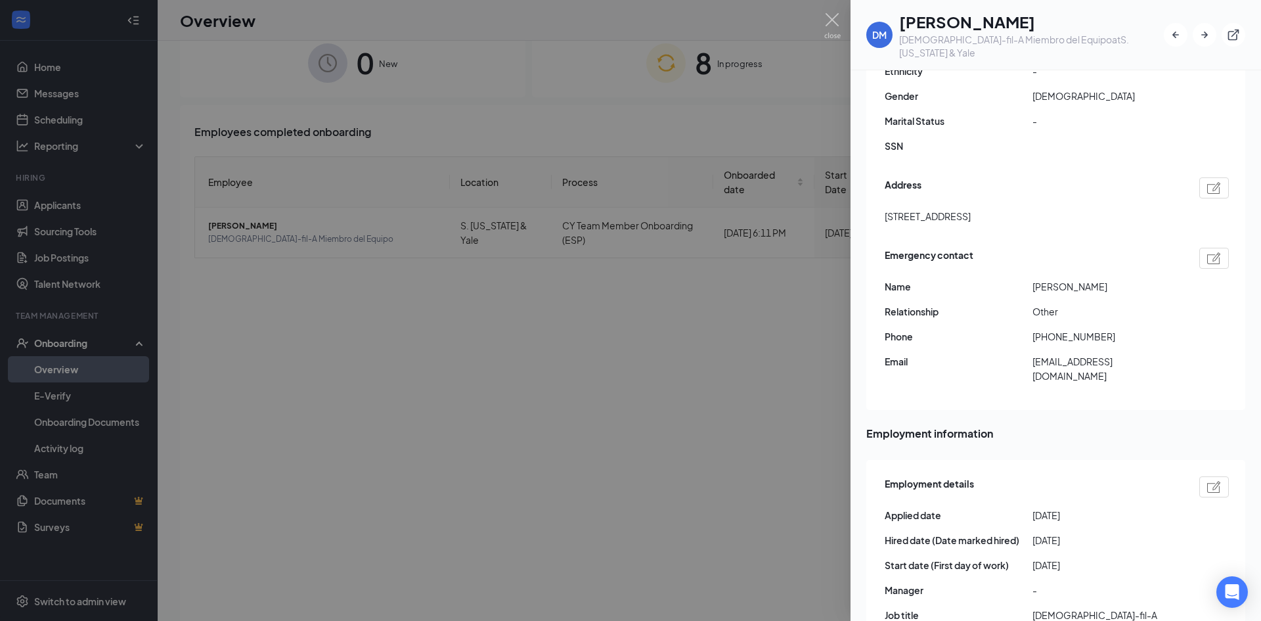
click at [971, 209] on span "[STREET_ADDRESS]" at bounding box center [928, 216] width 86 height 14
copy span "[STREET_ADDRESS]"
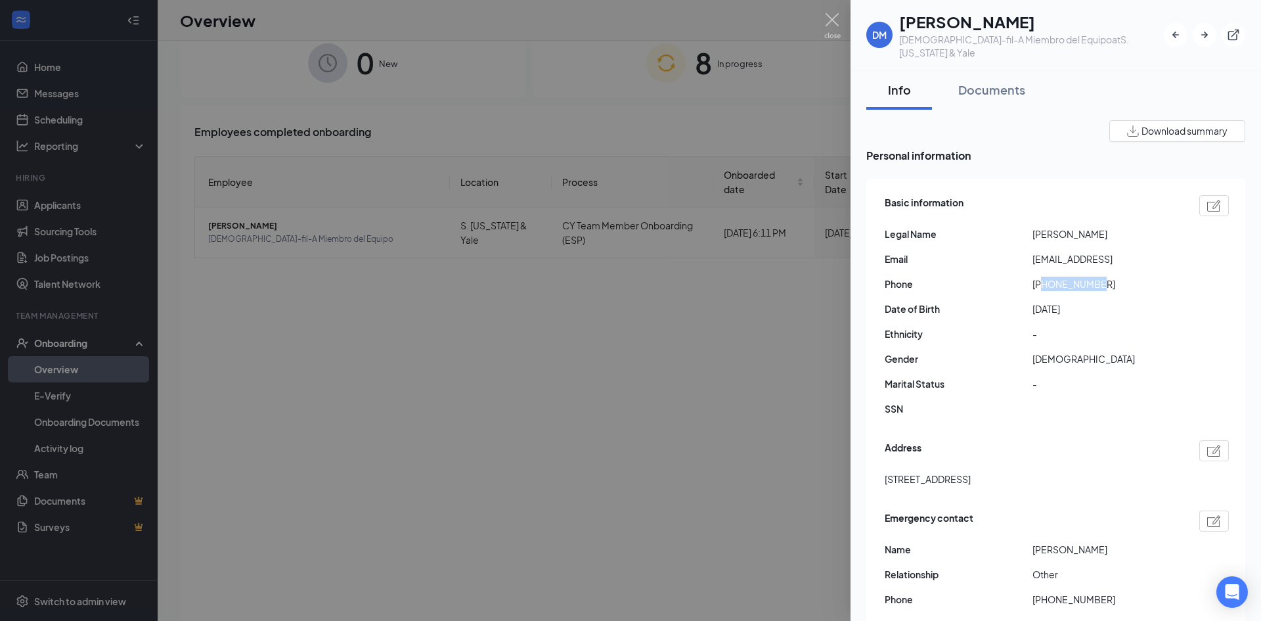
drag, startPoint x: 1111, startPoint y: 267, endPoint x: 1043, endPoint y: 273, distance: 67.9
click at [1043, 276] on span "[PHONE_NUMBER]" at bounding box center [1106, 283] width 148 height 14
copy span "3039076523"
click at [1086, 252] on span "[EMAIL_ADDRESS]" at bounding box center [1106, 259] width 148 height 14
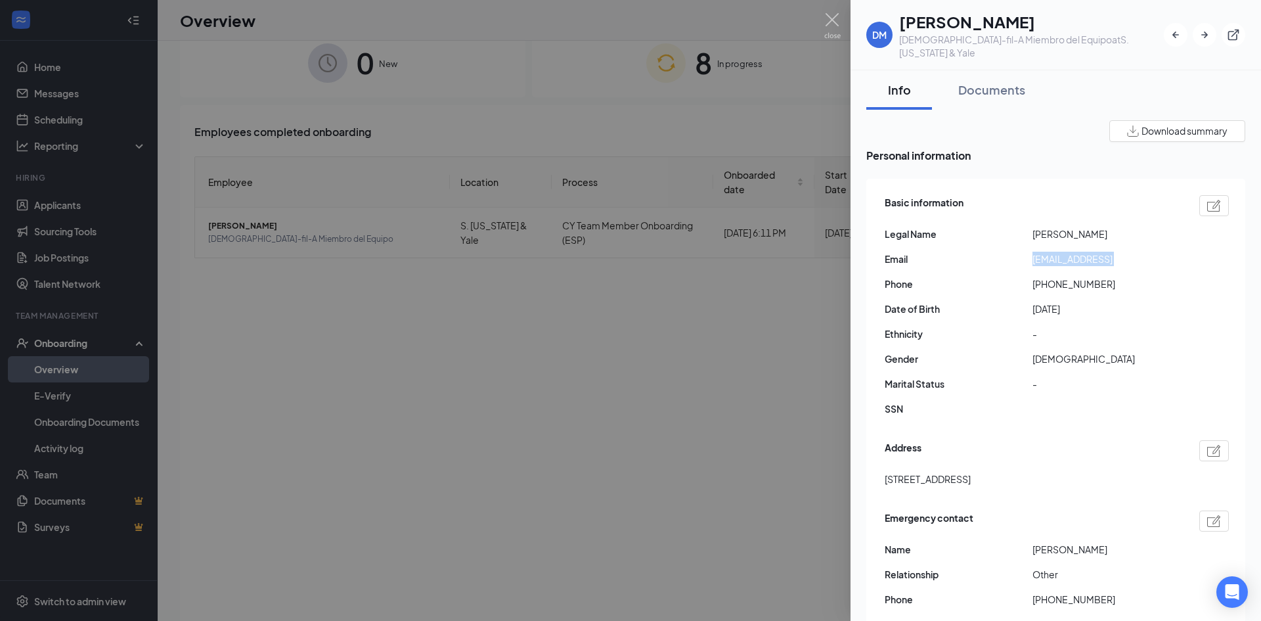
click at [1086, 252] on span "[EMAIL_ADDRESS]" at bounding box center [1106, 259] width 148 height 14
copy span "[EMAIL_ADDRESS]"
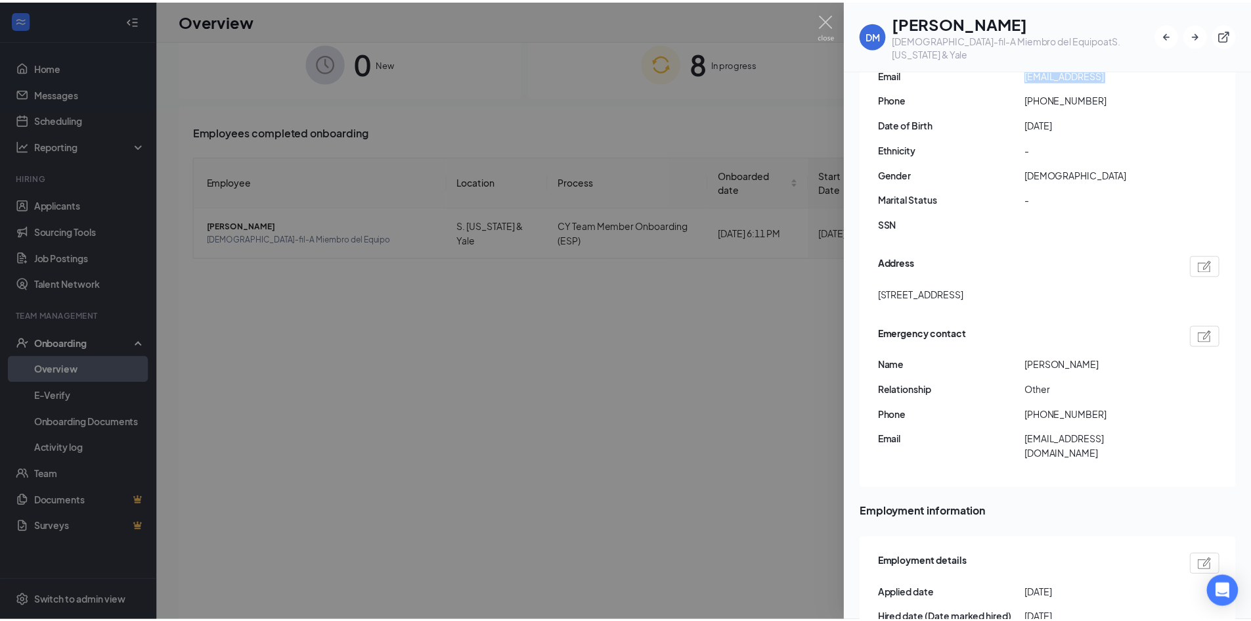
scroll to position [197, 0]
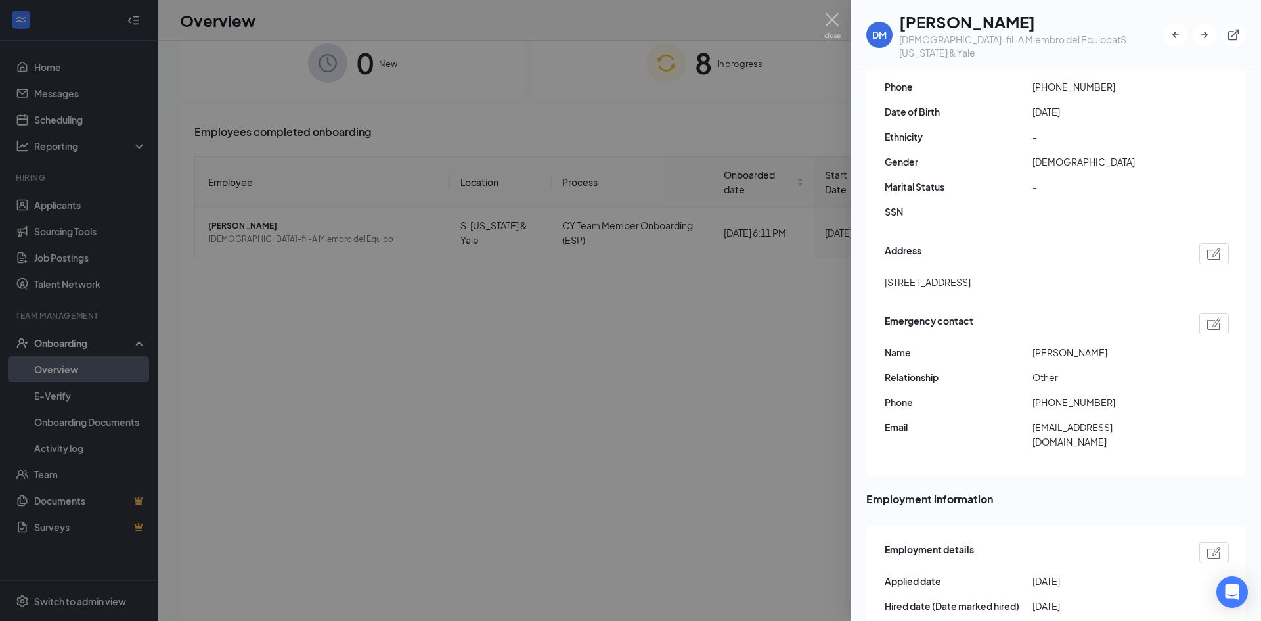
click at [1097, 345] on span "[PERSON_NAME]" at bounding box center [1106, 352] width 148 height 14
copy span "[PERSON_NAME]"
drag, startPoint x: 1147, startPoint y: 391, endPoint x: 1041, endPoint y: 389, distance: 105.7
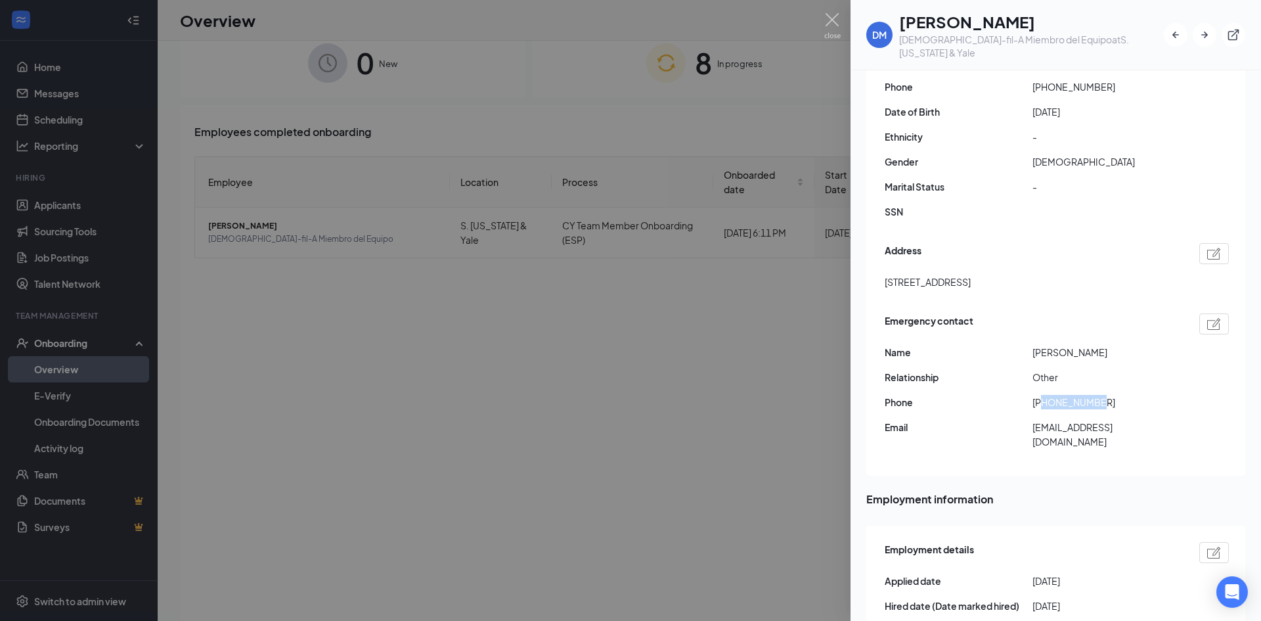
click at [1041, 395] on span "[PHONE_NUMBER]" at bounding box center [1106, 402] width 148 height 14
copy span "7208790845"
click at [1108, 420] on span "[EMAIL_ADDRESS][DOMAIN_NAME]" at bounding box center [1106, 434] width 148 height 29
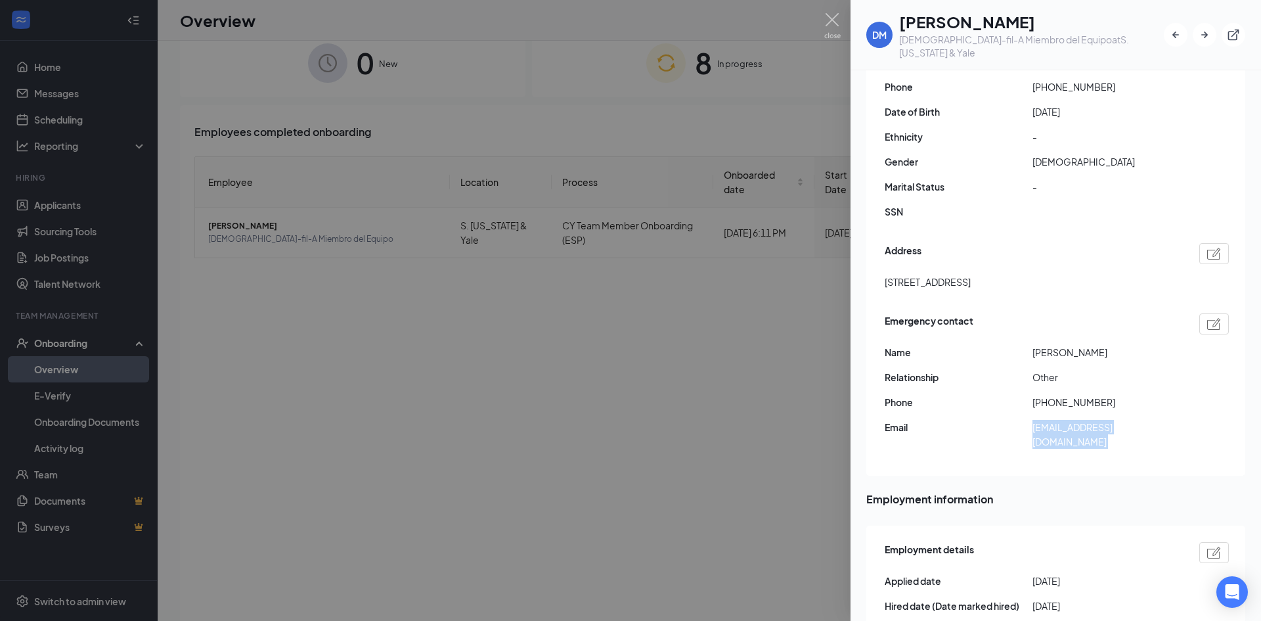
copy div "[EMAIL_ADDRESS][DOMAIN_NAME]"
click at [716, 345] on div at bounding box center [630, 310] width 1261 height 621
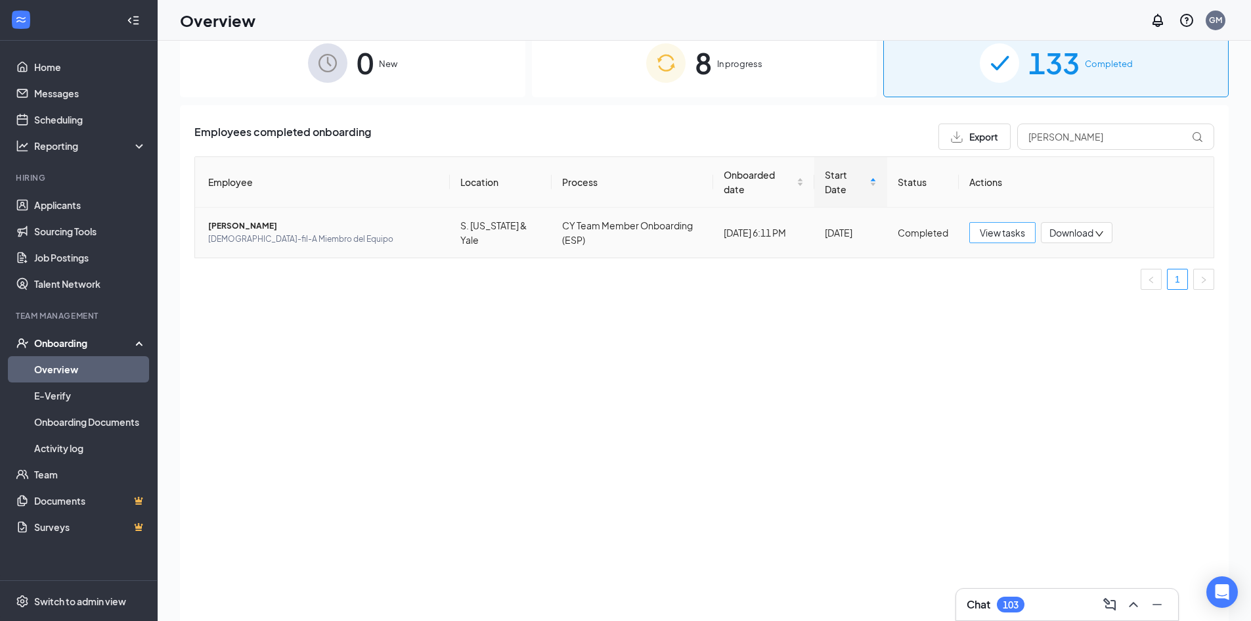
click at [1010, 234] on span "View tasks" at bounding box center [1002, 232] width 45 height 14
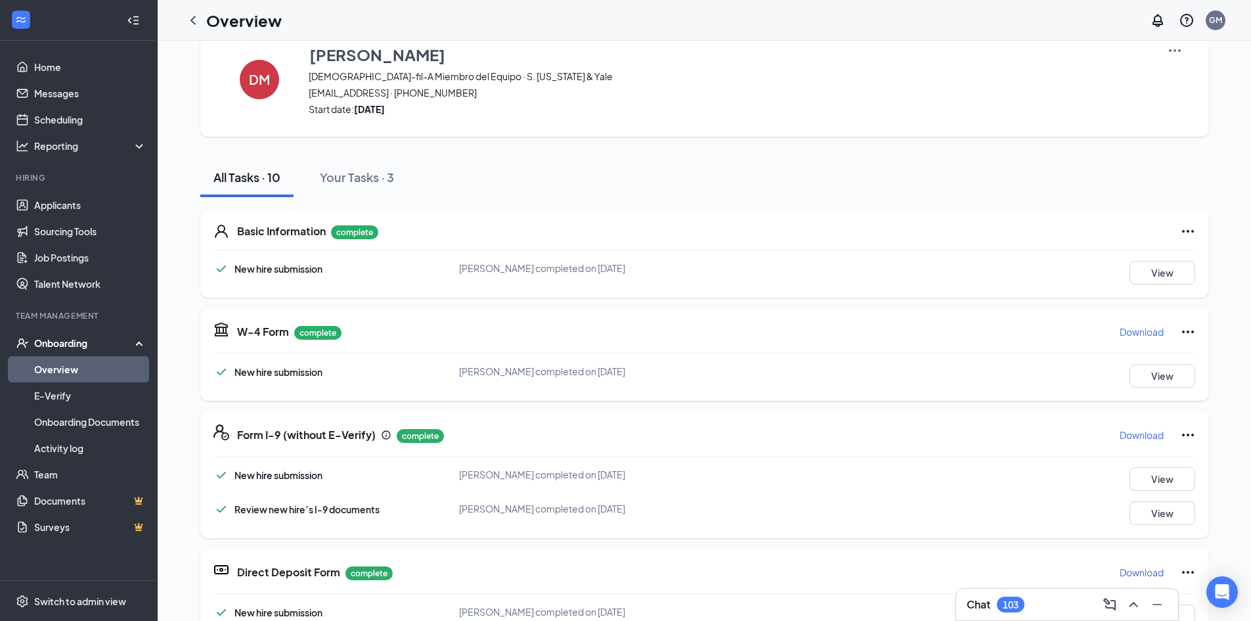
scroll to position [66, 0]
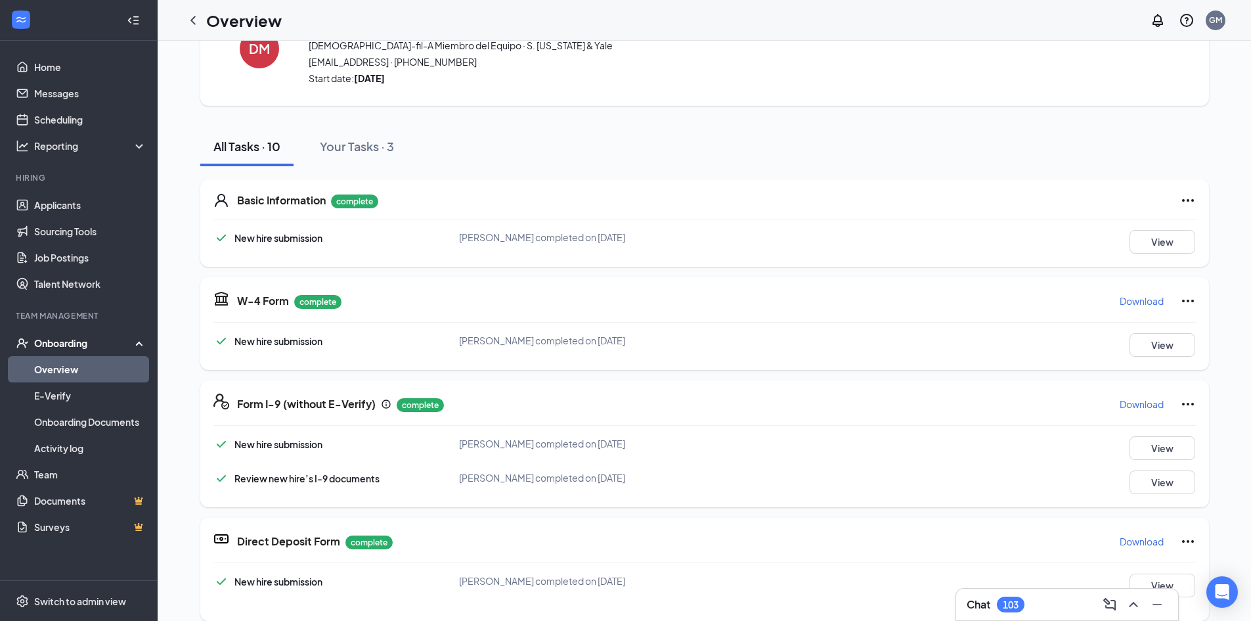
click at [1149, 302] on p "Download" at bounding box center [1142, 300] width 44 height 13
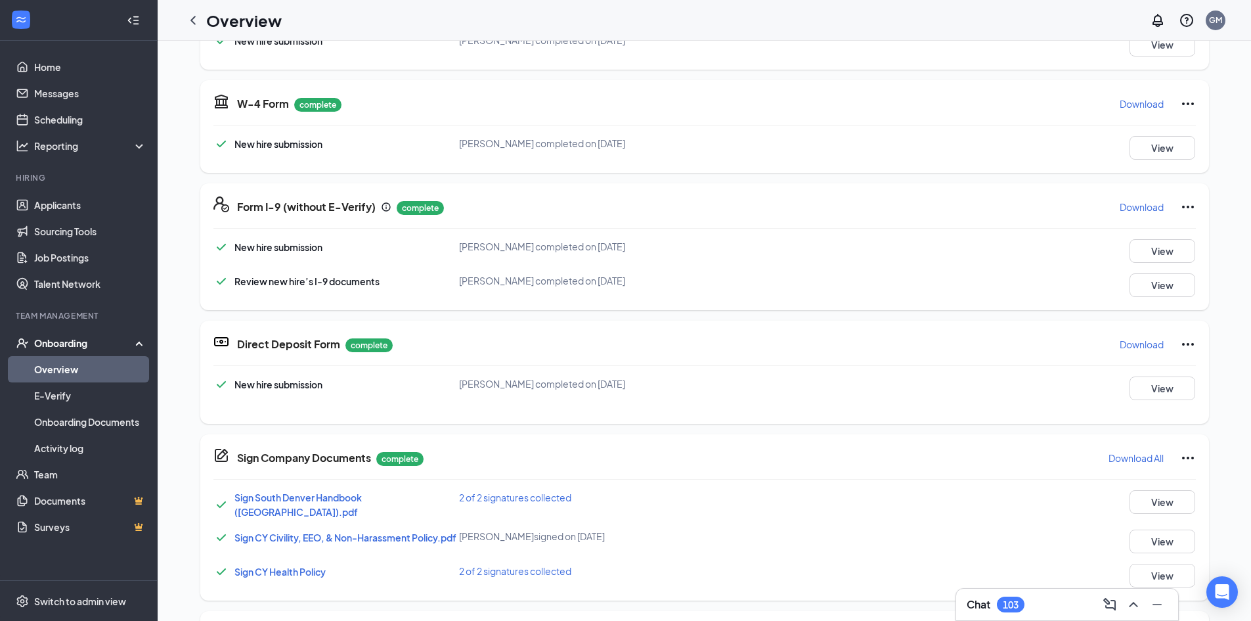
scroll to position [328, 0]
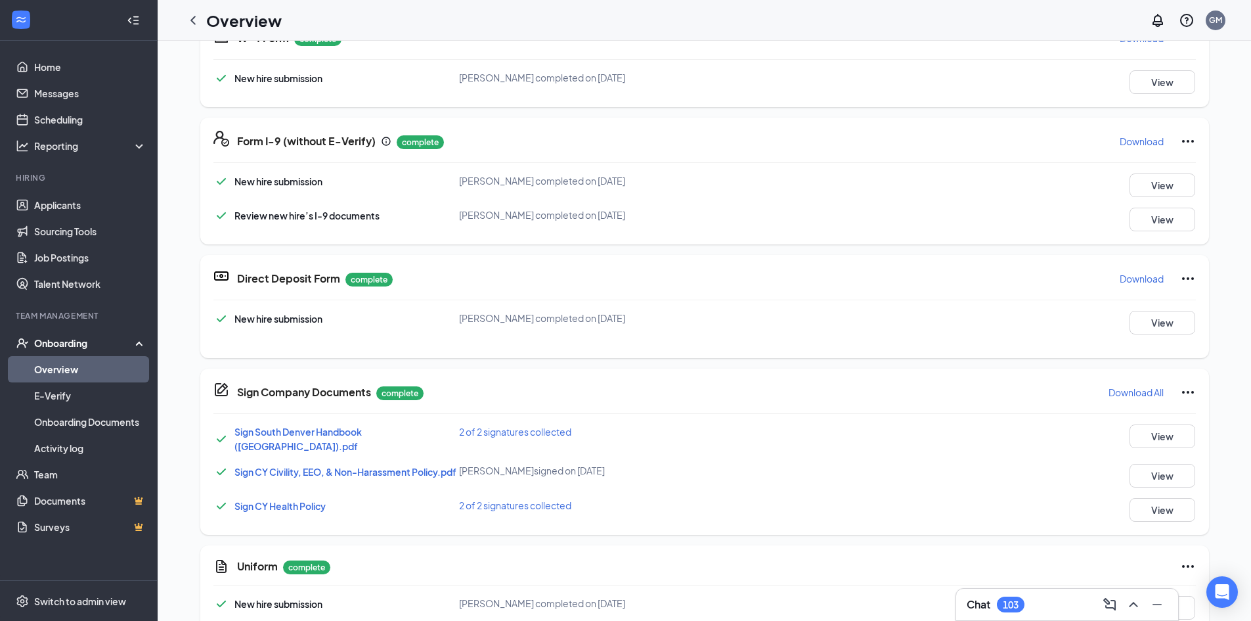
click at [1146, 281] on p "Download" at bounding box center [1142, 278] width 44 height 13
click at [1136, 317] on button "View" at bounding box center [1163, 323] width 66 height 24
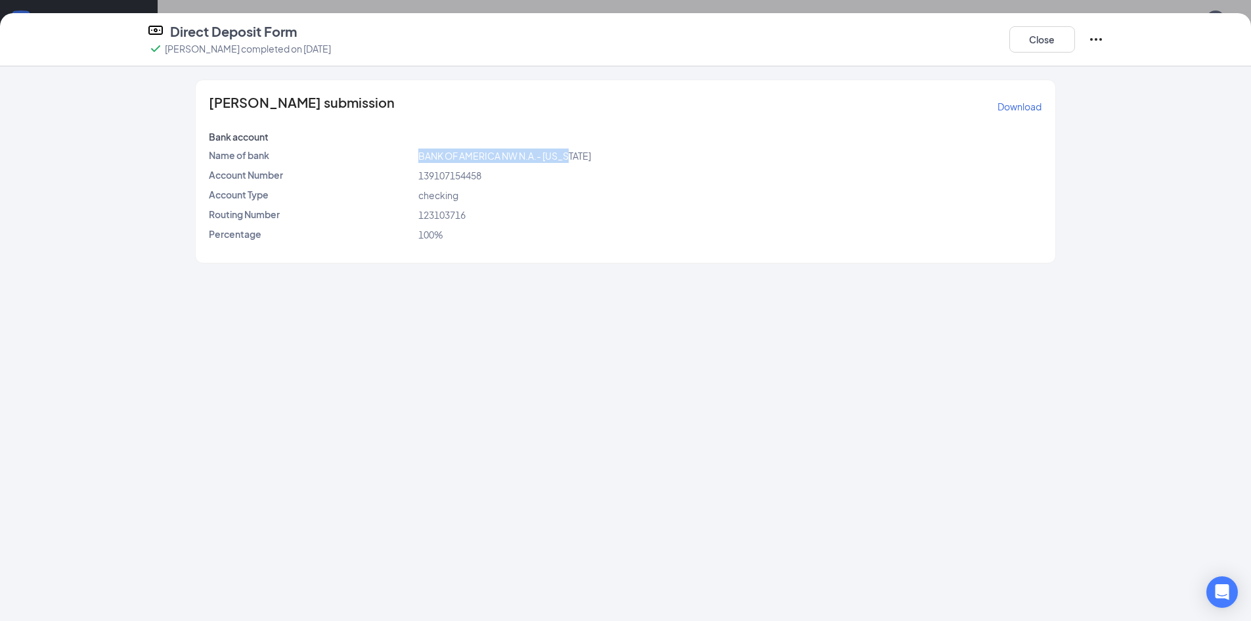
drag, startPoint x: 589, startPoint y: 154, endPoint x: 364, endPoint y: 150, distance: 224.6
click at [364, 150] on div "Name of bank BANK OF AMERICA NW N.A.- [US_STATE]" at bounding box center [625, 155] width 838 height 14
click at [514, 161] on span "BANK OF AMERICA NW N.A.- [US_STATE]" at bounding box center [504, 156] width 173 height 12
click at [514, 156] on span "BANK OF AMERICA NW N.A.- [US_STATE]" at bounding box center [504, 156] width 173 height 12
click at [514, 155] on span "BANK OF AMERICA NW N.A.- [US_STATE]" at bounding box center [504, 156] width 173 height 12
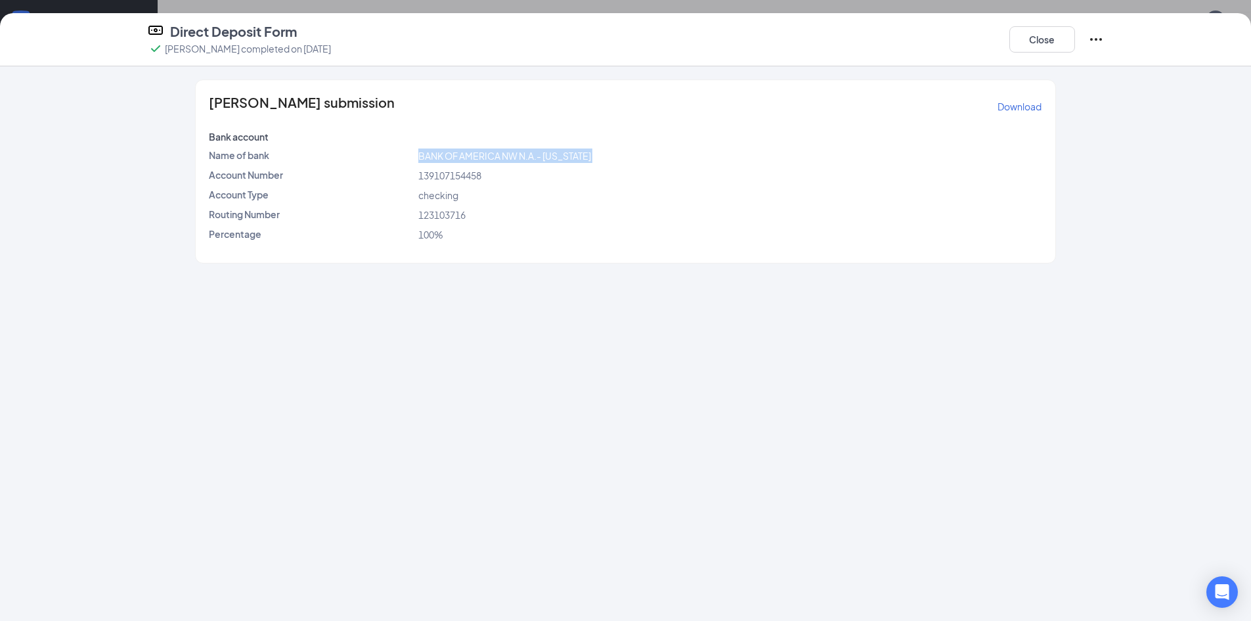
click at [514, 155] on span "BANK OF AMERICA NW N.A.- [US_STATE]" at bounding box center [504, 156] width 173 height 12
click at [464, 210] on span "123103716" at bounding box center [441, 215] width 47 height 12
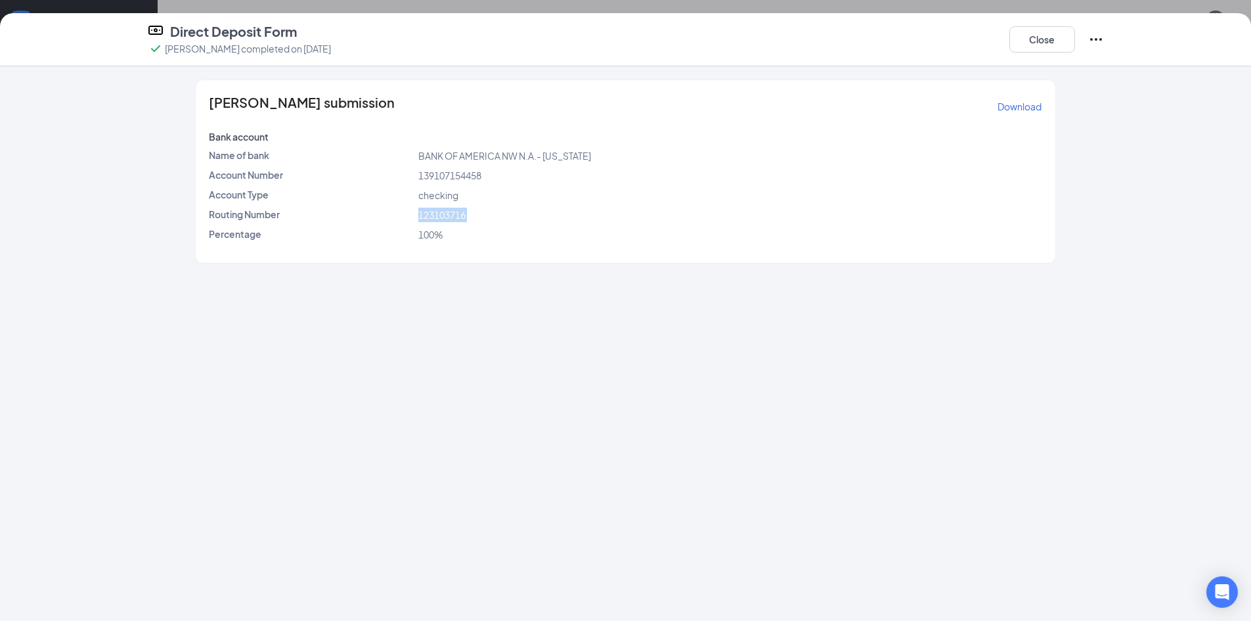
copy span "123103716"
click at [454, 176] on span "139107154458" at bounding box center [449, 175] width 63 height 12
copy span "139107154458"
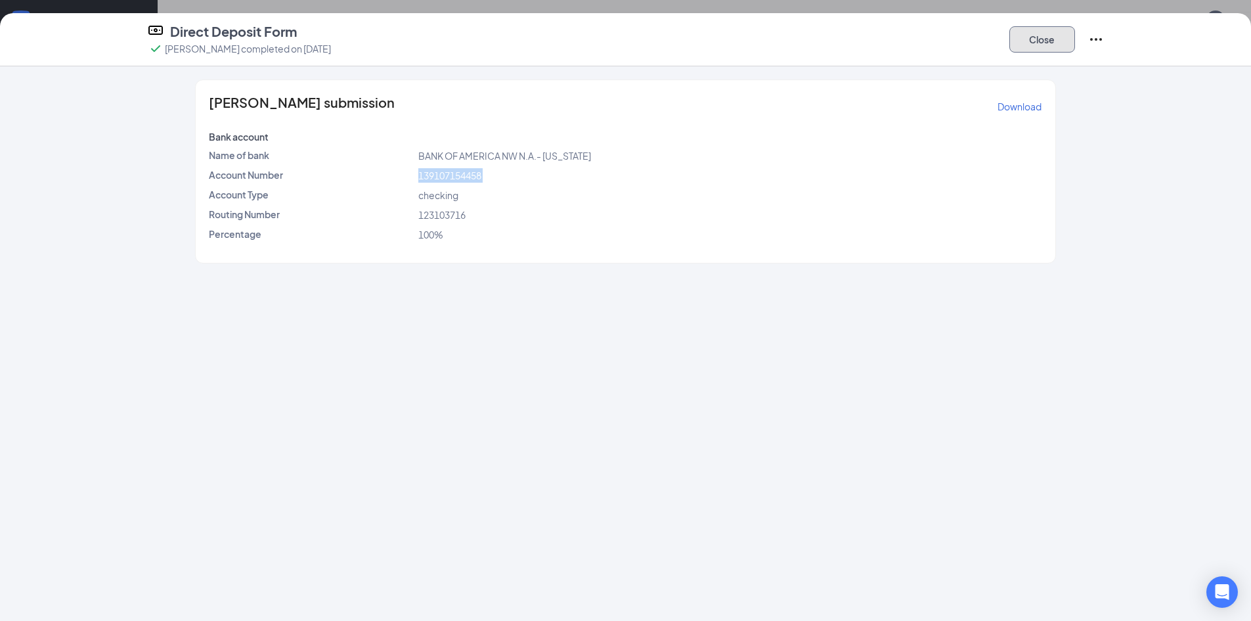
click at [1070, 41] on button "Close" at bounding box center [1042, 39] width 66 height 26
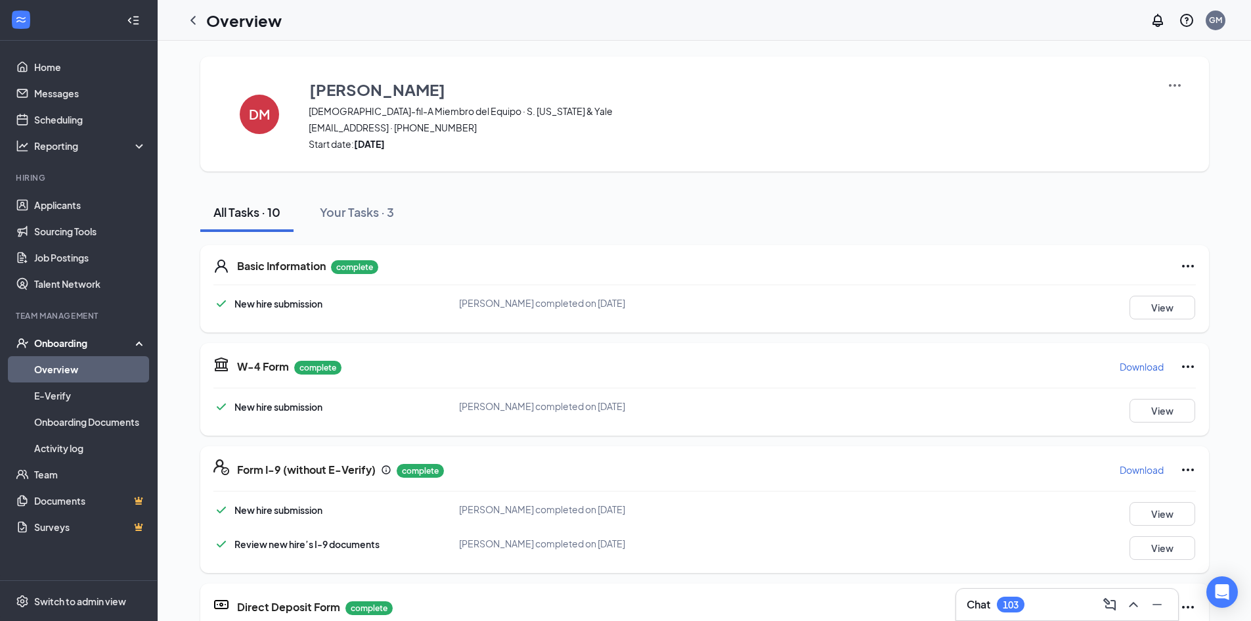
click at [1168, 89] on img at bounding box center [1175, 85] width 16 height 16
click at [990, 178] on div "[PERSON_NAME][DEMOGRAPHIC_DATA]-fil-A Miembro del Equipo · S. [US_STATE] & Yale…" at bounding box center [704, 557] width 1009 height 1002
click at [35, 370] on link "Overview" at bounding box center [90, 369] width 112 height 26
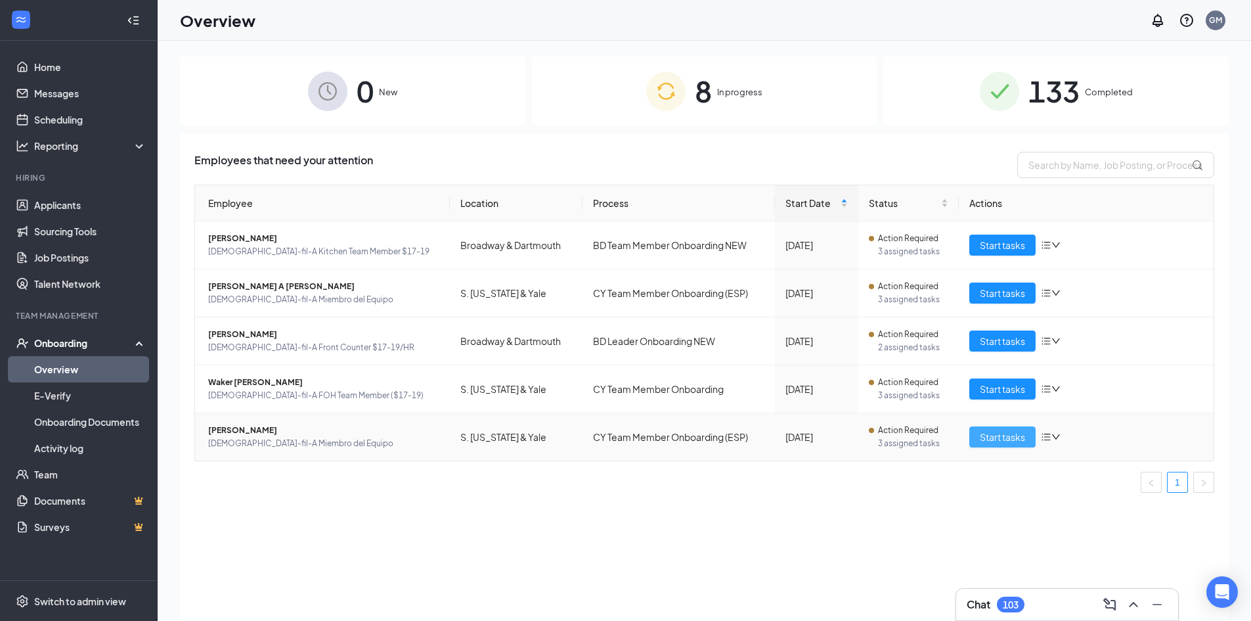
click at [998, 436] on span "Start tasks" at bounding box center [1002, 436] width 45 height 14
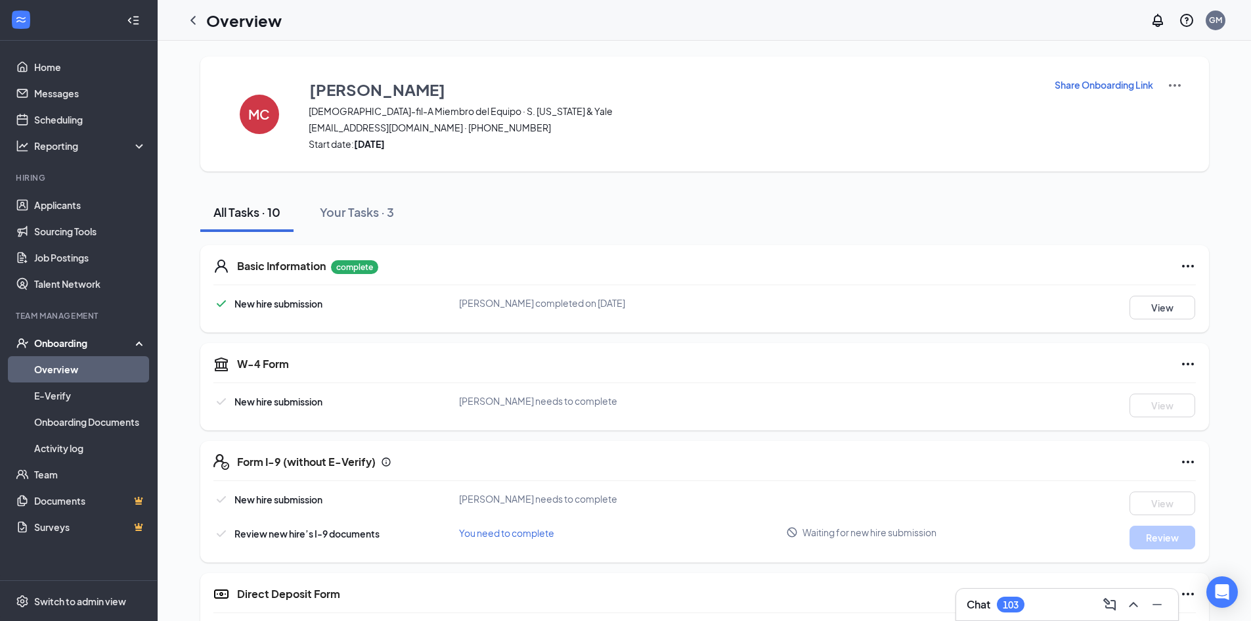
click at [1076, 87] on p "Share Onboarding Link" at bounding box center [1104, 84] width 99 height 13
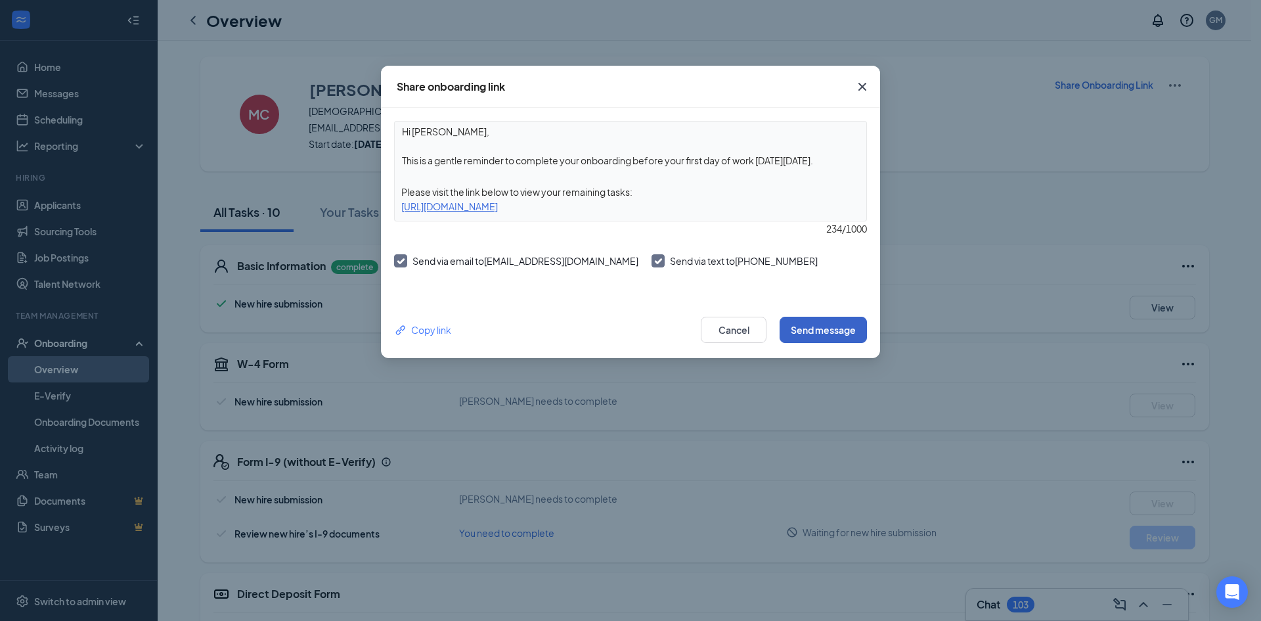
click at [802, 324] on button "Send message" at bounding box center [823, 330] width 87 height 26
